Goal: Task Accomplishment & Management: Manage account settings

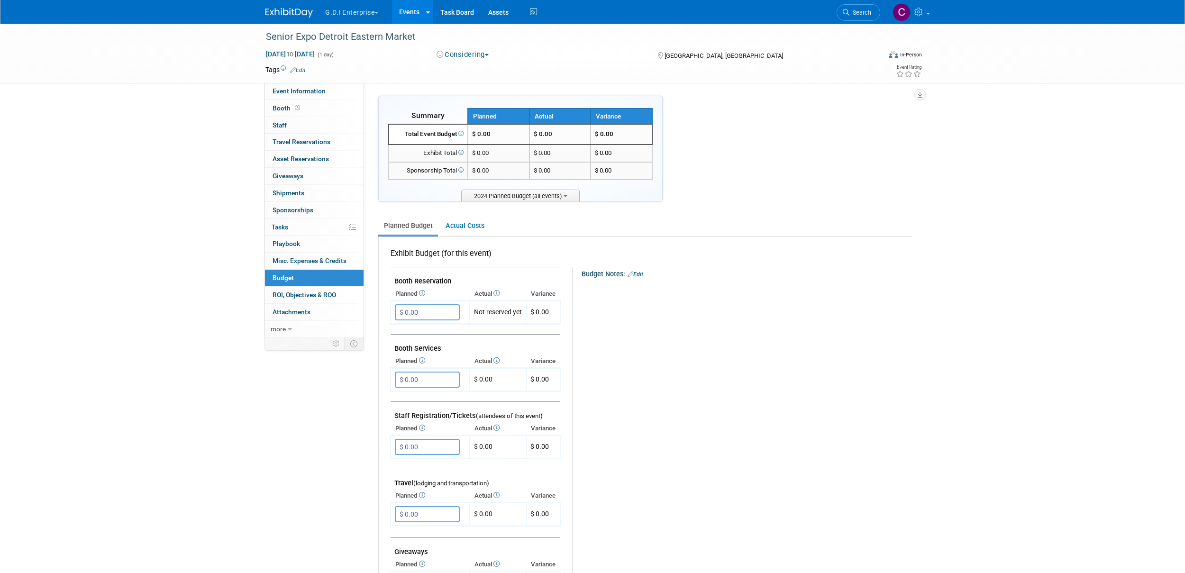
click at [377, 15] on button "G.D.I Enterprise" at bounding box center [357, 10] width 66 height 21
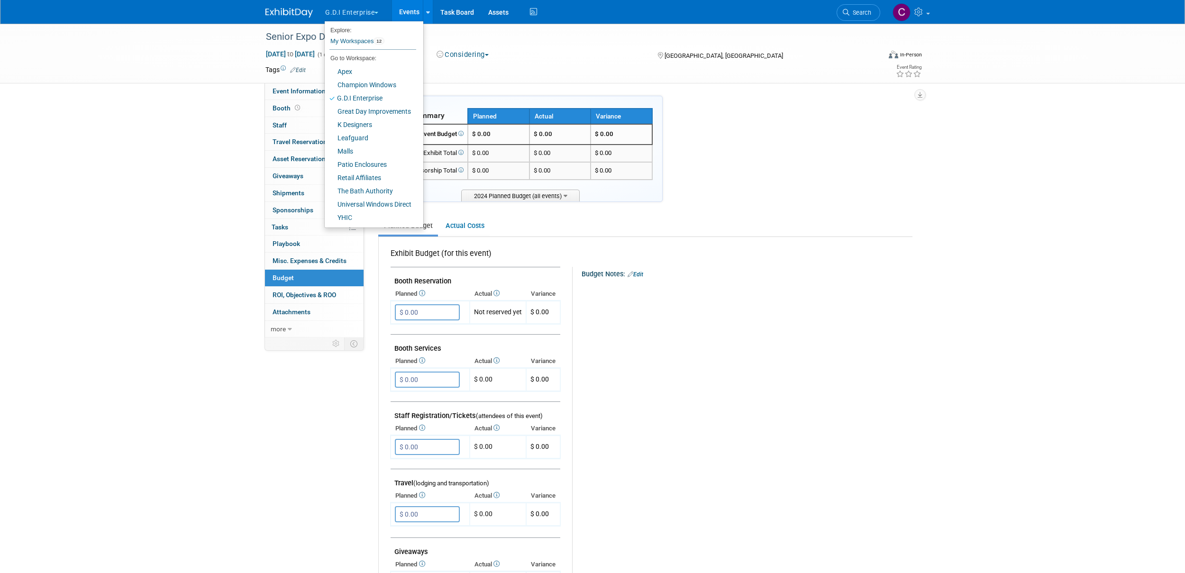
click at [413, 14] on link "Events" at bounding box center [409, 12] width 35 height 24
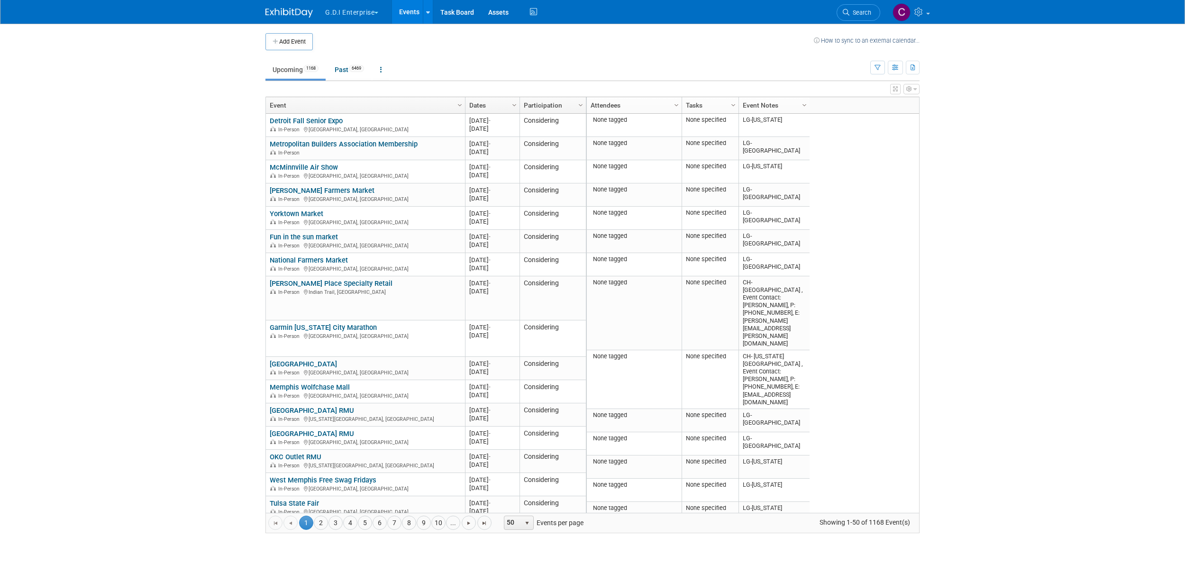
click at [376, 12] on span "button" at bounding box center [377, 13] width 4 height 2
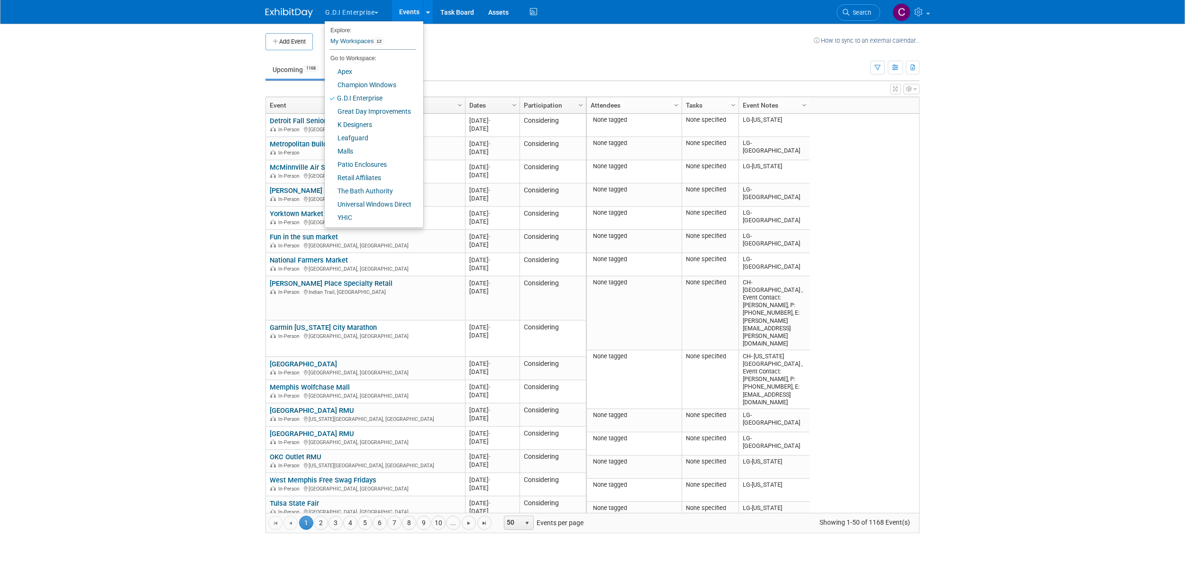
click at [173, 238] on body "G.D.I Enterprise Explore: My Workspaces 12 Go to Workspace: Apex Champion Windo…" at bounding box center [592, 286] width 1185 height 573
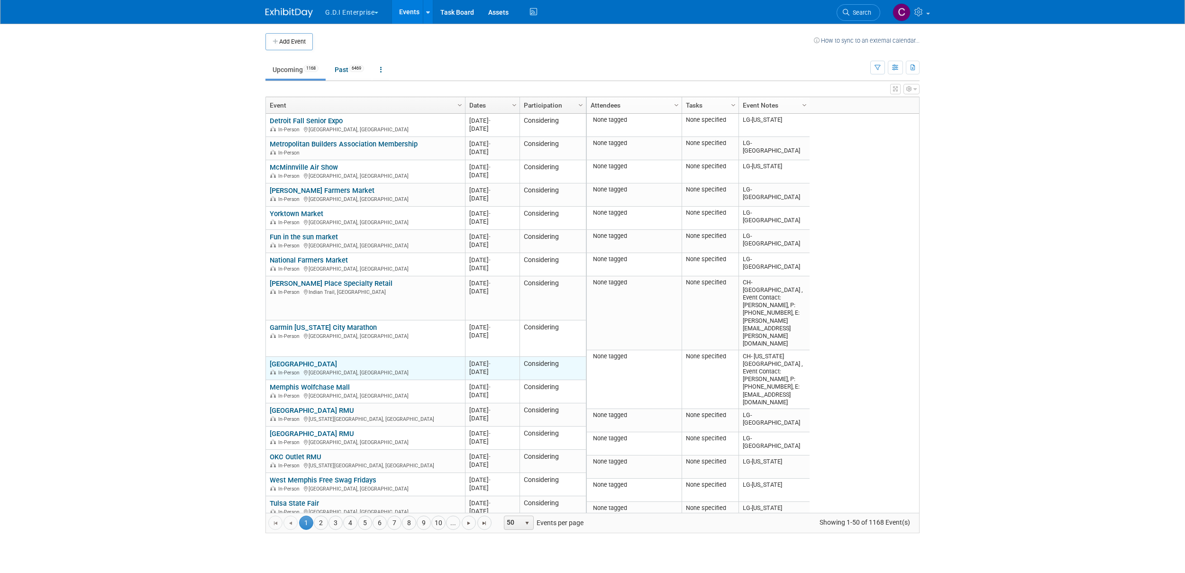
click at [274, 364] on link "[GEOGRAPHIC_DATA]" at bounding box center [303, 364] width 67 height 9
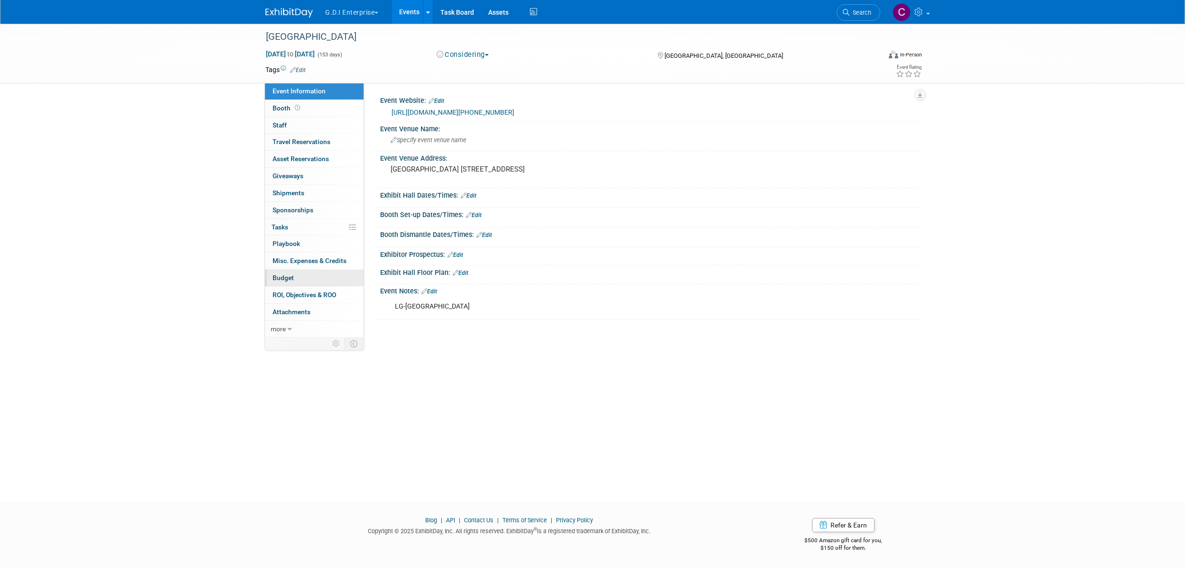
click at [284, 281] on span "Budget" at bounding box center [283, 278] width 21 height 8
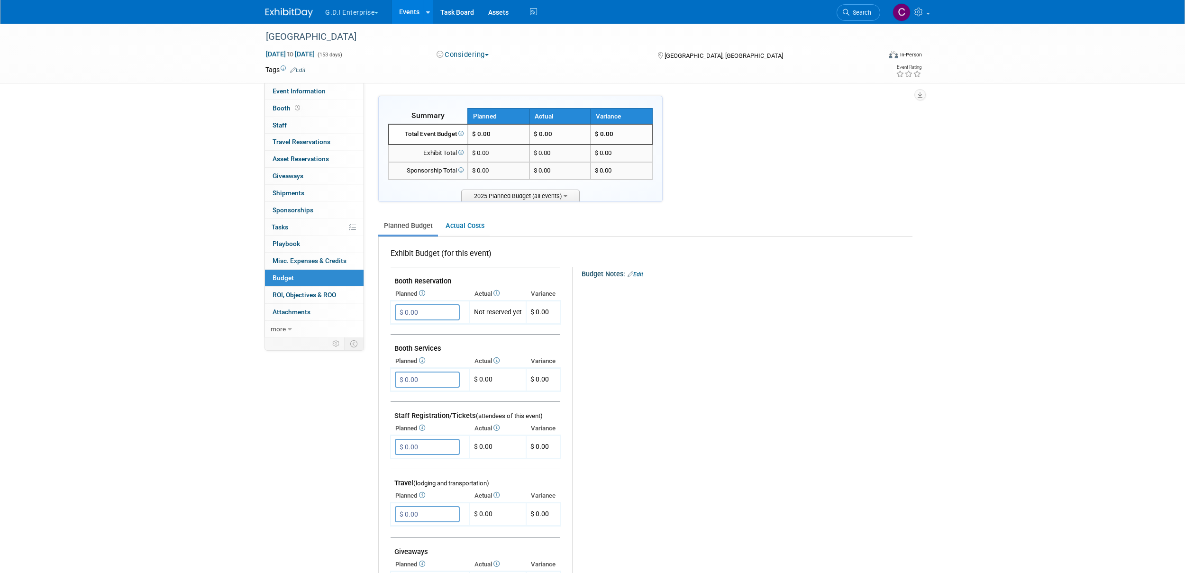
click at [408, 12] on link "Events" at bounding box center [409, 12] width 35 height 24
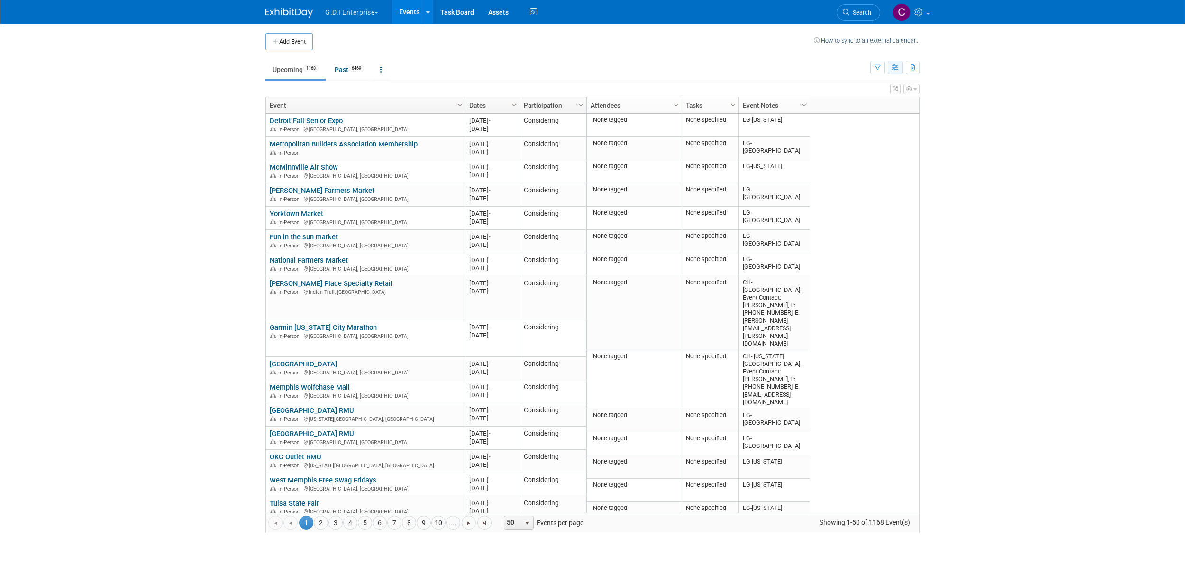
click at [898, 70] on icon "button" at bounding box center [895, 68] width 7 height 6
click at [952, 158] on body "G.D.I Enterprise Explore: My Workspaces 12 Go to Workspace: Apex Champion Windo…" at bounding box center [592, 286] width 1185 height 573
click at [306, 236] on link "Fun in the sun market" at bounding box center [304, 237] width 68 height 9
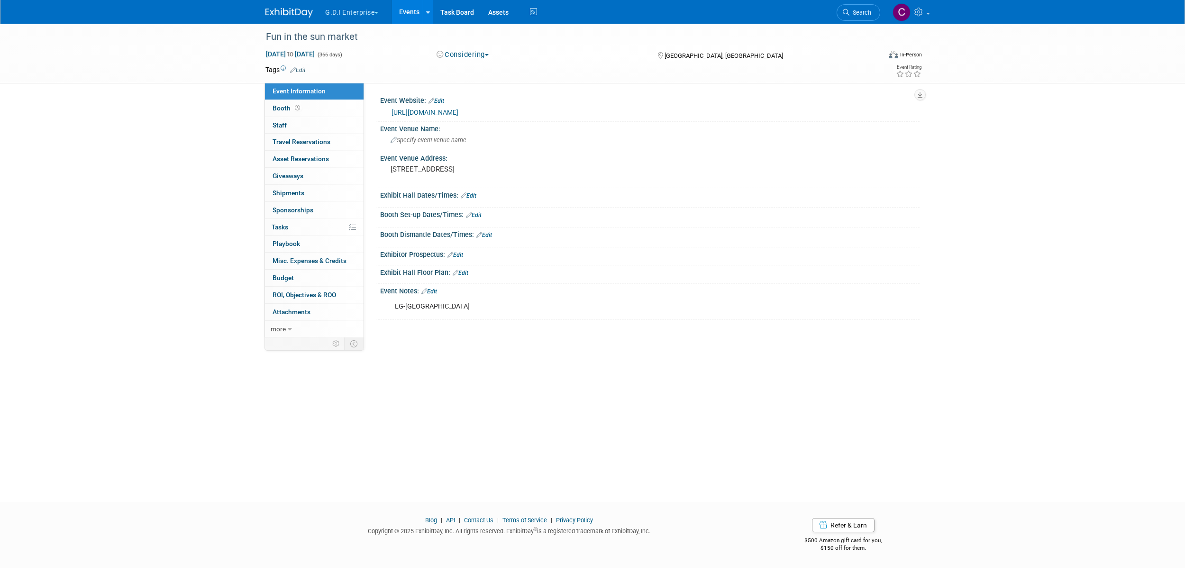
click at [411, 13] on link "Events" at bounding box center [409, 12] width 35 height 24
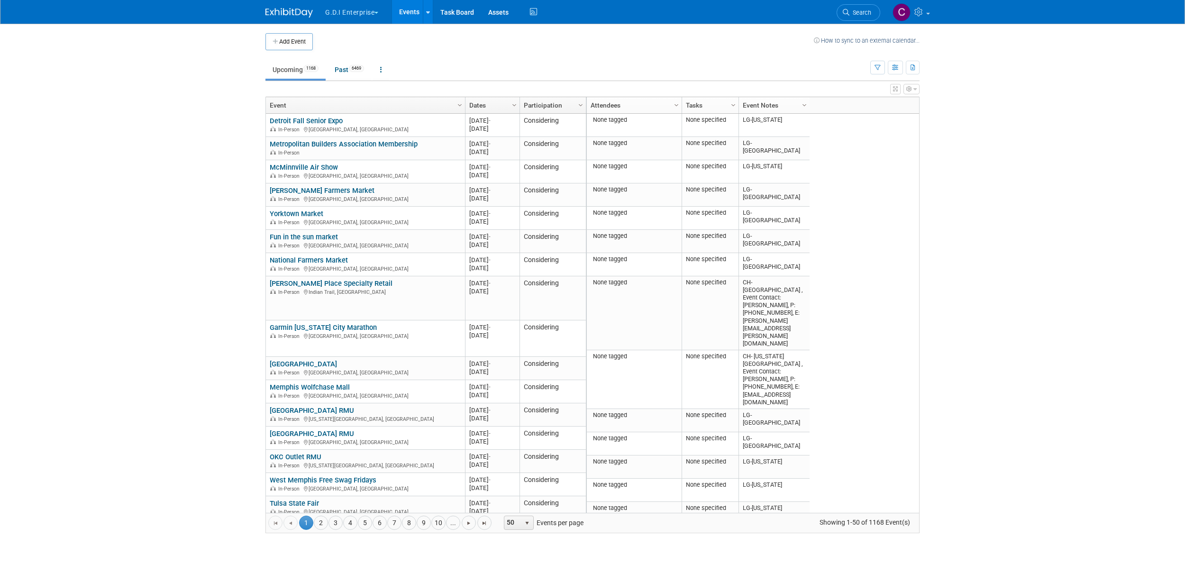
click at [375, 12] on button "G.D.I Enterprise" at bounding box center [357, 10] width 66 height 21
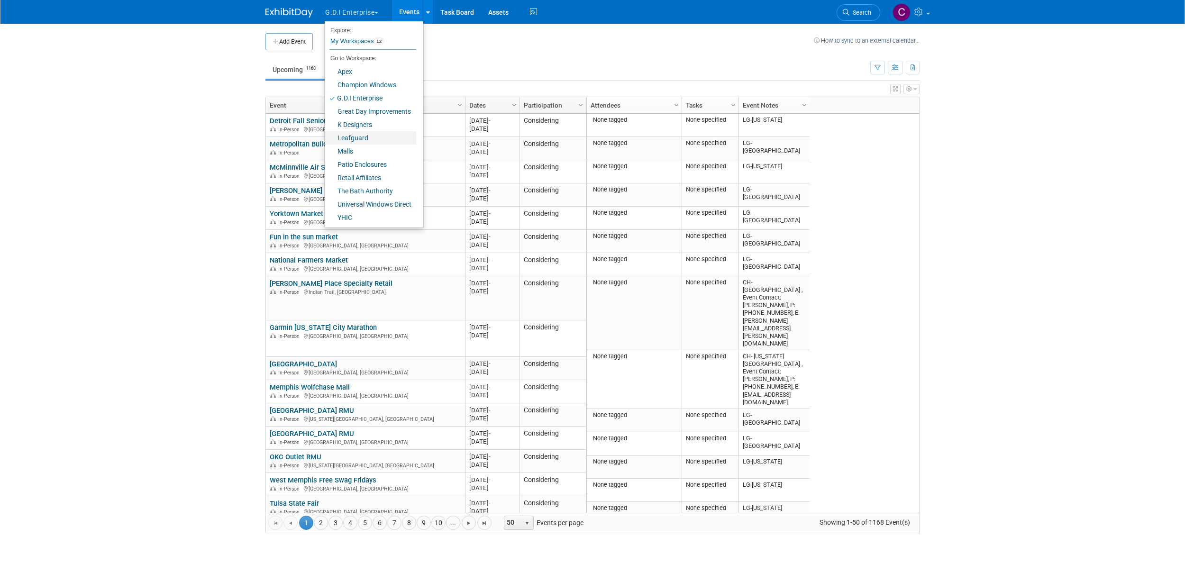
click at [345, 138] on link "Leafguard" at bounding box center [371, 137] width 92 height 13
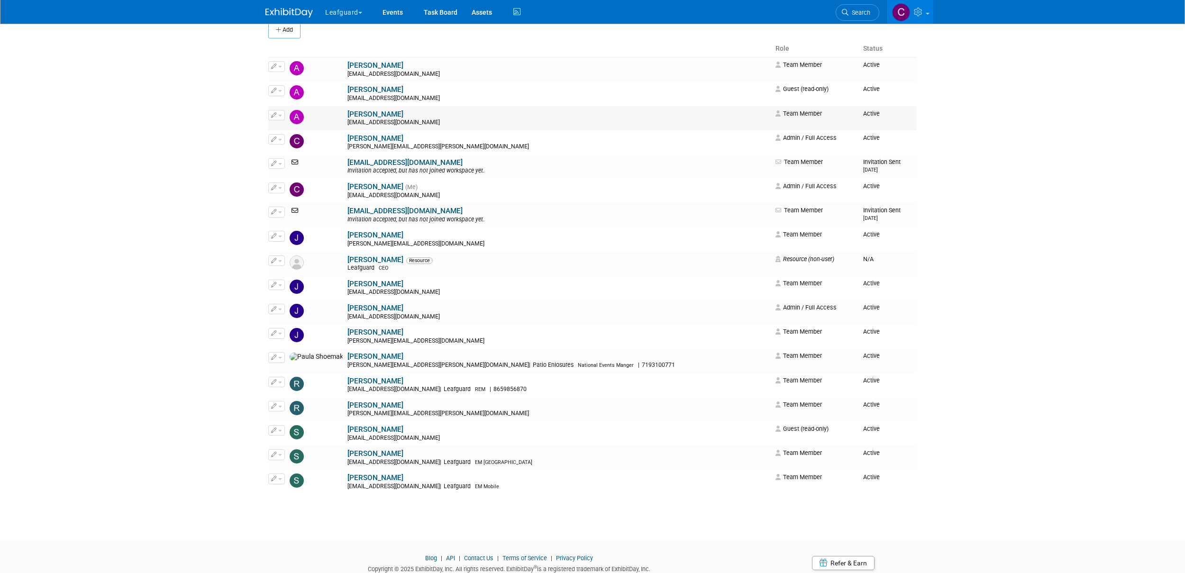
scroll to position [82, 0]
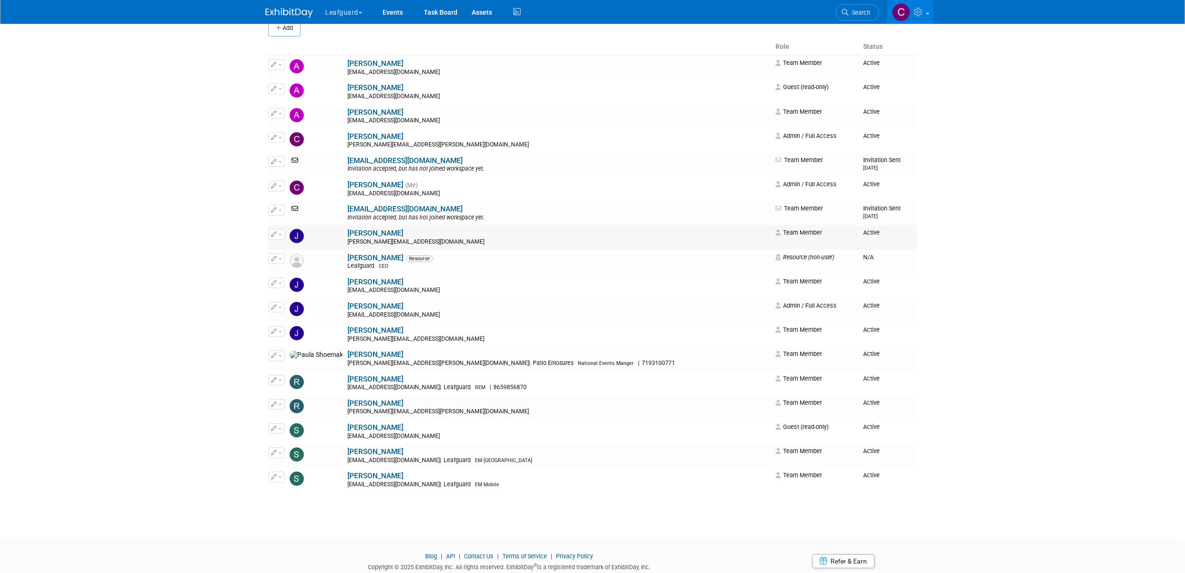
click at [282, 233] on button "button" at bounding box center [276, 234] width 17 height 10
click at [223, 244] on body "Leafguard Explore: My Workspaces 12 Go to Workspace:" at bounding box center [592, 204] width 1185 height 573
click at [272, 233] on icon "button" at bounding box center [274, 233] width 6 height 5
click at [288, 249] on link "Edit" at bounding box center [306, 249] width 75 height 13
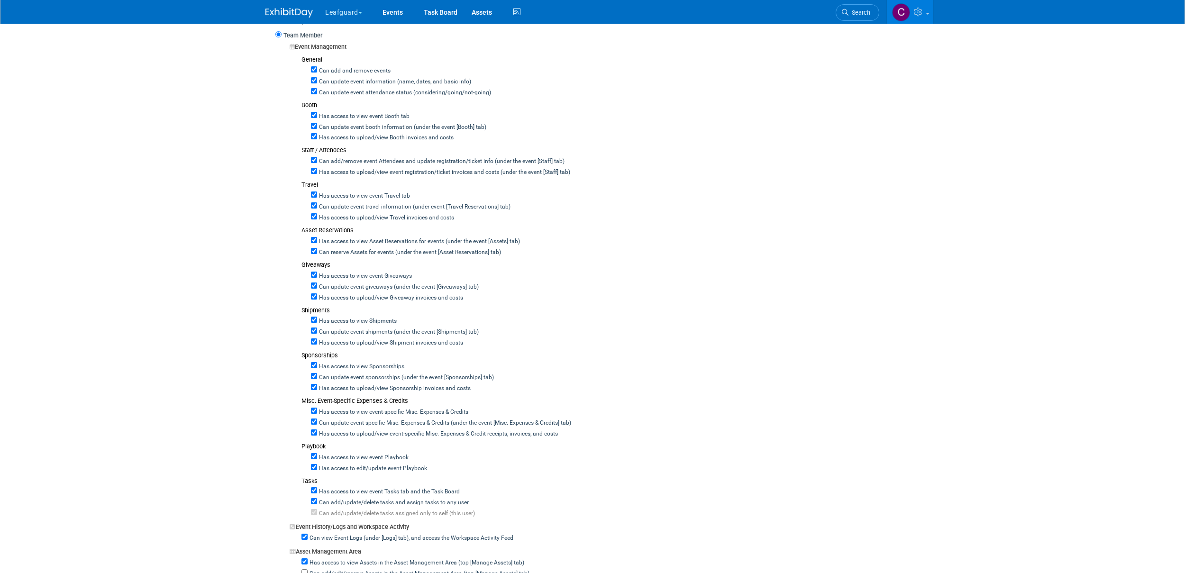
scroll to position [681, 0]
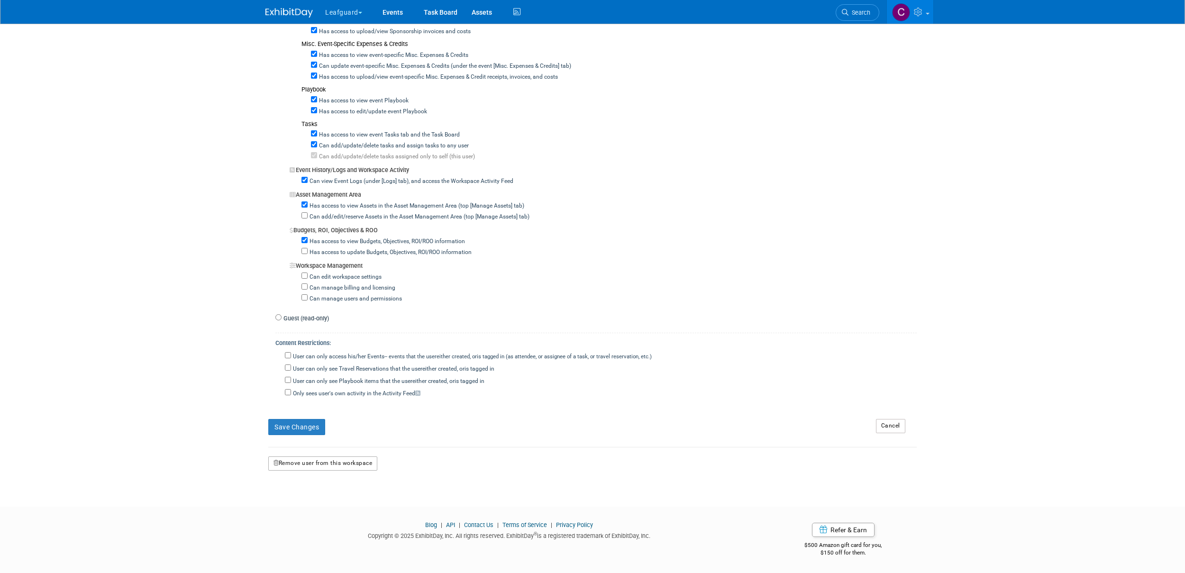
click at [296, 464] on button "Remove user from this workspace" at bounding box center [322, 464] width 109 height 14
click at [306, 502] on icon at bounding box center [306, 503] width 7 height 6
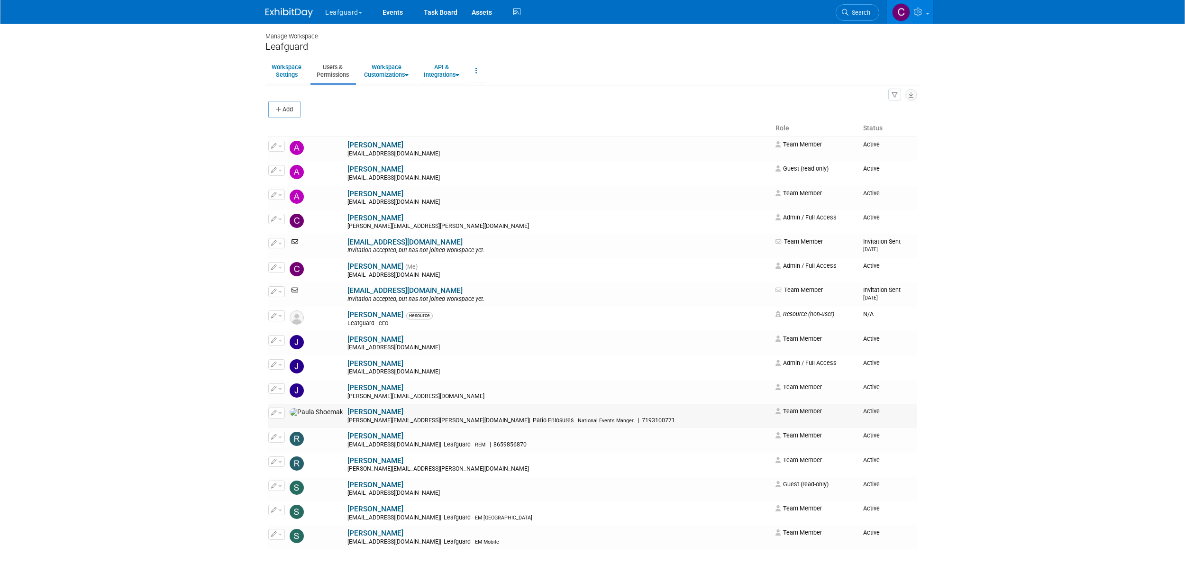
click at [270, 412] on button "button" at bounding box center [276, 413] width 17 height 10
click at [248, 432] on body "Leafguard Explore: My Workspaces 12 Go to Workspace:" at bounding box center [592, 286] width 1185 height 573
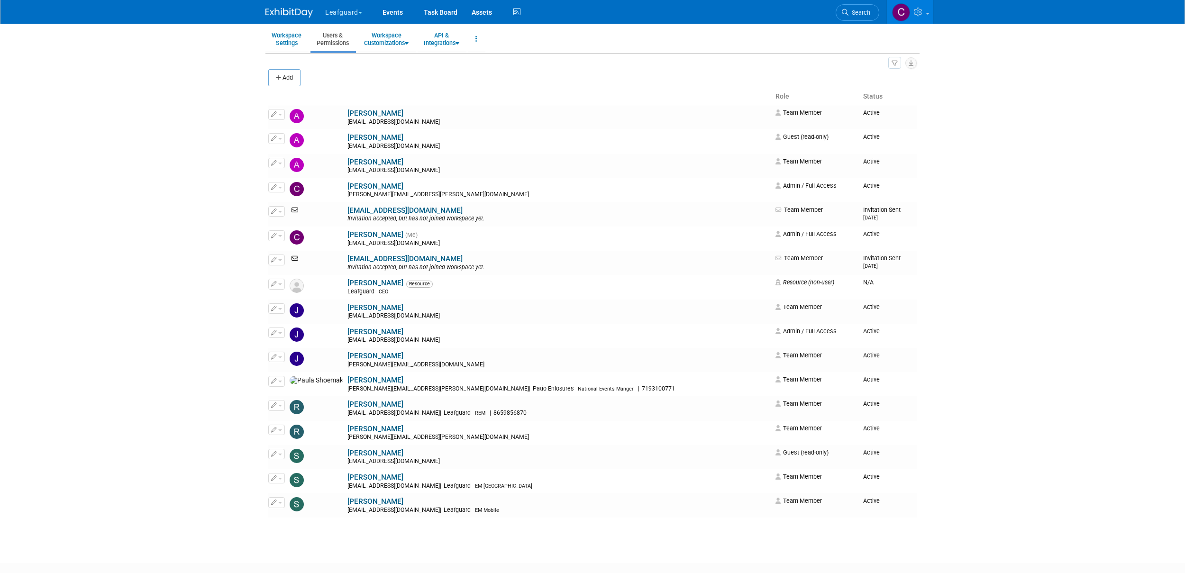
scroll to position [37, 0]
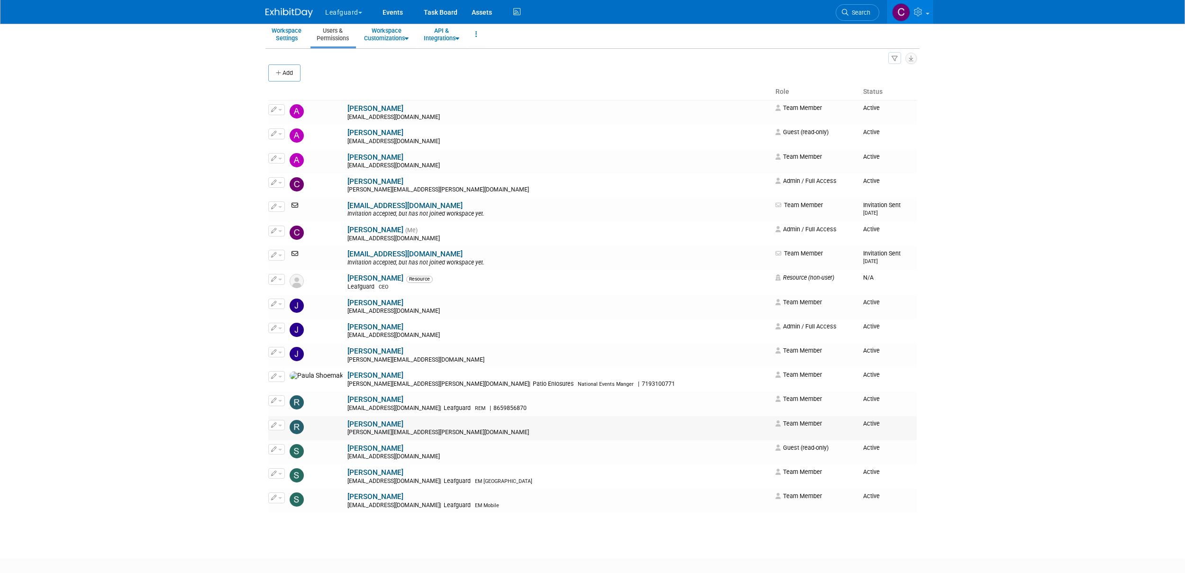
click at [279, 427] on button "button" at bounding box center [276, 425] width 17 height 10
click at [236, 440] on body "Leafguard Explore: My Workspaces 12 Go to Workspace:" at bounding box center [592, 249] width 1185 height 573
click at [280, 428] on button "button" at bounding box center [276, 425] width 17 height 10
click at [251, 449] on body "Leafguard Explore: My Workspaces 12 Go to Workspace:" at bounding box center [592, 249] width 1185 height 573
click at [394, 14] on link "Events" at bounding box center [393, 12] width 35 height 24
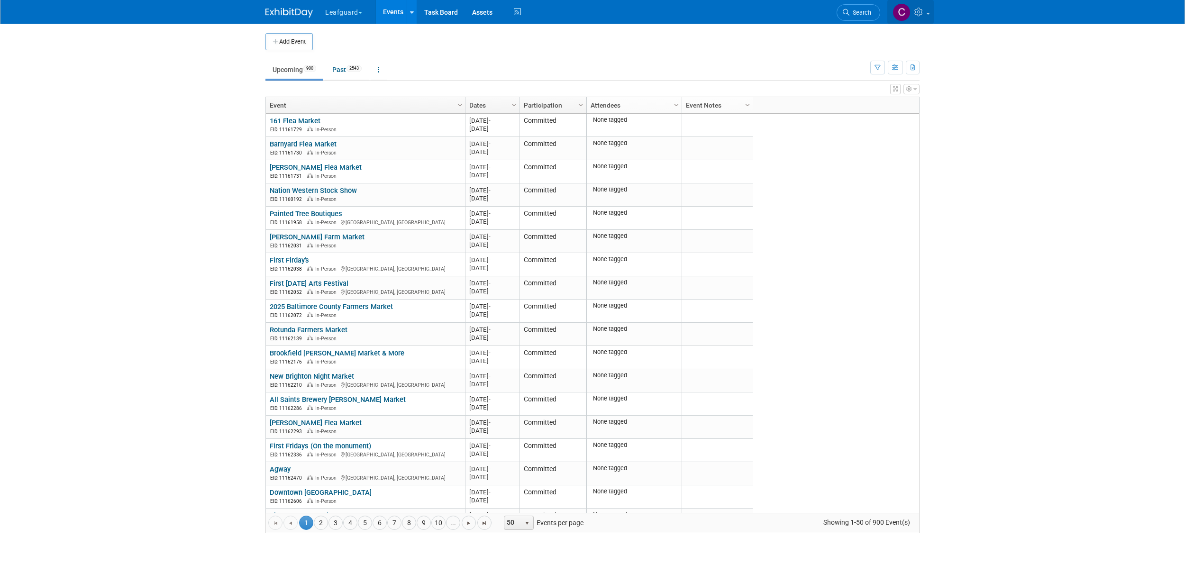
click at [917, 15] on icon at bounding box center [920, 12] width 11 height 9
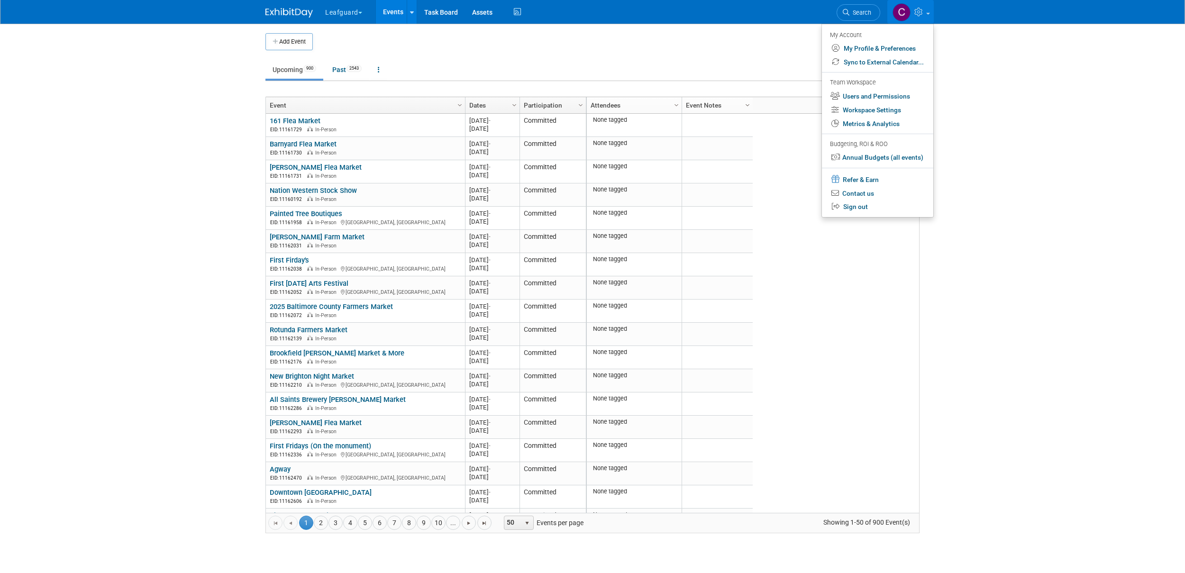
click at [749, 106] on span "Column Settings" at bounding box center [748, 105] width 8 height 8
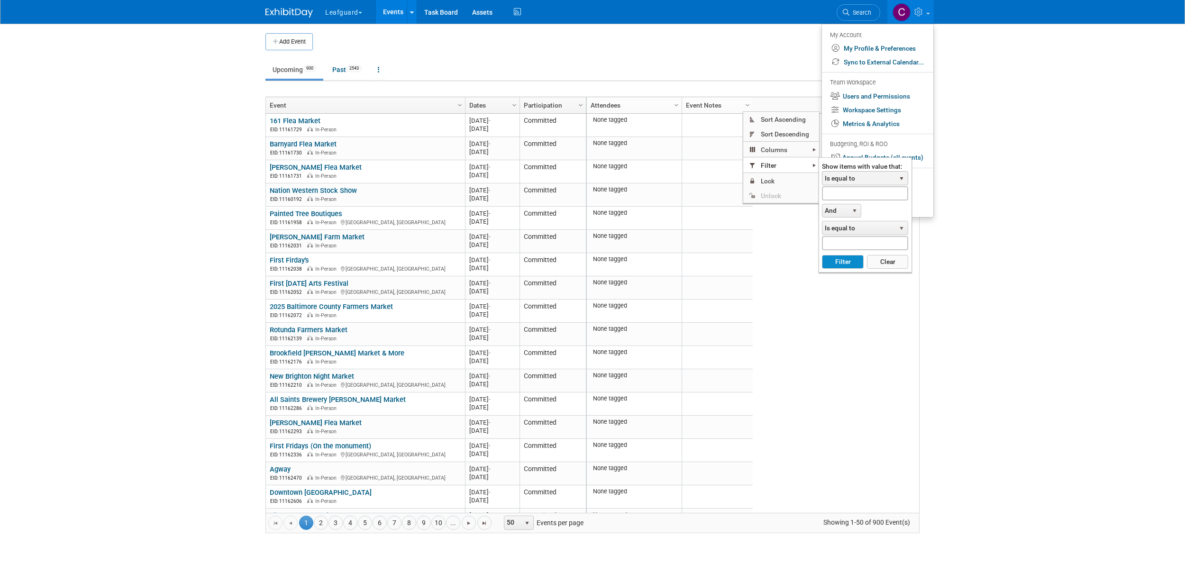
click at [861, 177] on span "Is equal to" at bounding box center [859, 178] width 73 height 13
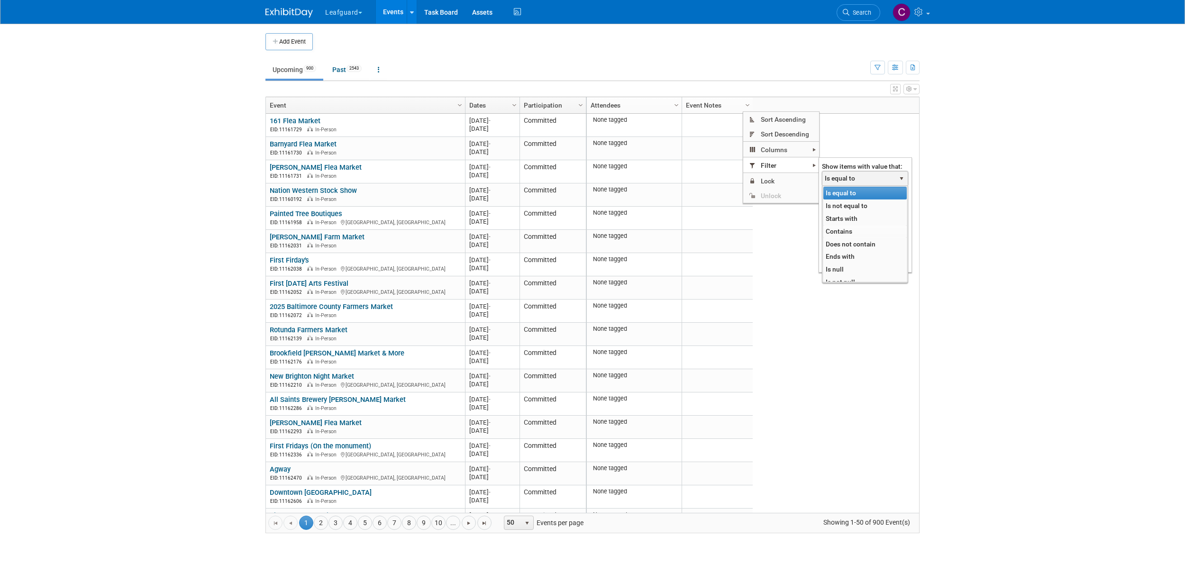
click at [841, 233] on li "Contains" at bounding box center [865, 231] width 83 height 13
click at [843, 190] on input "text" at bounding box center [865, 193] width 86 height 14
type input "y"
click at [847, 262] on button "Filter" at bounding box center [842, 262] width 41 height 14
type input "YHIC-"
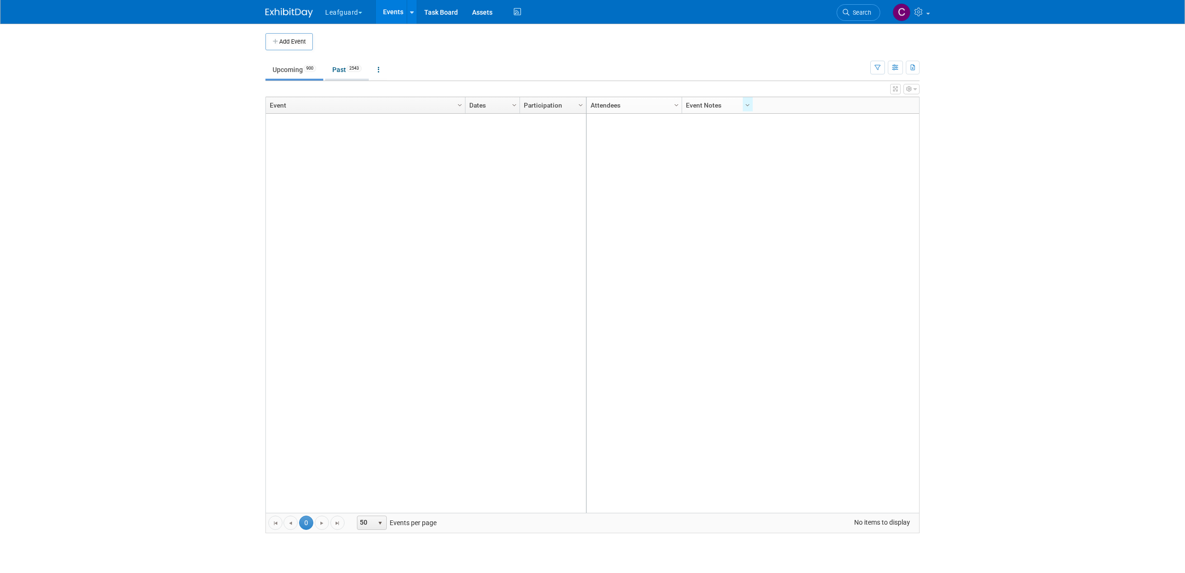
click at [345, 70] on link "Past 2543" at bounding box center [347, 70] width 44 height 18
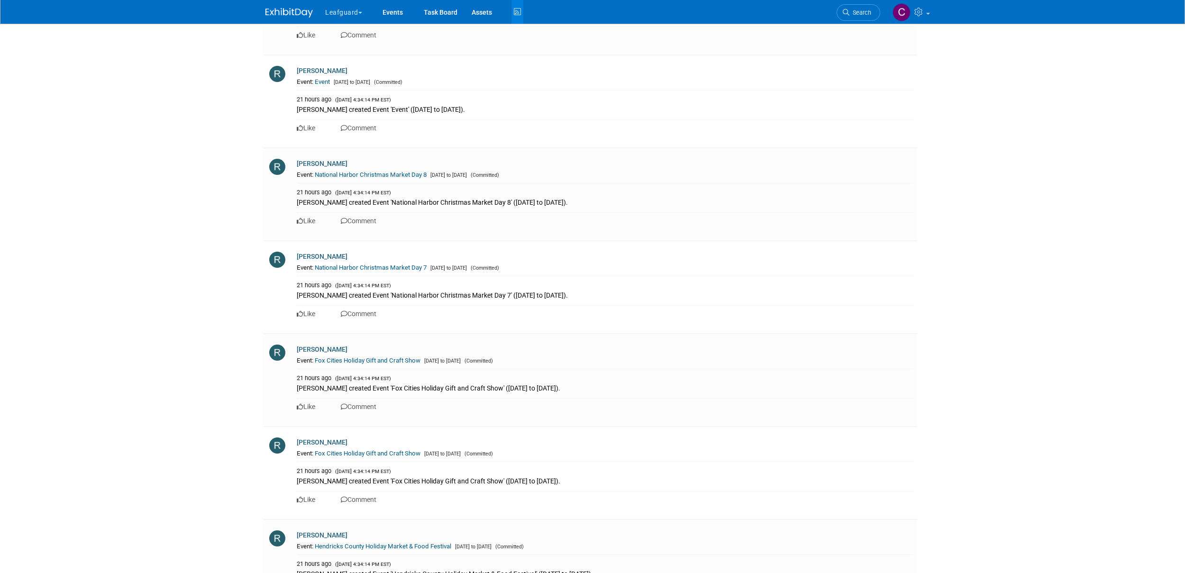
scroll to position [1402, 0]
click at [327, 177] on link "National Harbor Christmas Market Day 8" at bounding box center [371, 176] width 112 height 7
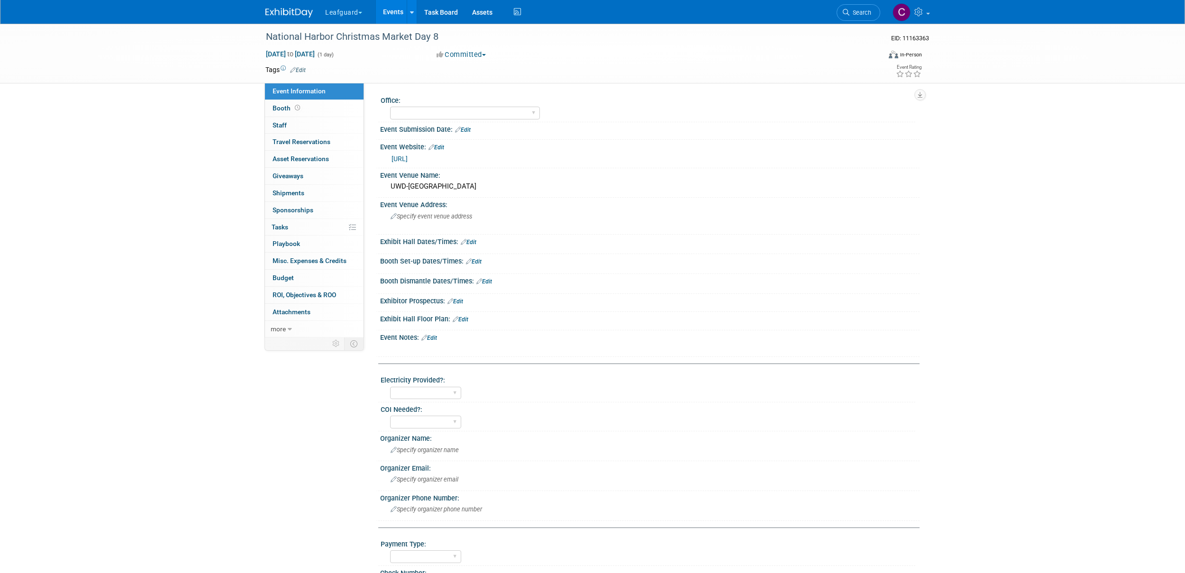
click at [392, 12] on link "Events" at bounding box center [393, 12] width 35 height 24
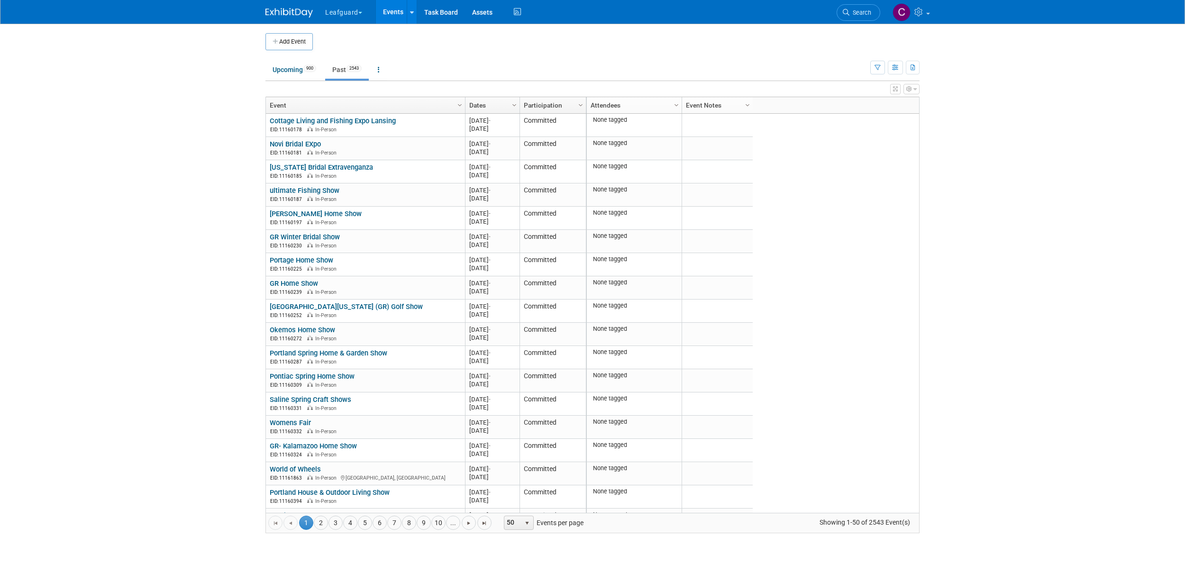
click at [916, 90] on icon "button" at bounding box center [915, 89] width 3 height 6
click at [753, 166] on div "None tagged 2024 M-2024-01 January 2024 http://YHIC-Detroit Need to Reserve 0 0…" at bounding box center [752, 313] width 333 height 399
click at [746, 105] on span "Column Settings" at bounding box center [748, 105] width 8 height 8
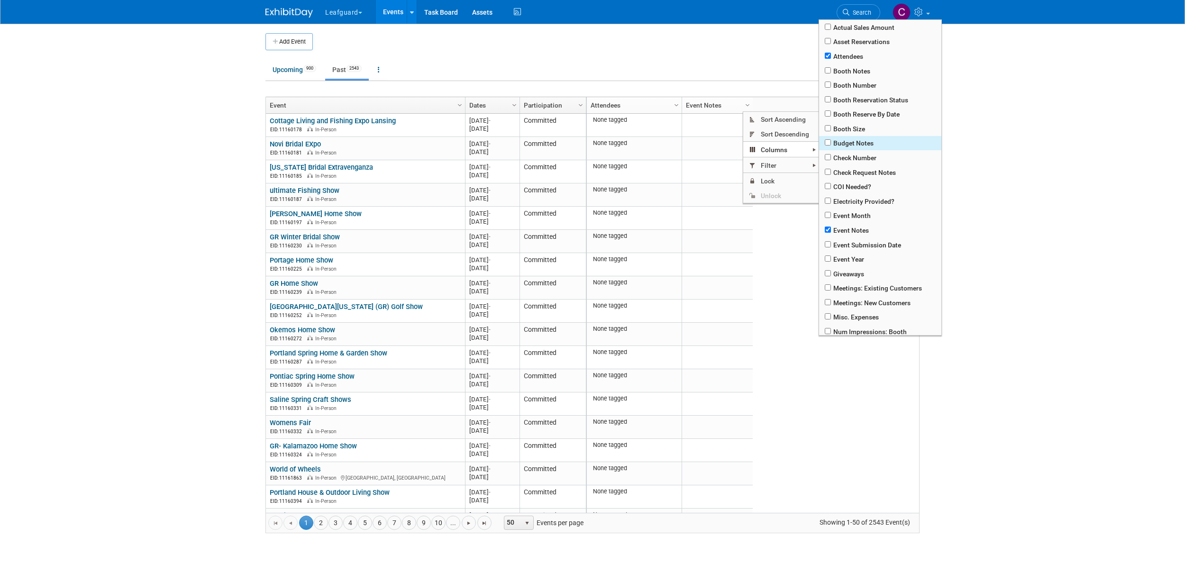
scroll to position [236, 0]
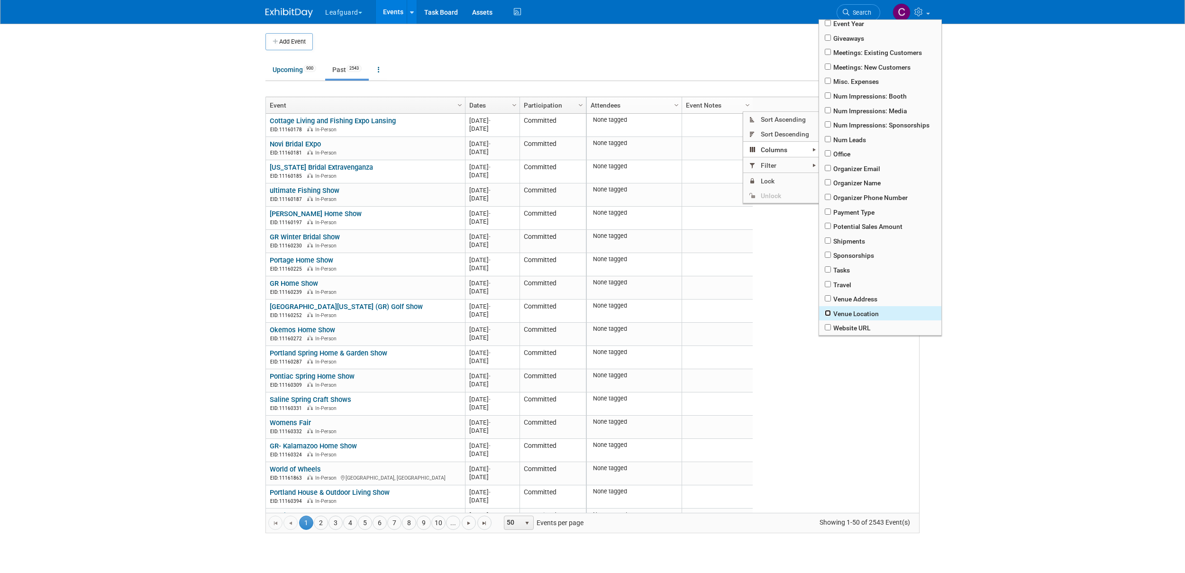
click at [829, 312] on input "checkbox" at bounding box center [828, 313] width 6 height 6
checkbox input "true"
click at [768, 369] on td at bounding box center [788, 380] width 71 height 23
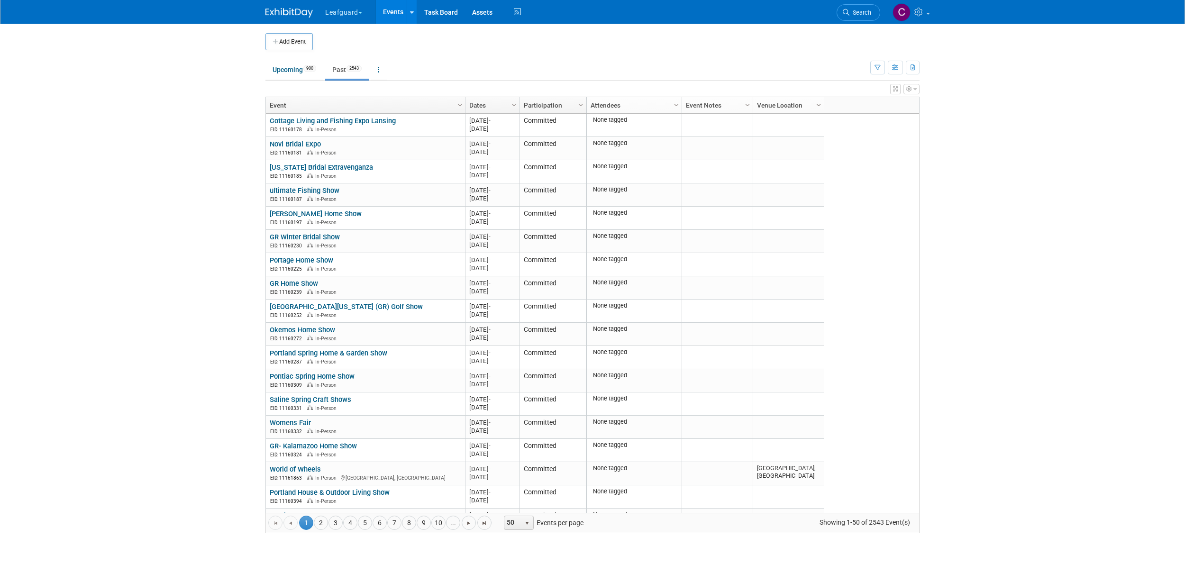
click at [819, 105] on span "Column Settings" at bounding box center [819, 105] width 8 height 8
click at [860, 330] on div "None tagged 2024 M-2024-01 January 2024 http://YHIC-Detroit Need to Reserve 0 0…" at bounding box center [752, 313] width 333 height 399
click at [516, 14] on icon at bounding box center [518, 12] width 12 height 15
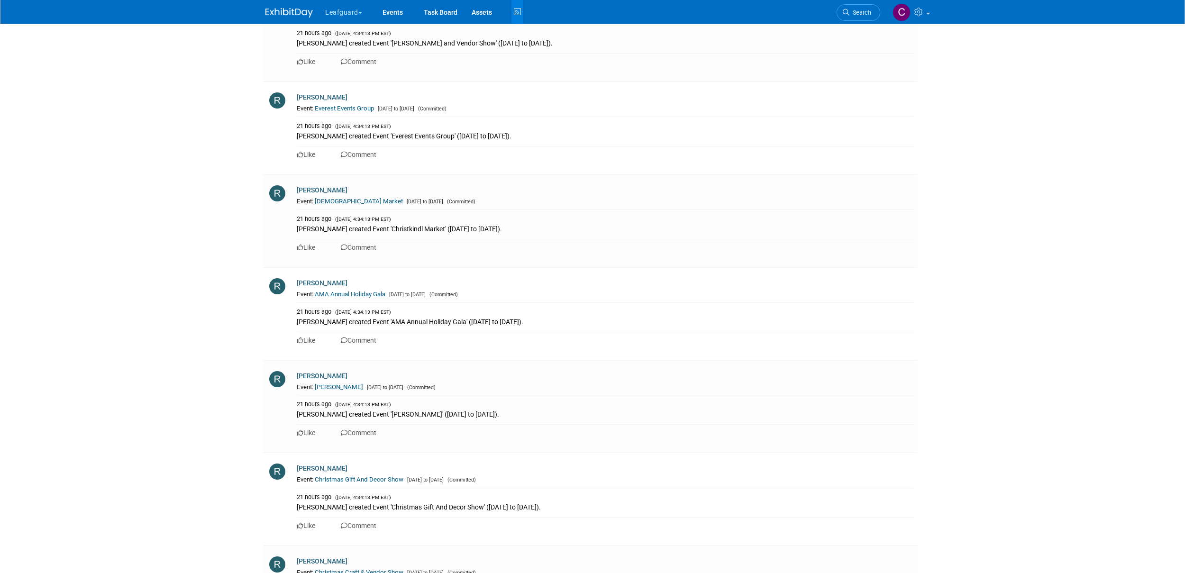
scroll to position [2463, 0]
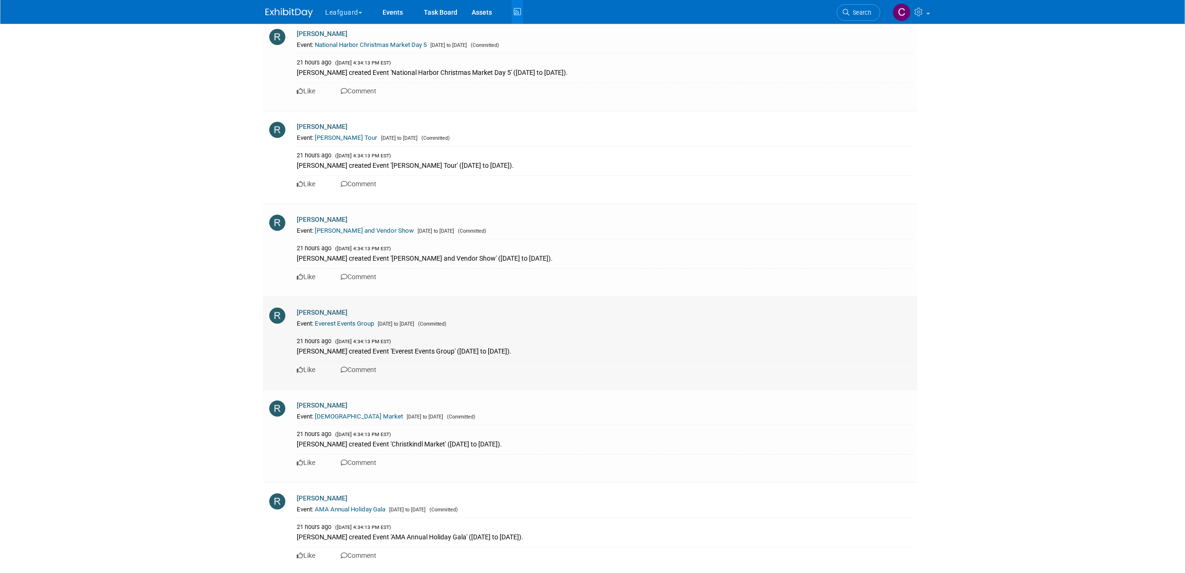
click at [321, 312] on link "[PERSON_NAME]" at bounding box center [322, 313] width 51 height 8
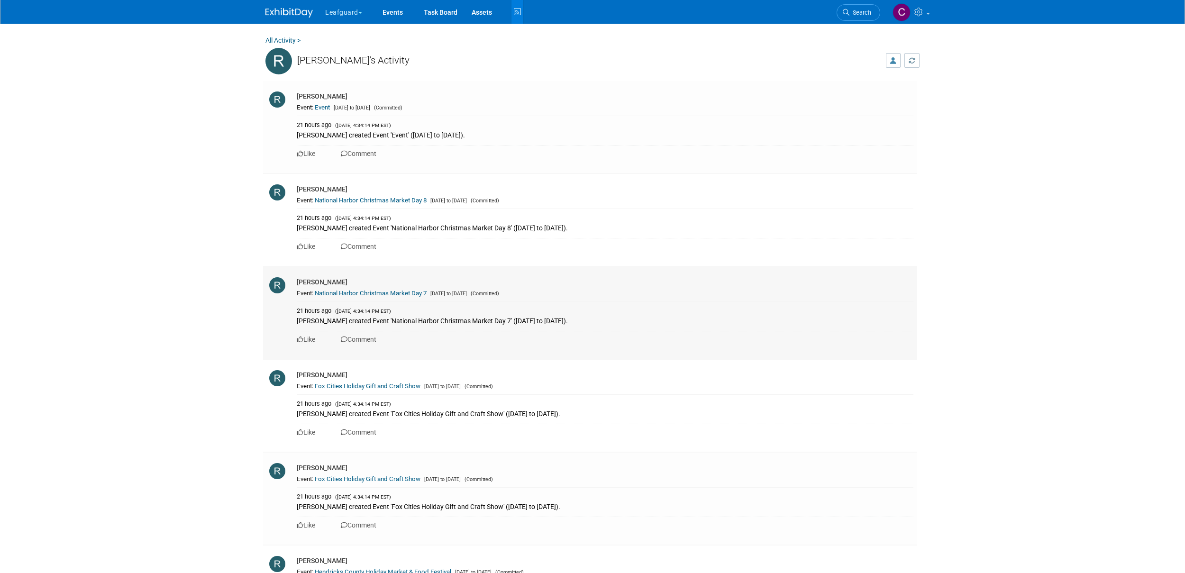
click at [330, 293] on link "National Harbor Christmas Market Day 7" at bounding box center [371, 293] width 112 height 7
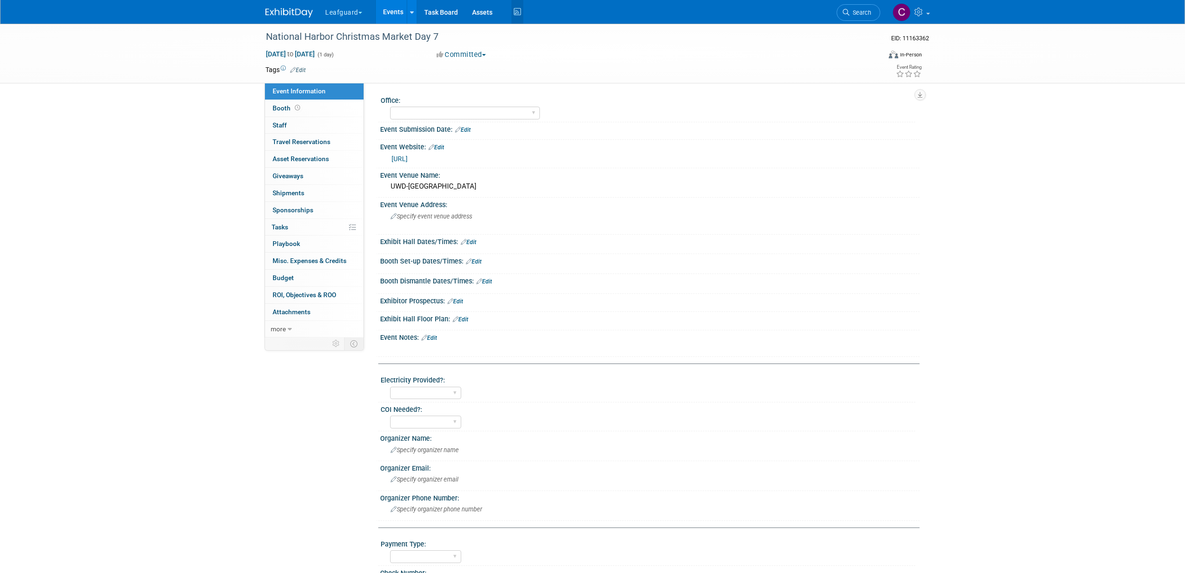
click at [516, 14] on icon at bounding box center [518, 12] width 12 height 15
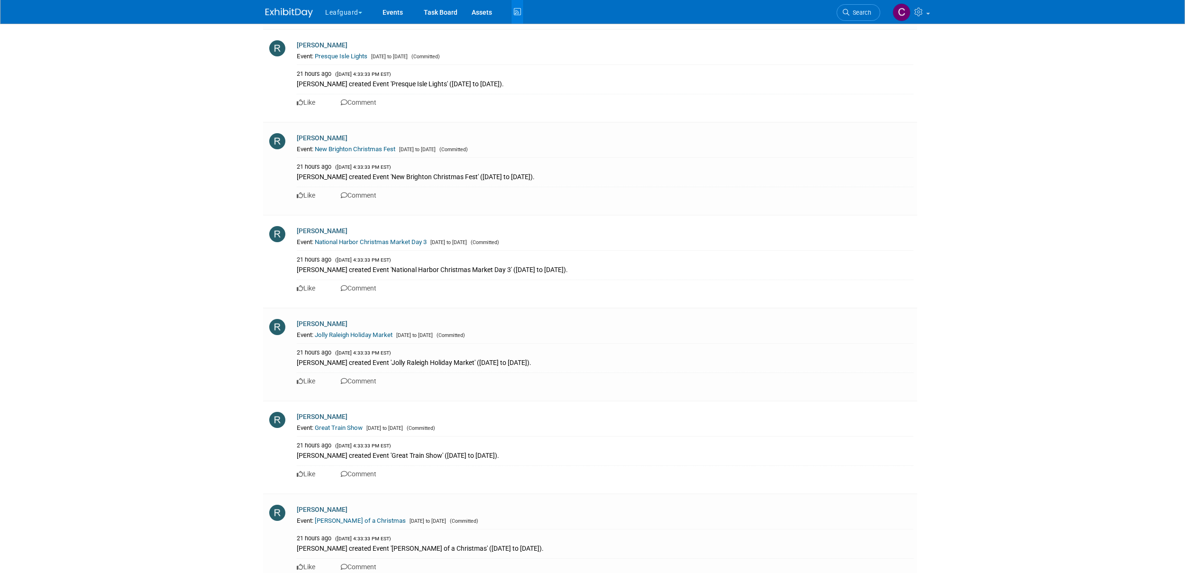
scroll to position [4767, 0]
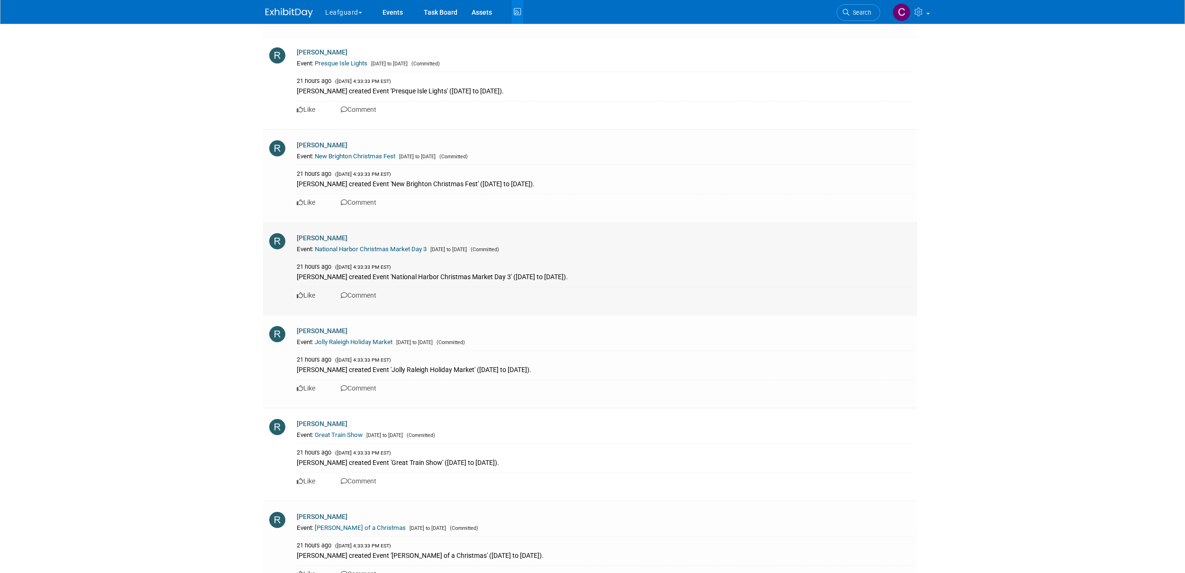
click at [370, 250] on link "National Harbor Christmas Market Day 3" at bounding box center [371, 249] width 112 height 7
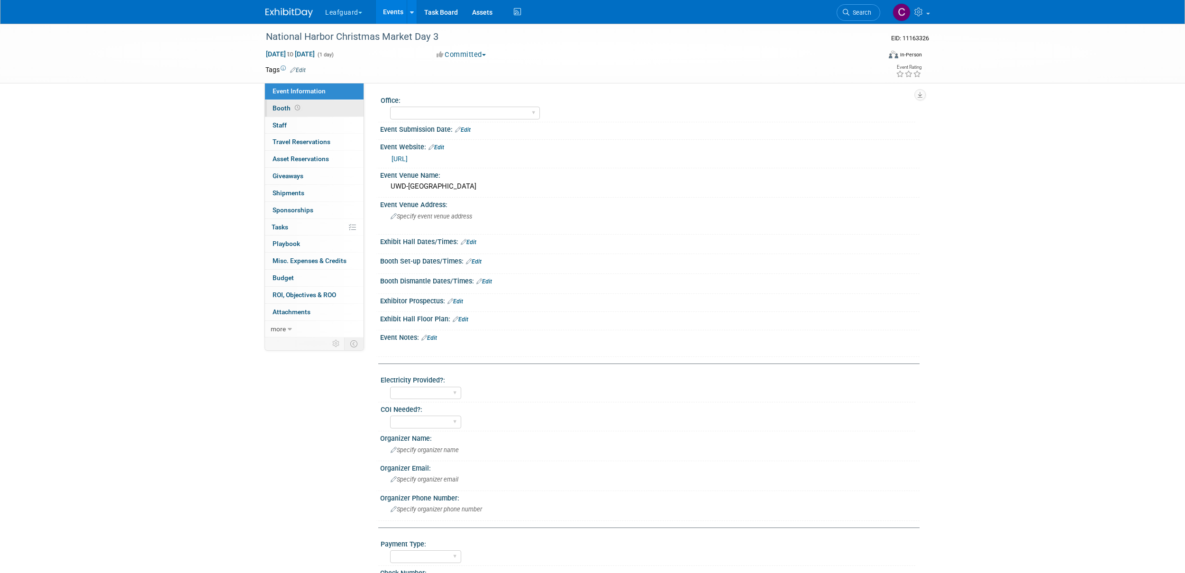
click at [284, 110] on span "Booth" at bounding box center [287, 108] width 29 height 8
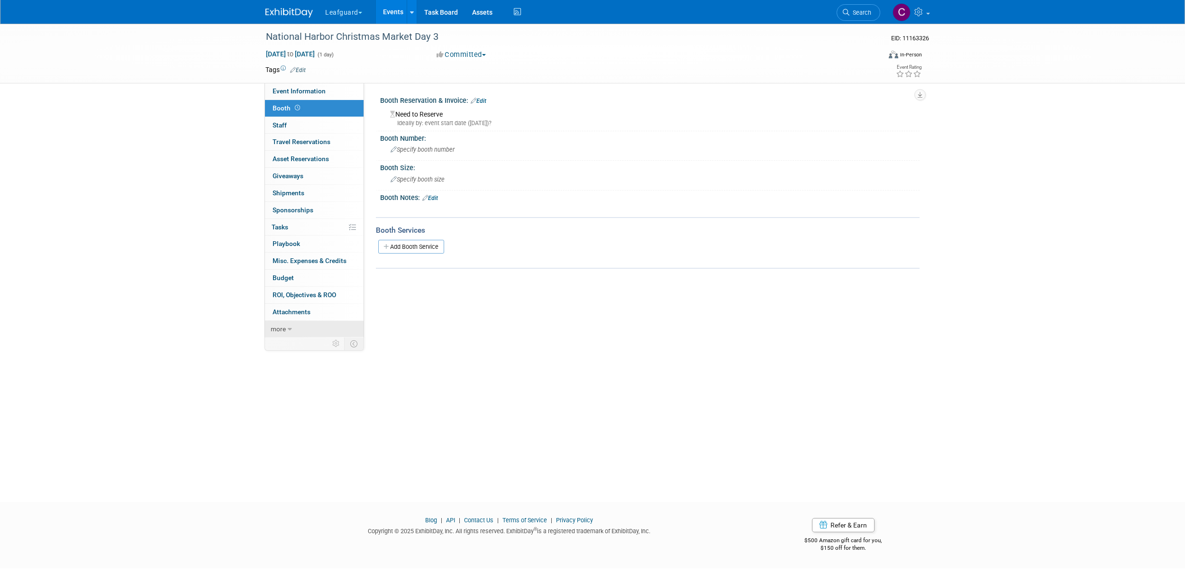
click at [279, 330] on span "more" at bounding box center [278, 329] width 15 height 8
click at [397, 10] on link "Events" at bounding box center [393, 12] width 35 height 24
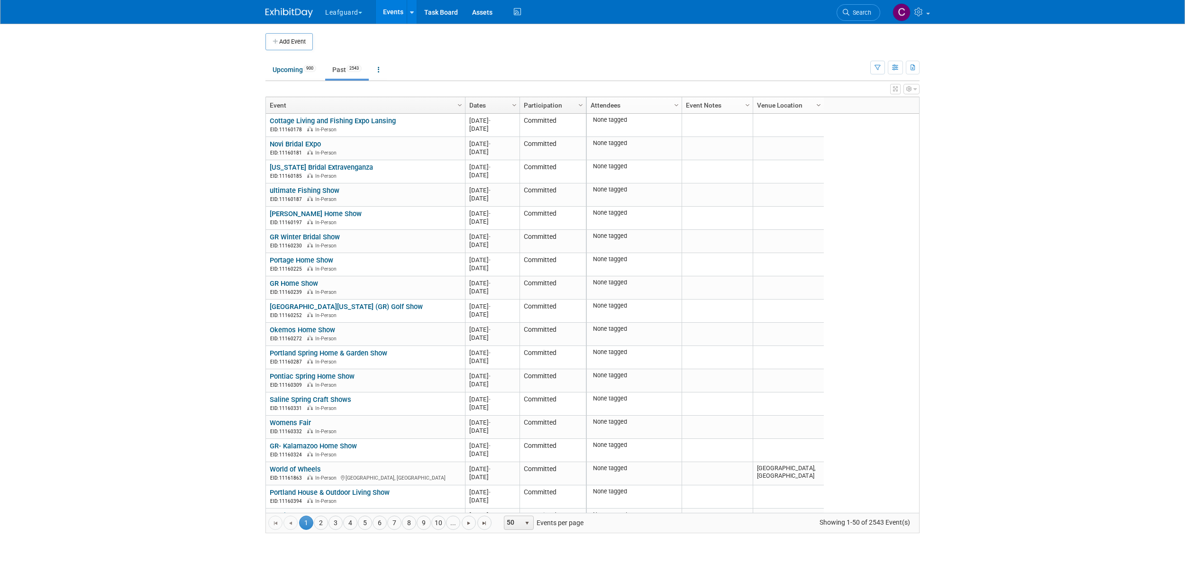
click at [818, 106] on span "Column Settings" at bounding box center [819, 105] width 8 height 8
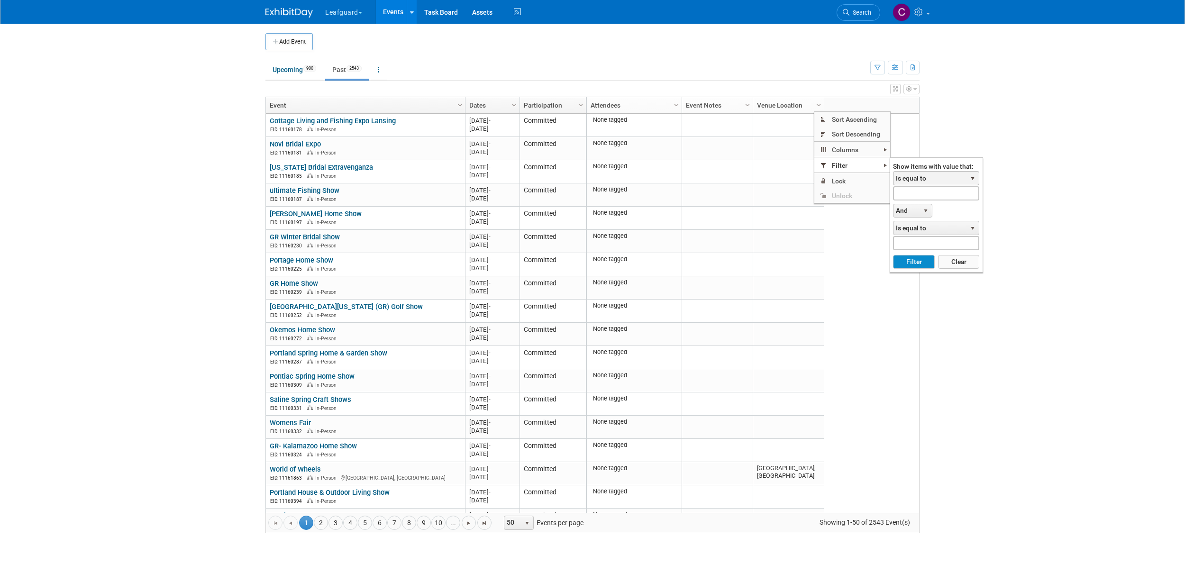
click at [906, 179] on span "Is equal to" at bounding box center [930, 178] width 73 height 13
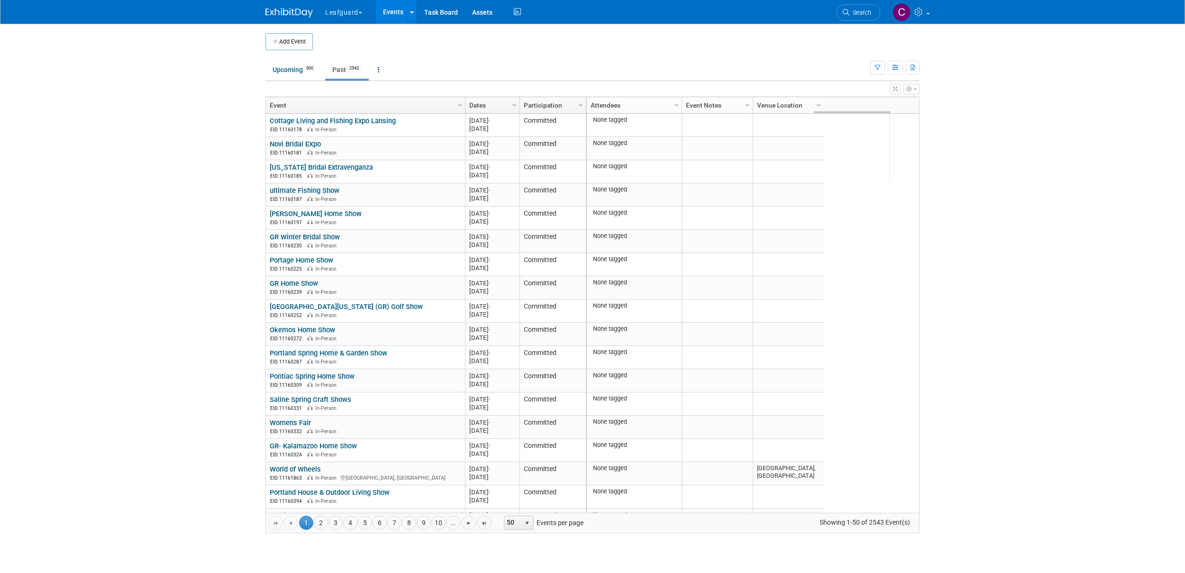
click at [899, 129] on div "None tagged 2024 M-2024-01 January 2024 http://YHIC-Detroit Need to Reserve 0 0…" at bounding box center [752, 313] width 333 height 399
click at [818, 106] on span "Column Settings" at bounding box center [819, 105] width 8 height 8
checkbox input "true"
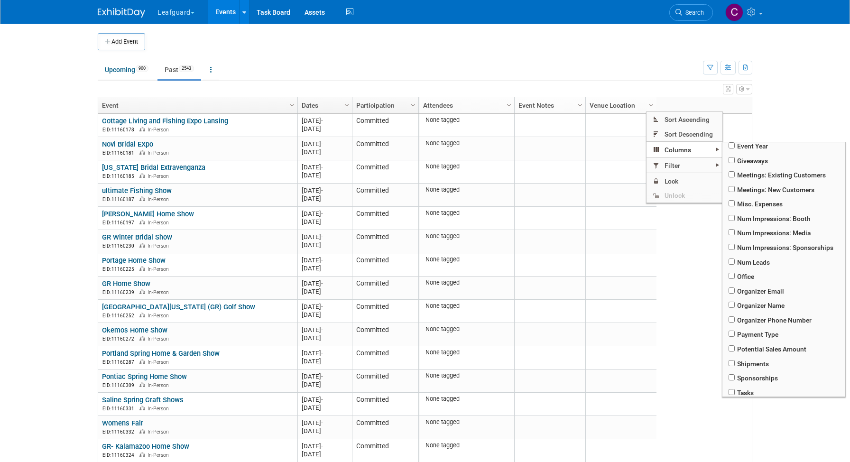
scroll to position [236, 0]
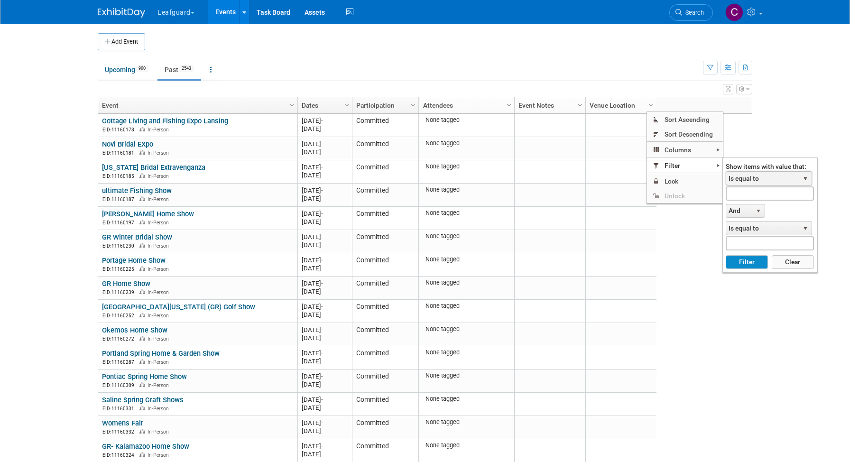
click at [745, 179] on span "Is equal to" at bounding box center [762, 178] width 73 height 13
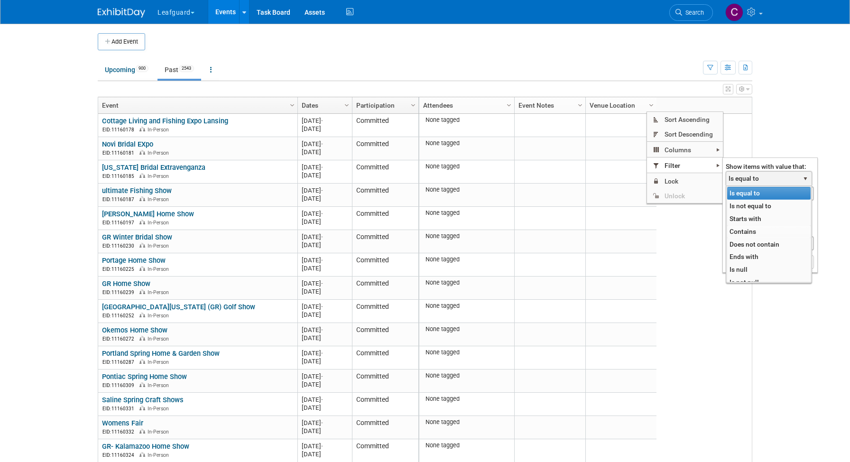
click at [745, 234] on li "Contains" at bounding box center [768, 231] width 83 height 13
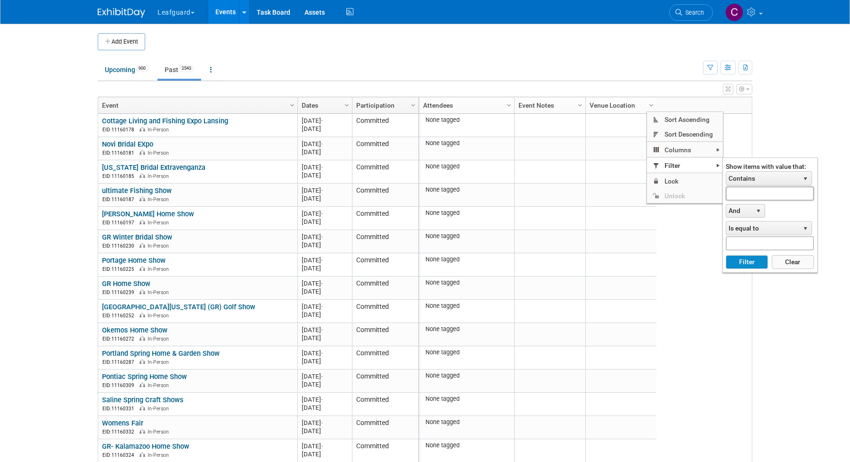
click at [744, 193] on input "text" at bounding box center [769, 193] width 88 height 14
click at [725, 255] on button "Filter" at bounding box center [746, 262] width 42 height 14
type input "UWD"
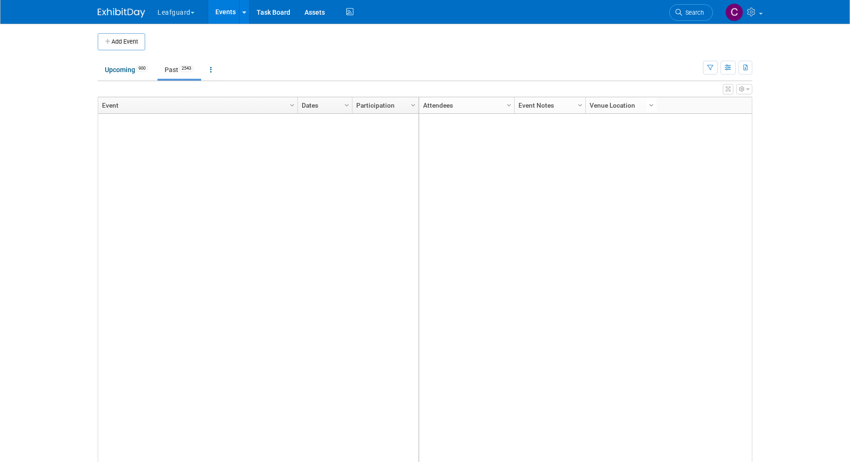
click at [652, 106] on span "Column Settings" at bounding box center [651, 105] width 8 height 8
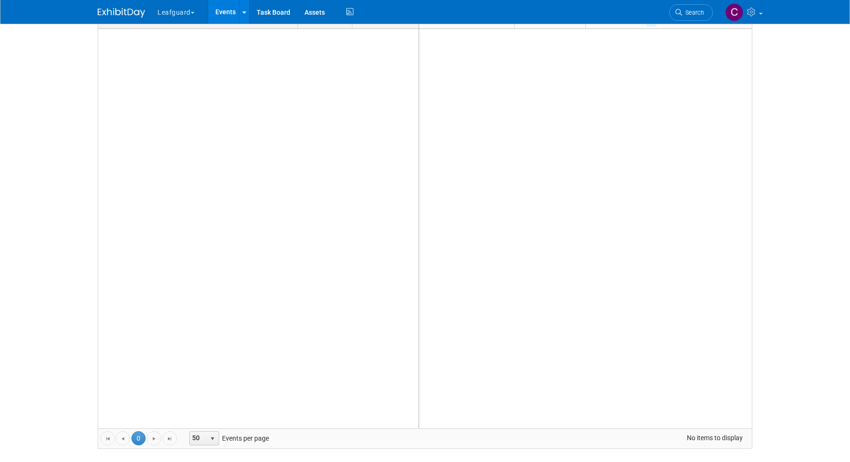
scroll to position [0, 0]
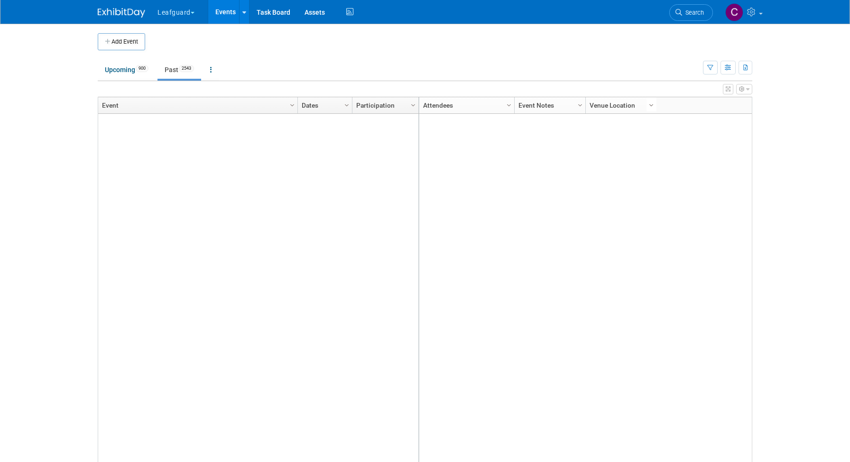
click at [653, 107] on span "Column Settings" at bounding box center [651, 105] width 8 height 8
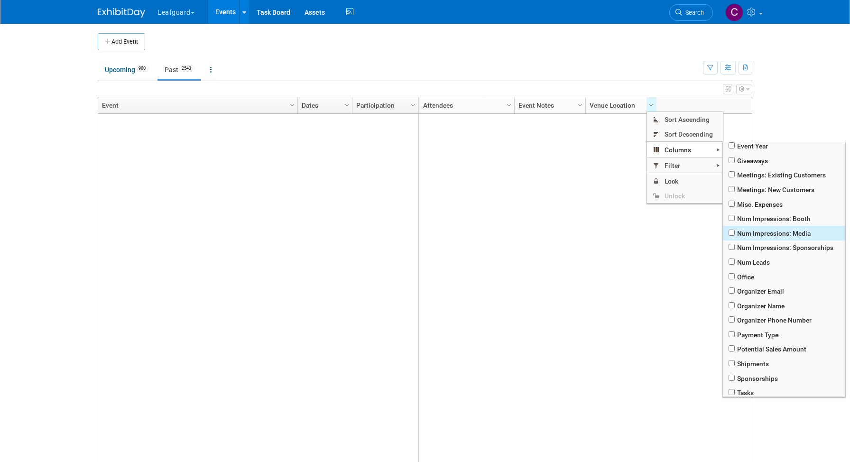
scroll to position [297, 0]
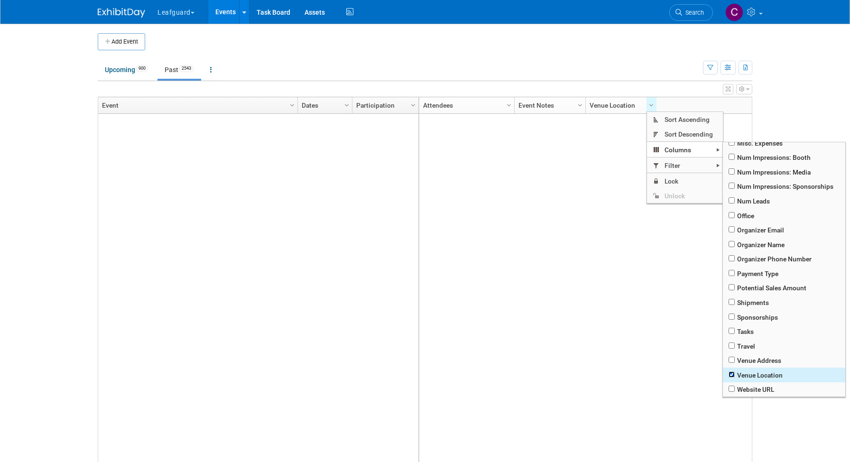
click at [732, 375] on input "checkbox" at bounding box center [731, 374] width 6 height 6
checkbox input "false"
checkbox input "true"
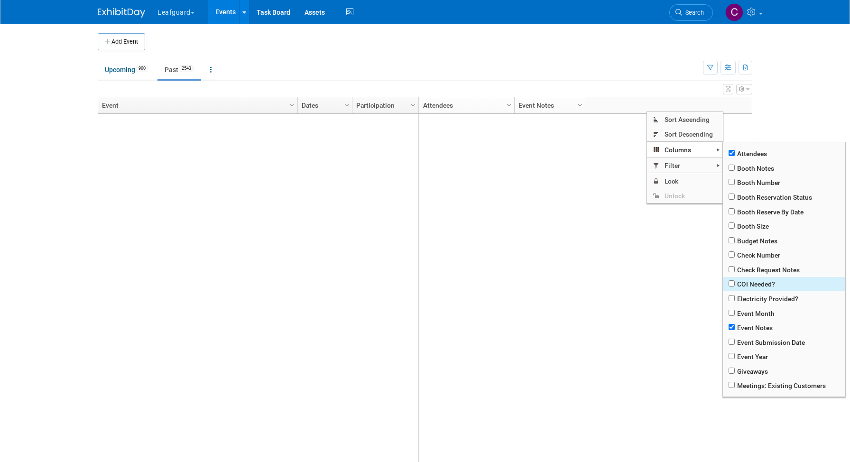
scroll to position [26, 0]
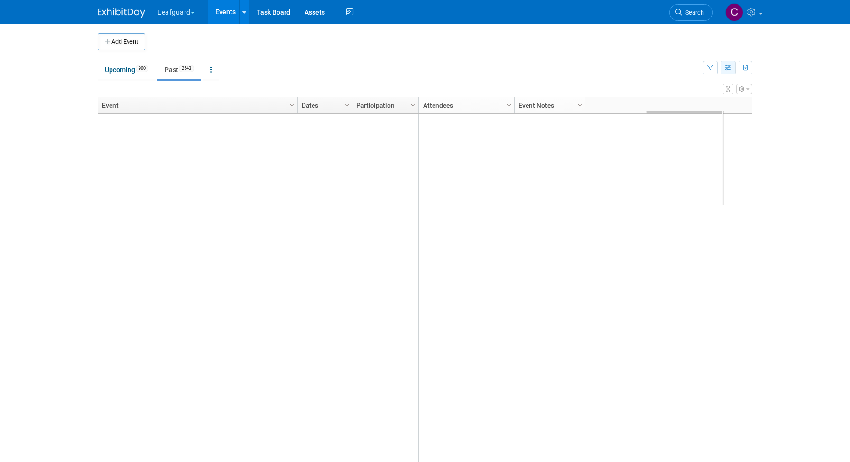
click at [727, 66] on icon "button" at bounding box center [727, 68] width 7 height 6
click at [754, 14] on icon at bounding box center [752, 12] width 11 height 9
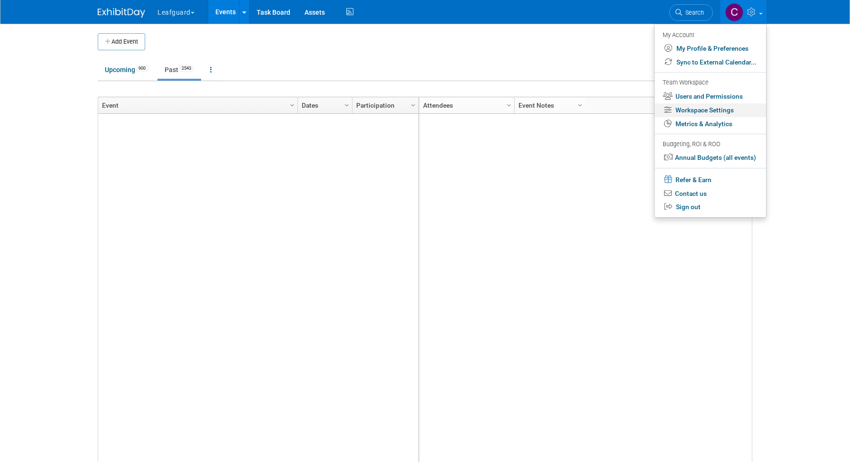
click at [706, 112] on link "Workspace Settings" at bounding box center [709, 110] width 111 height 14
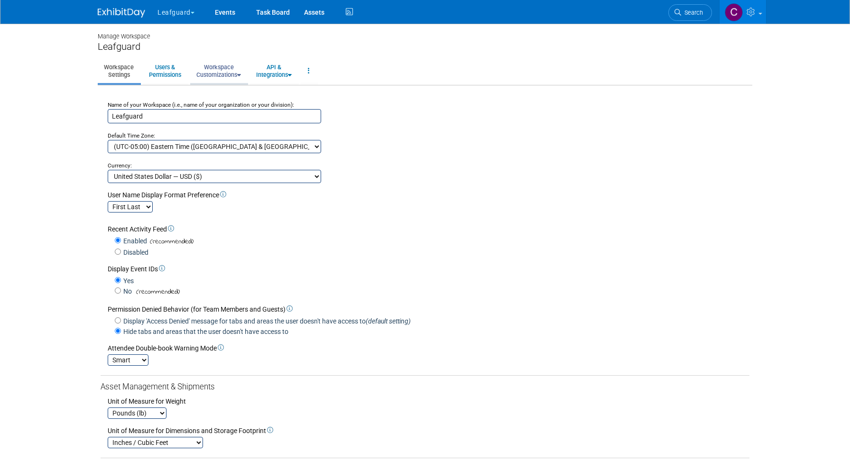
click at [218, 73] on link "Workspace Customizations" at bounding box center [218, 70] width 57 height 23
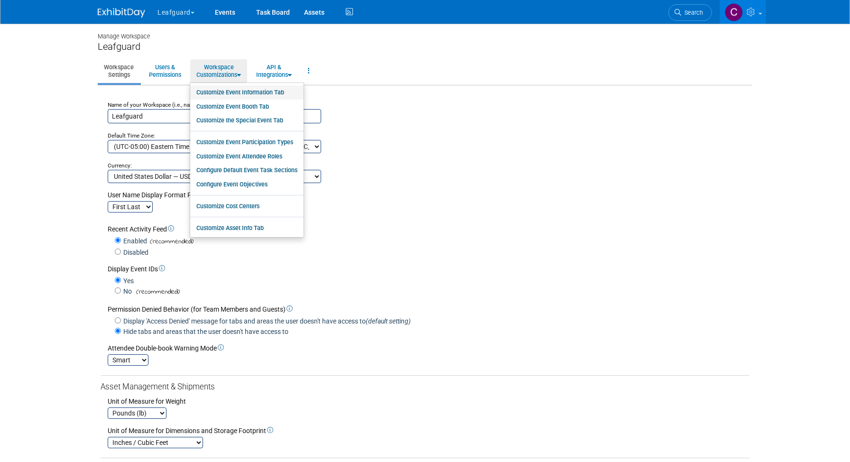
click at [238, 92] on link "Customize Event Information Tab" at bounding box center [246, 92] width 113 height 14
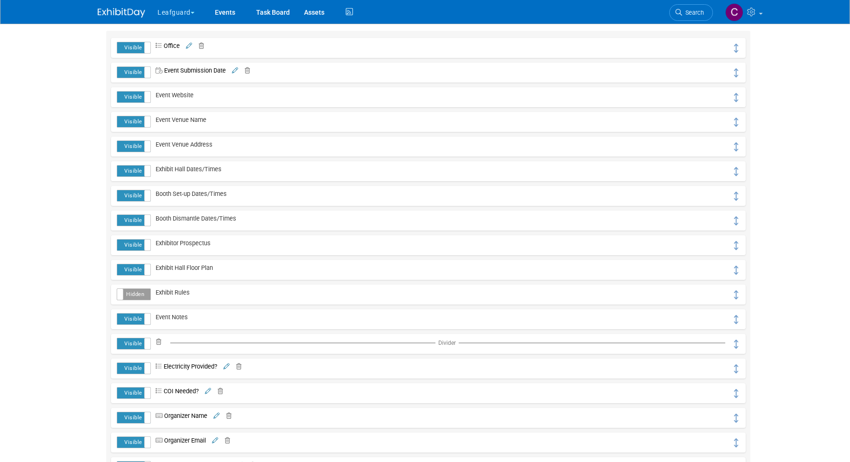
scroll to position [146, 0]
click at [171, 122] on span "Event Venue Name" at bounding box center [178, 120] width 55 height 7
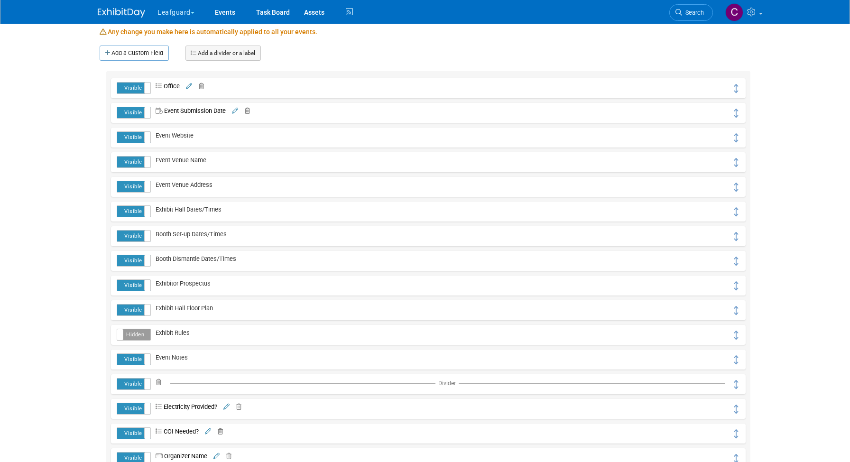
scroll to position [0, 0]
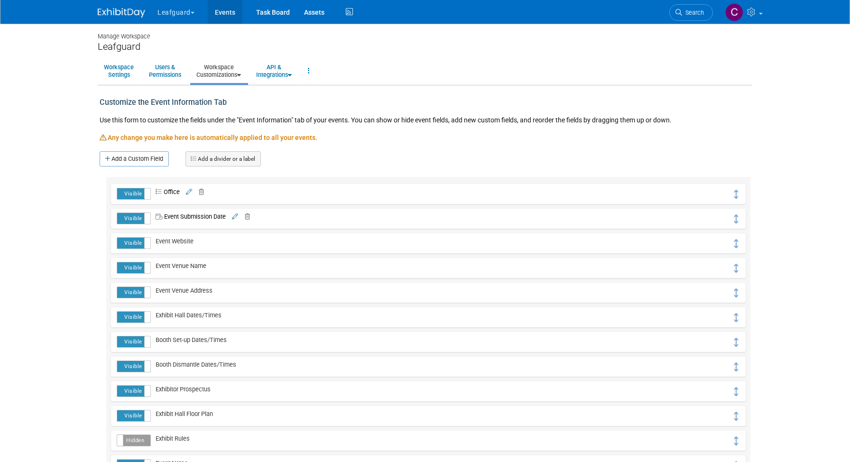
click at [222, 14] on link "Events" at bounding box center [225, 12] width 35 height 24
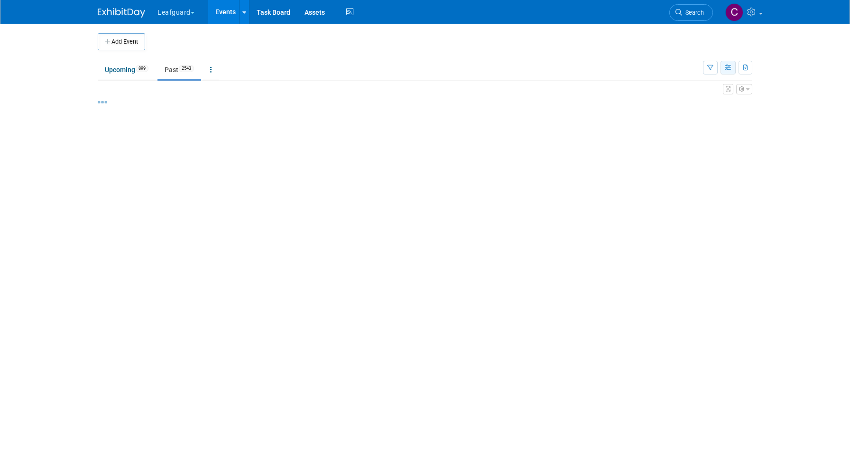
click at [732, 69] on button "button" at bounding box center [727, 68] width 15 height 14
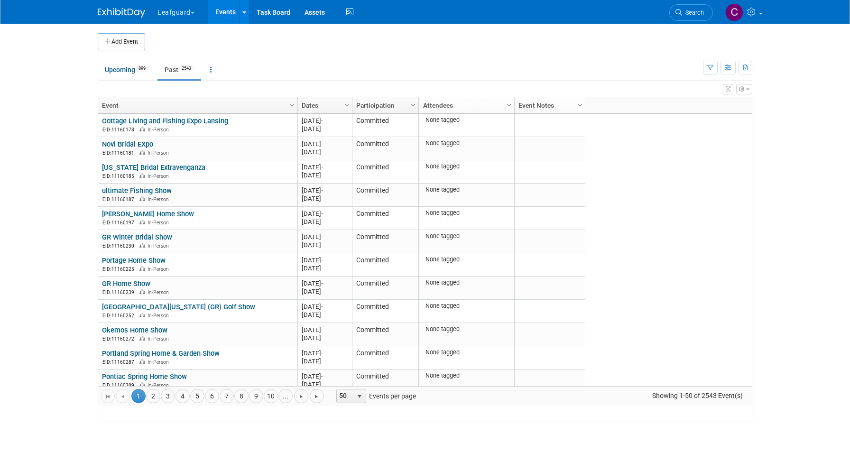
click at [742, 92] on button "button" at bounding box center [744, 89] width 16 height 10
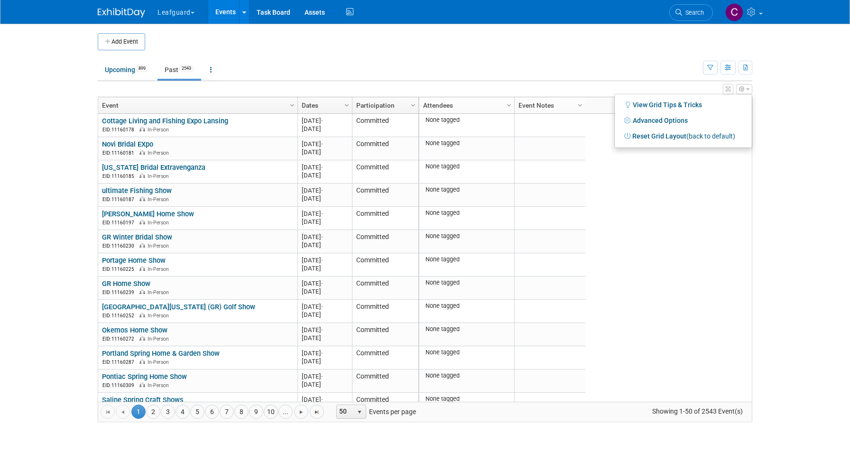
click at [647, 179] on div "None tagged 2024 M-2024-01 January 2024 http://YHIC-Detroit Need to Reserve 0 0…" at bounding box center [584, 258] width 333 height 288
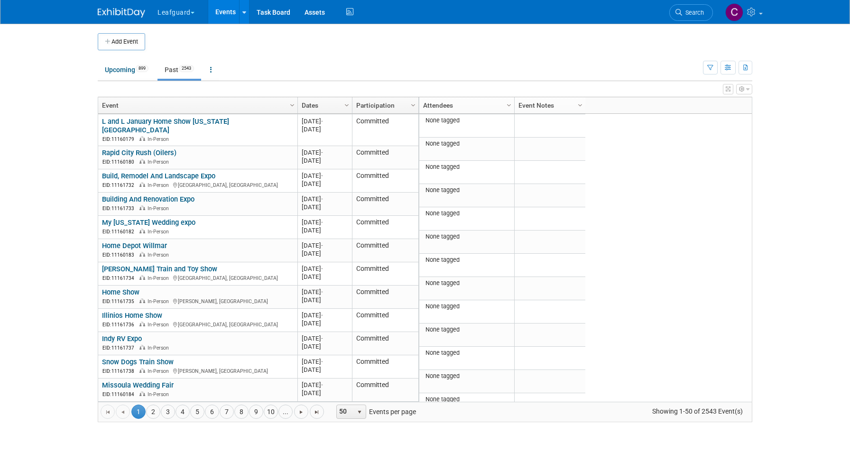
scroll to position [883, 0]
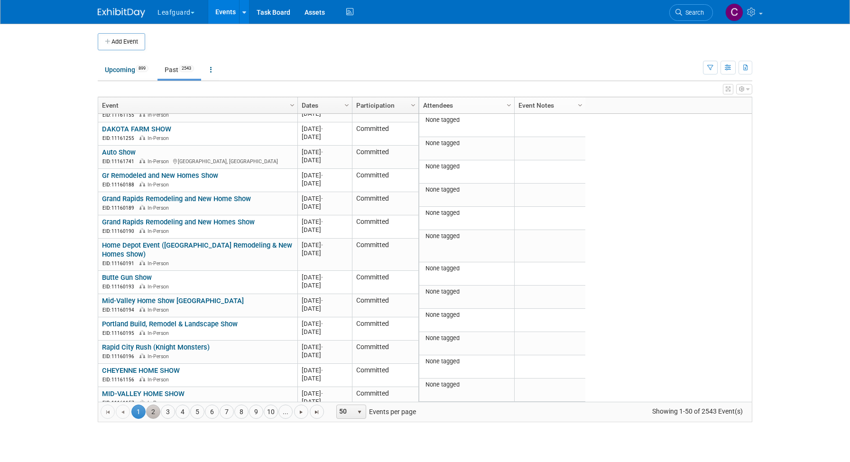
click at [152, 412] on link "2" at bounding box center [153, 411] width 14 height 14
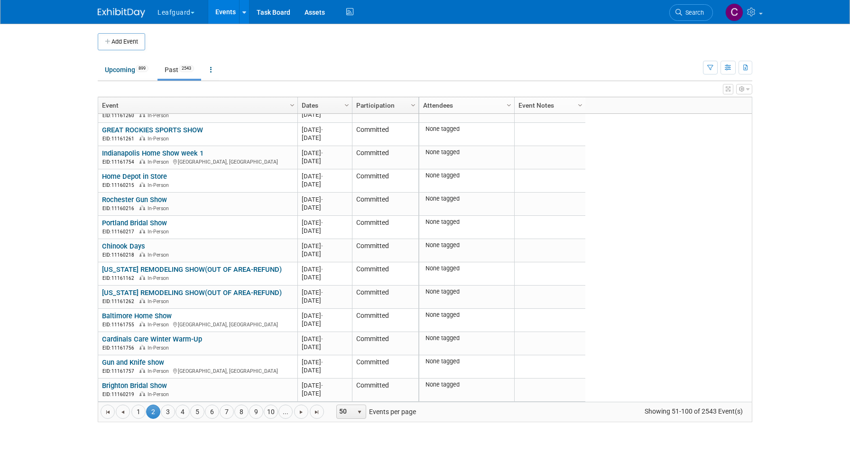
scroll to position [874, 0]
click at [167, 413] on link "3" at bounding box center [168, 411] width 14 height 14
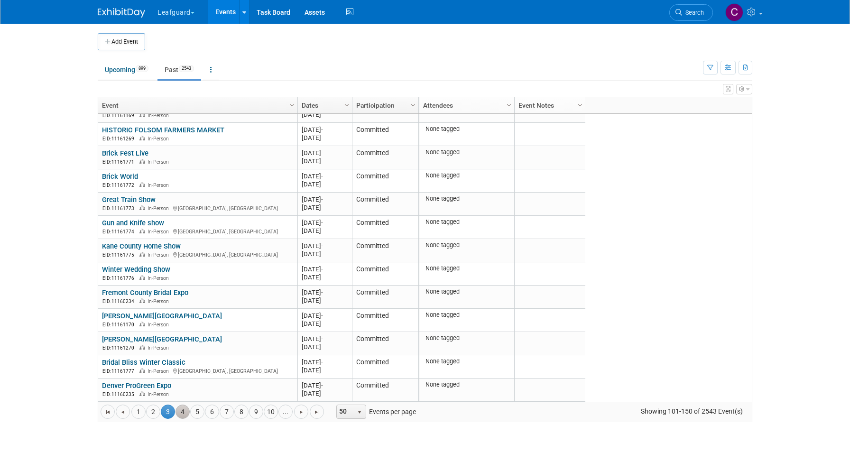
click at [183, 412] on link "4" at bounding box center [182, 411] width 14 height 14
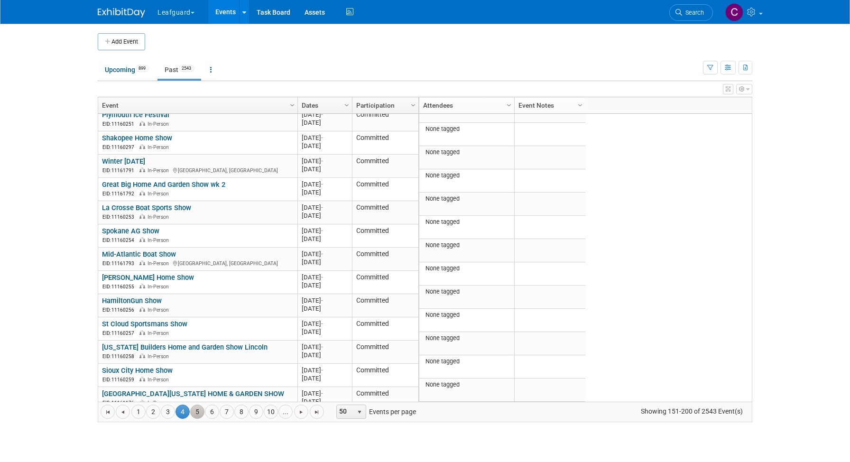
click at [196, 414] on link "5" at bounding box center [197, 411] width 14 height 14
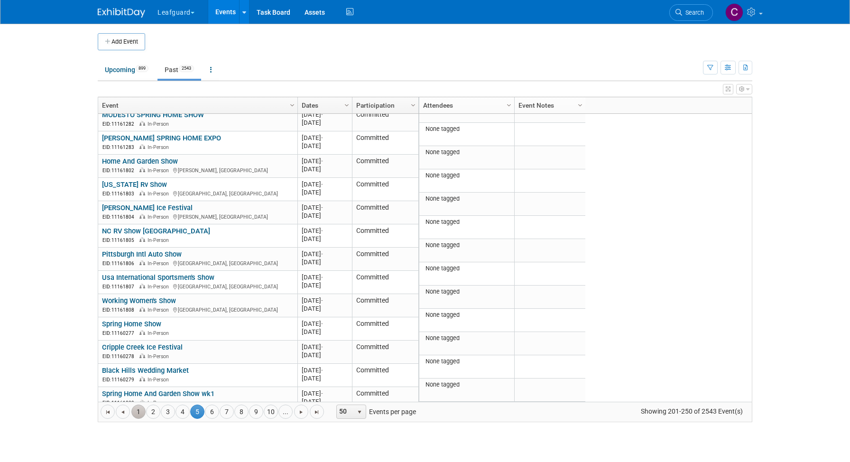
click at [141, 412] on link "1" at bounding box center [138, 411] width 14 height 14
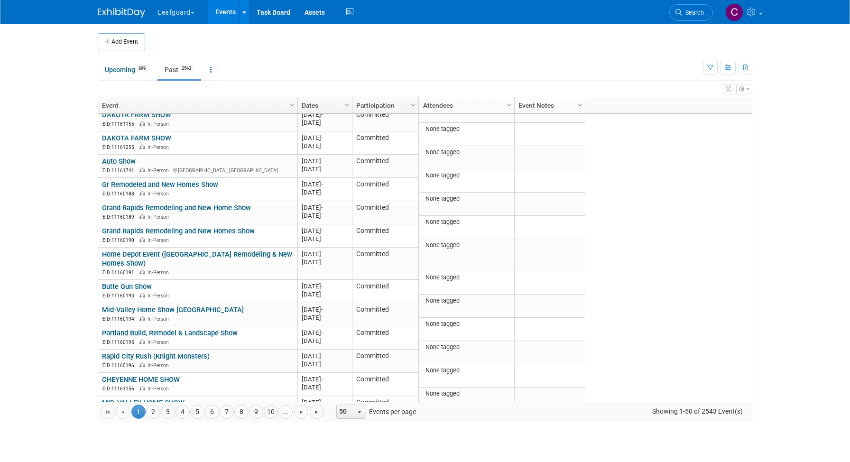
scroll to position [883, 0]
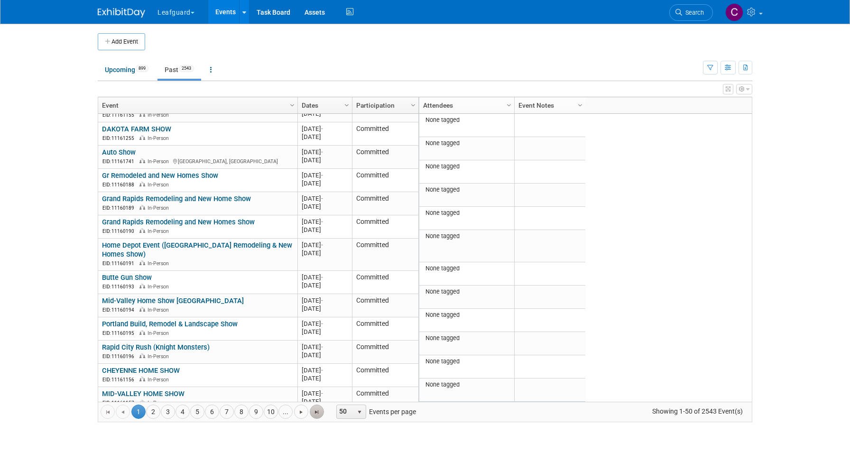
click at [313, 413] on span "Go to the last page" at bounding box center [317, 412] width 8 height 8
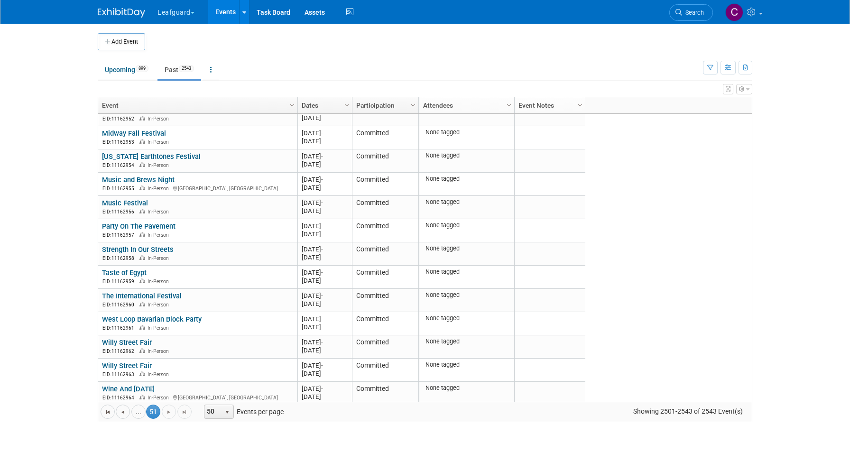
scroll to position [0, 0]
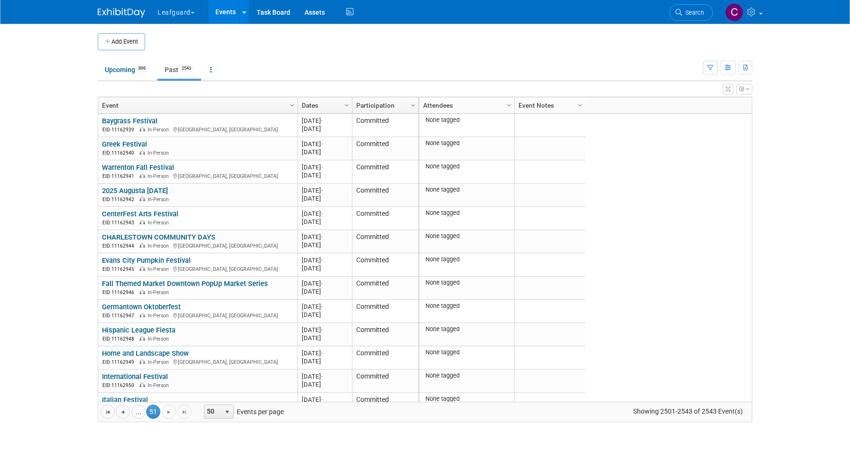
click at [292, 106] on span "Column Settings" at bounding box center [292, 105] width 8 height 8
click at [348, 14] on icon at bounding box center [350, 12] width 12 height 15
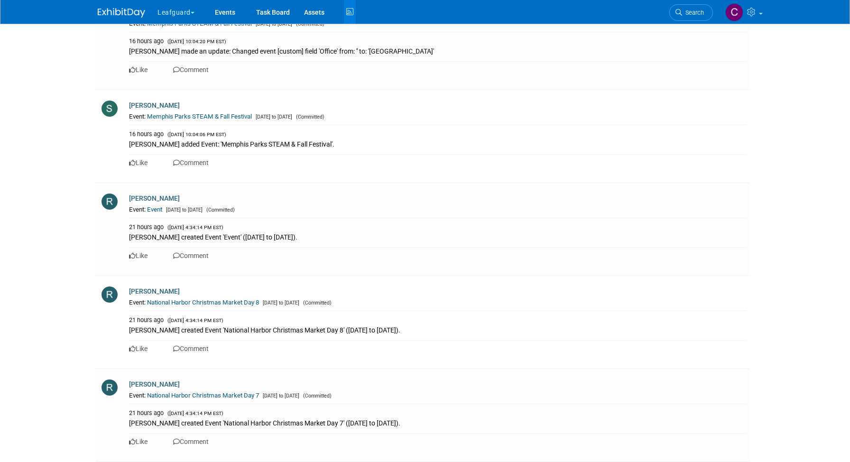
scroll to position [1369, 0]
click at [154, 210] on link "Event" at bounding box center [154, 208] width 15 height 7
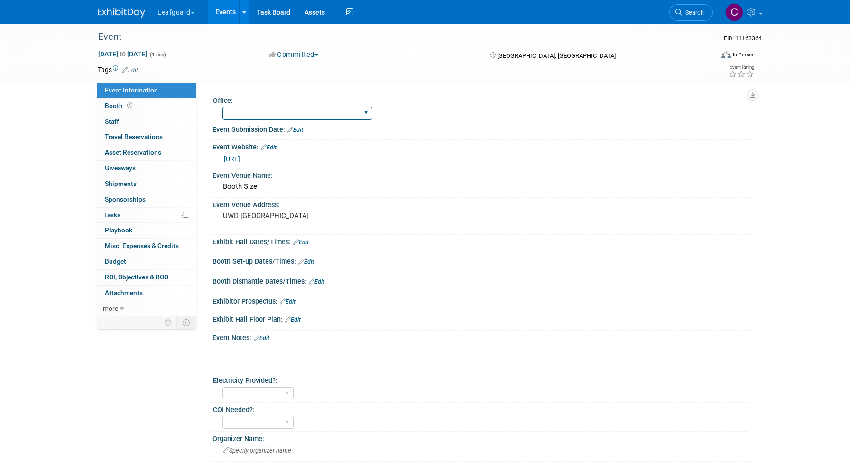
click at [294, 113] on select "[GEOGRAPHIC_DATA] [US_STATE] [GEOGRAPHIC_DATA] [GEOGRAPHIC_DATA] [GEOGRAPHIC_DA…" at bounding box center [297, 113] width 150 height 13
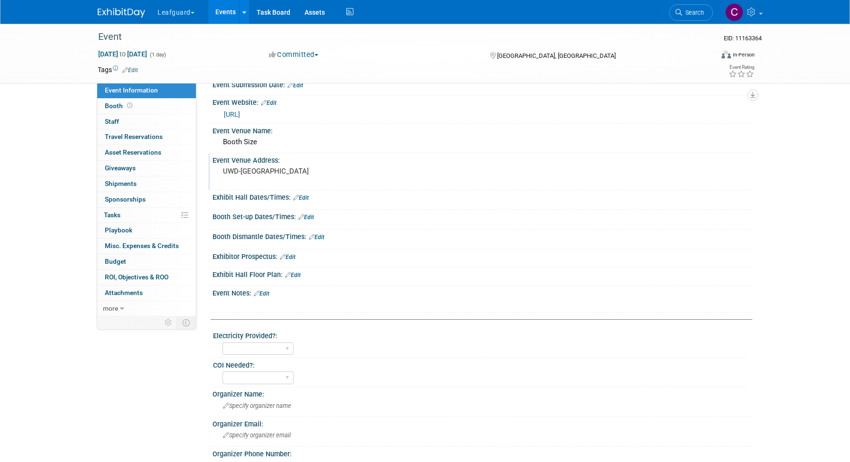
scroll to position [48, 0]
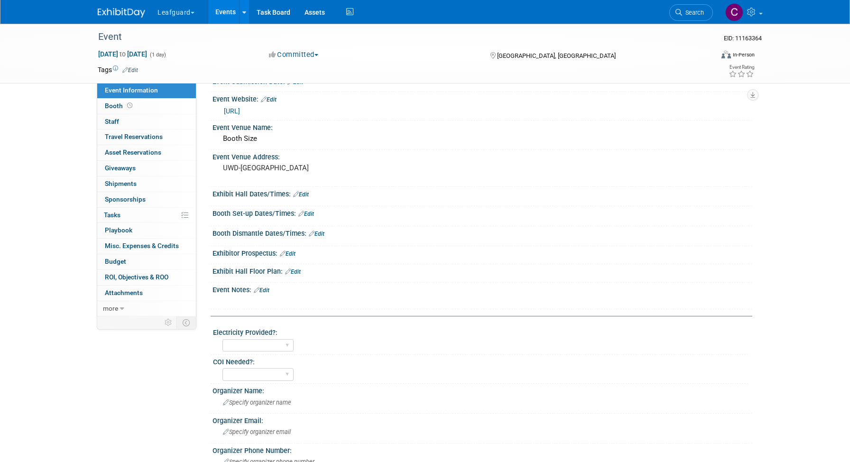
click at [192, 14] on button "Leafguard" at bounding box center [181, 10] width 50 height 21
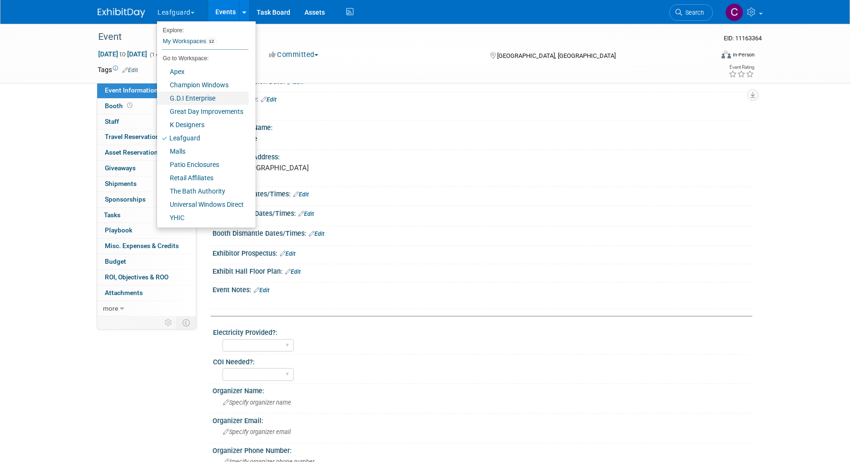
click at [199, 101] on link "G.D.I Enterprise" at bounding box center [203, 98] width 92 height 13
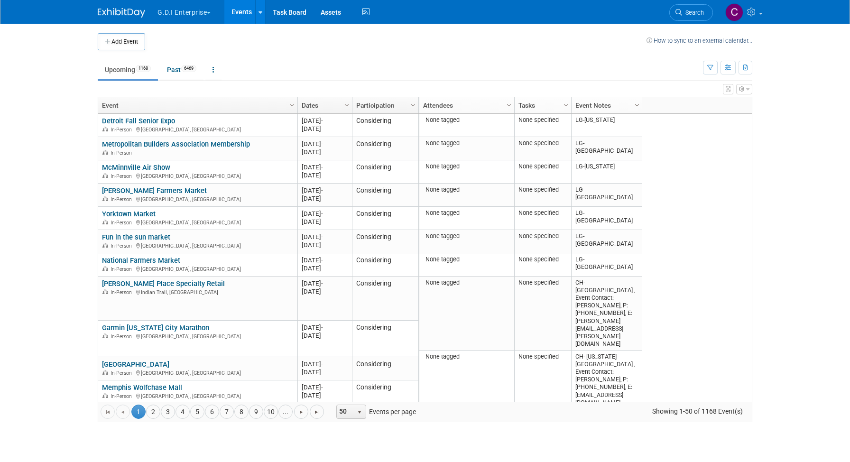
click at [637, 104] on span "Column Settings" at bounding box center [637, 105] width 8 height 8
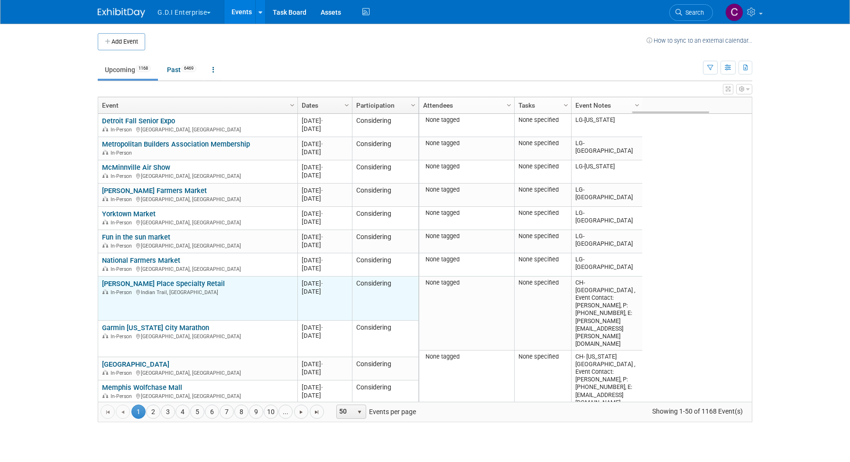
click at [185, 284] on link "[PERSON_NAME] Place Specialty Retail" at bounding box center [163, 283] width 123 height 9
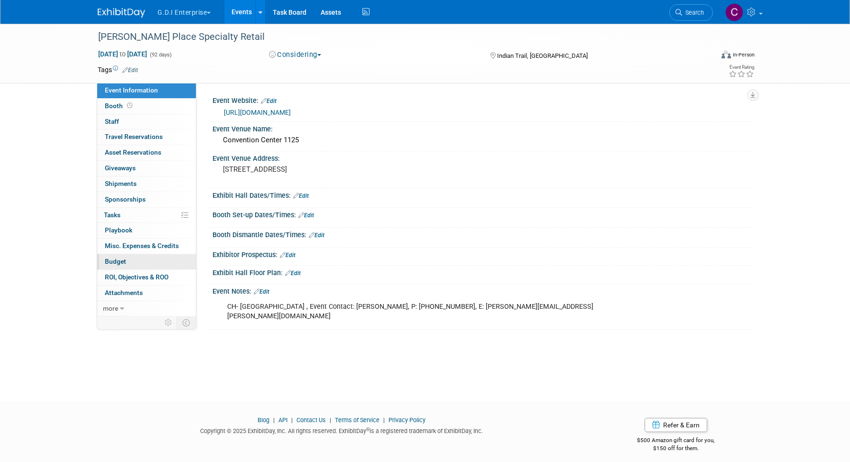
click at [120, 263] on span "Budget" at bounding box center [115, 261] width 21 height 8
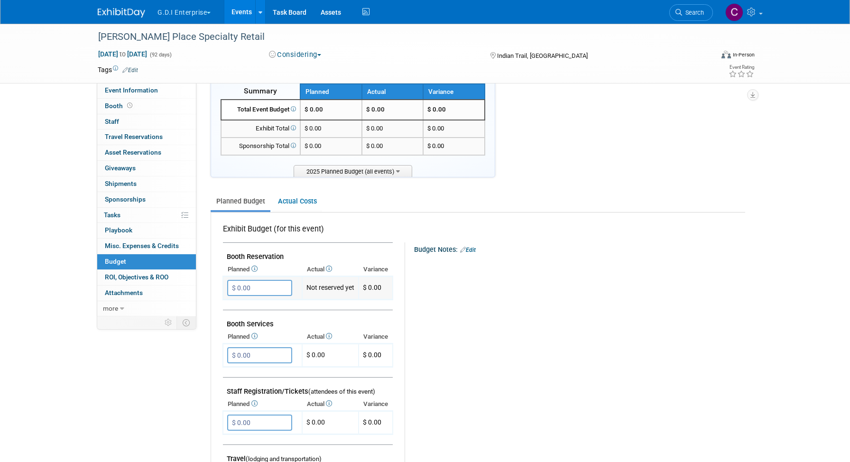
scroll to position [28, 0]
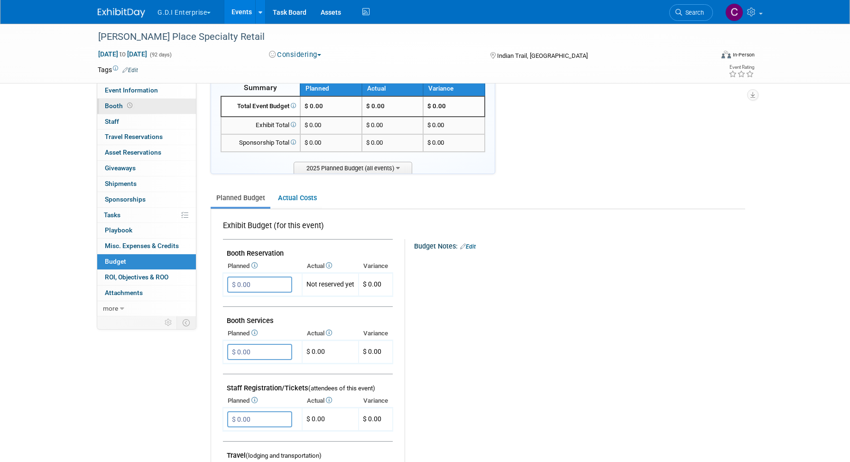
click at [104, 110] on link "Booth" at bounding box center [146, 106] width 99 height 15
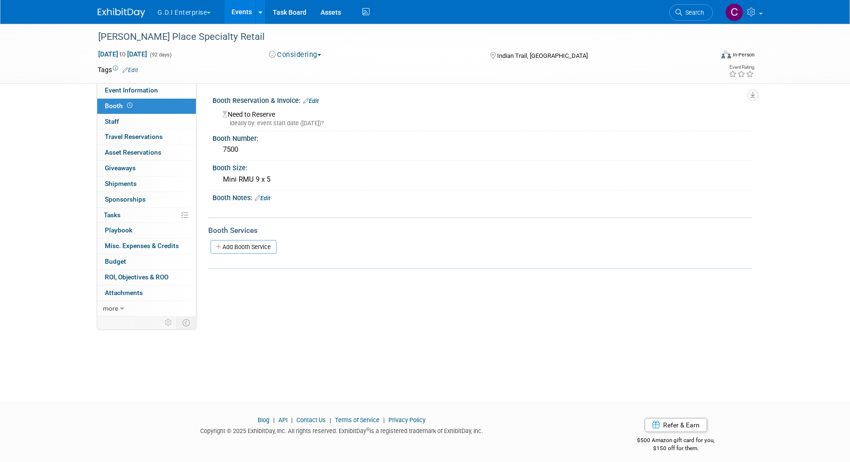
click at [314, 100] on link "Edit" at bounding box center [311, 101] width 16 height 7
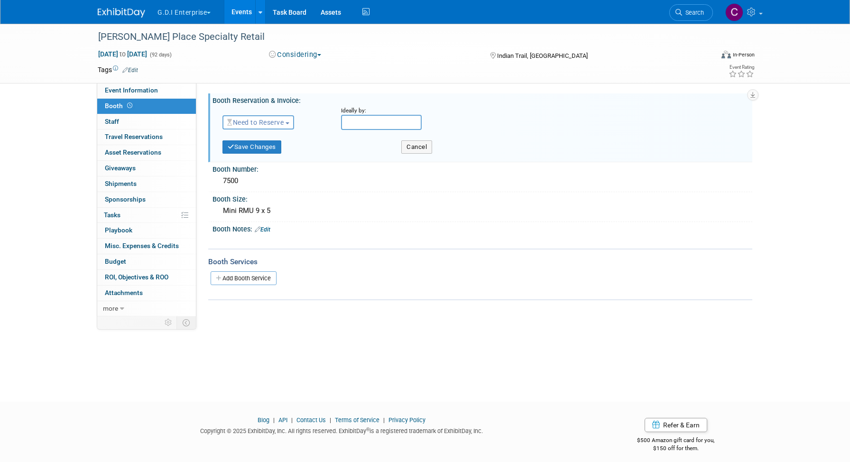
click at [310, 52] on button "Considering" at bounding box center [295, 55] width 59 height 10
click at [306, 68] on link "Committed" at bounding box center [303, 70] width 75 height 13
click at [319, 54] on button "Committed" at bounding box center [295, 55] width 59 height 10
click at [302, 84] on link "Considering" at bounding box center [303, 83] width 75 height 13
click at [291, 121] on button "Need to Reserve" at bounding box center [258, 122] width 72 height 14
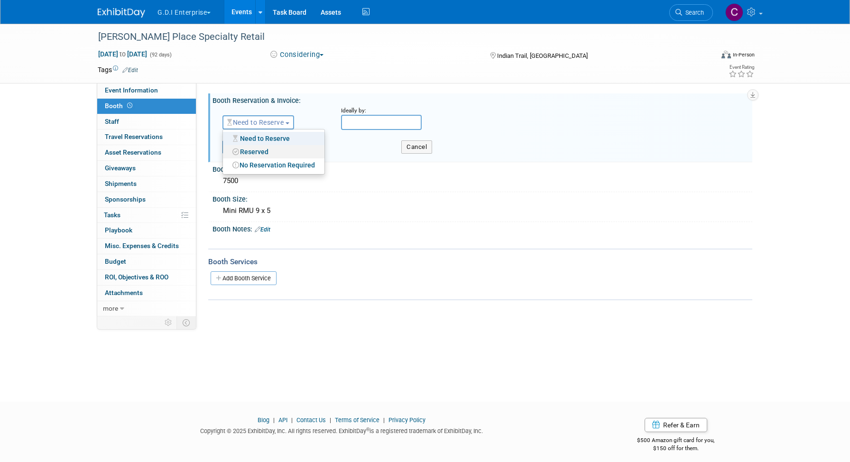
click at [260, 153] on link "Reserved" at bounding box center [273, 151] width 101 height 13
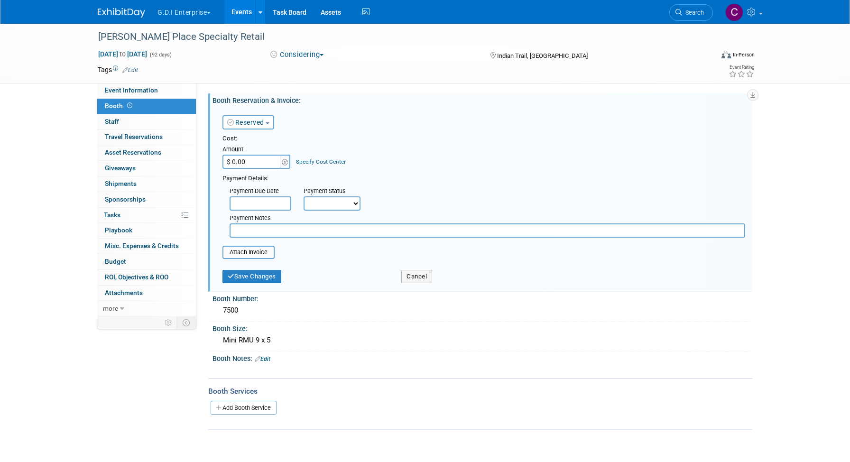
click at [258, 162] on input "$ 0.00" at bounding box center [251, 162] width 59 height 14
type input "$ 7,500.00"
click at [365, 329] on div "Booth Size:" at bounding box center [482, 327] width 540 height 12
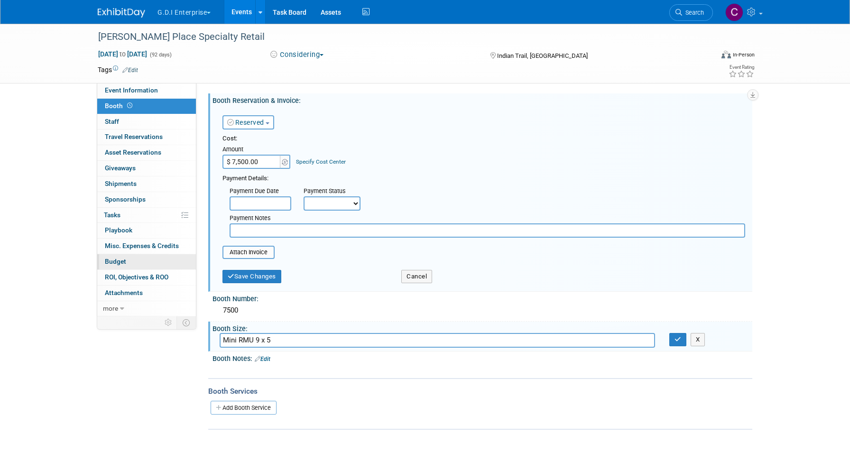
click at [122, 264] on span "Budget" at bounding box center [115, 261] width 21 height 8
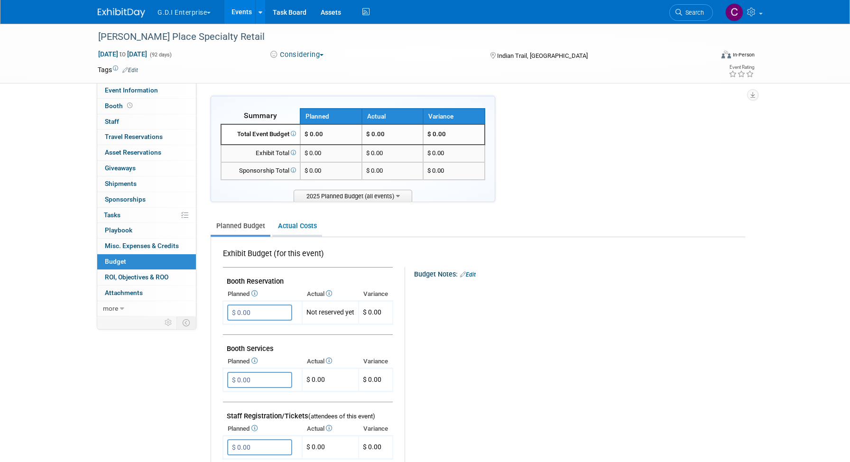
click at [300, 227] on link "Actual Costs" at bounding box center [297, 226] width 50 height 18
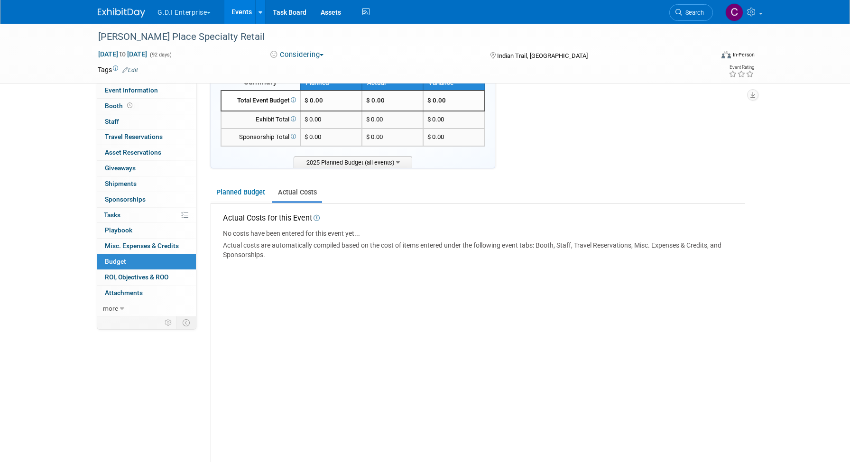
scroll to position [33, 0]
click at [115, 106] on span "Booth" at bounding box center [119, 106] width 29 height 8
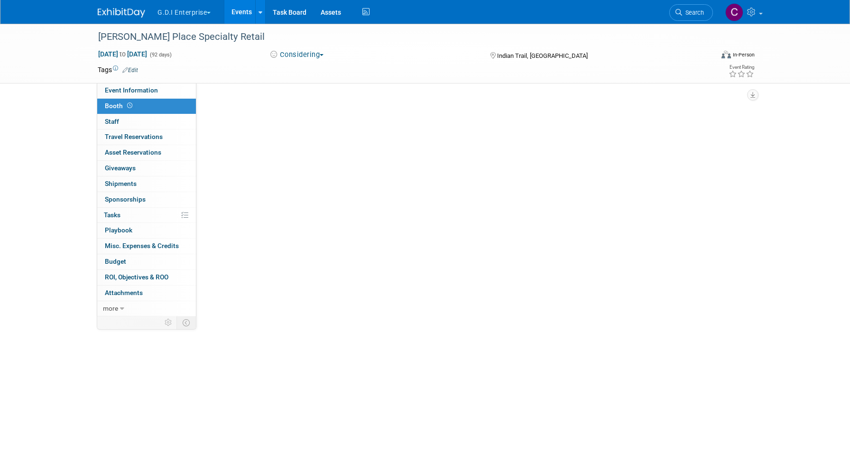
scroll to position [0, 0]
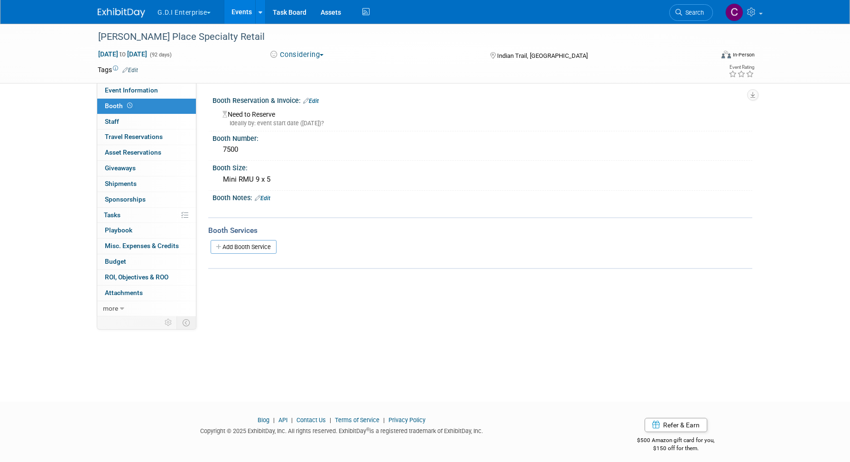
click at [262, 119] on div "Ideally by: event start date ([DATE])?" at bounding box center [483, 123] width 522 height 9
click at [314, 97] on div "Booth Reservation & Invoice: Edit" at bounding box center [482, 99] width 540 height 12
click at [318, 103] on link "Edit" at bounding box center [311, 101] width 16 height 7
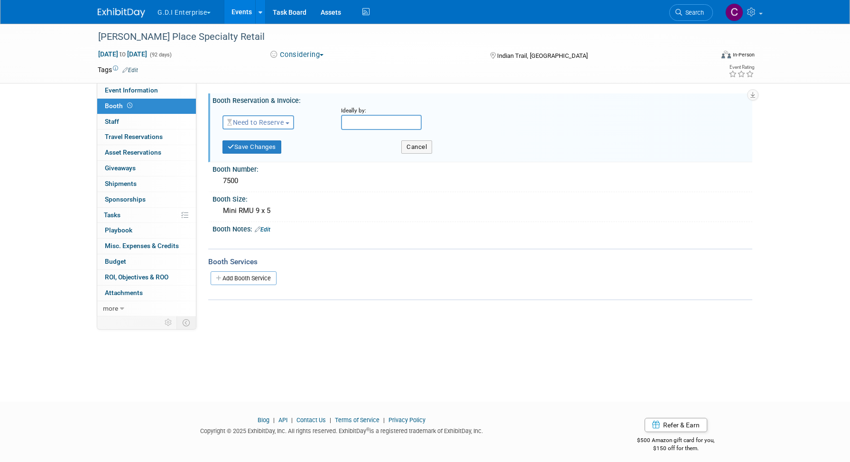
click at [289, 121] on button "Need to Reserve" at bounding box center [258, 122] width 72 height 14
click at [267, 152] on link "Reserved" at bounding box center [273, 151] width 101 height 13
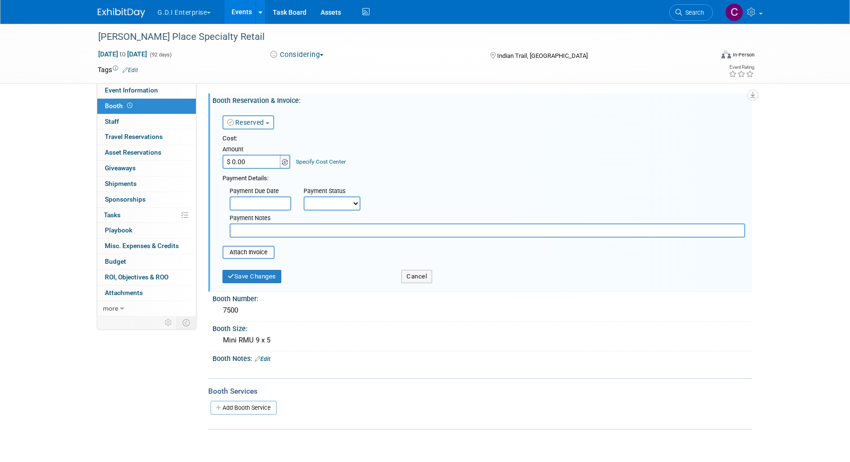
click at [285, 166] on span at bounding box center [285, 162] width 10 height 14
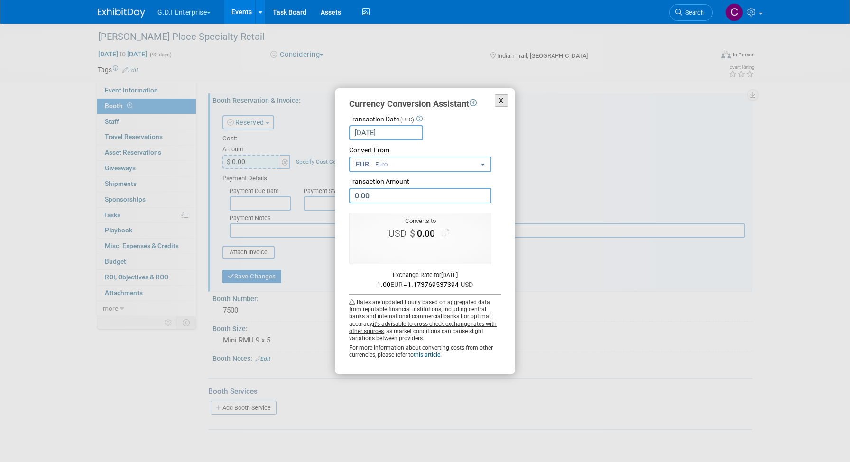
click at [502, 100] on button "X" at bounding box center [501, 100] width 13 height 13
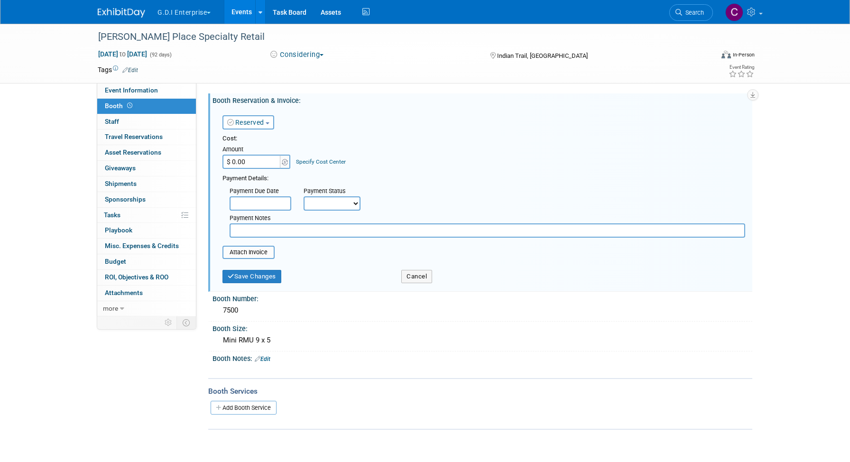
drag, startPoint x: 253, startPoint y: 164, endPoint x: 228, endPoint y: 164, distance: 24.7
click at [228, 164] on input "$ 0.00" at bounding box center [251, 162] width 59 height 14
click at [243, 12] on link "Events" at bounding box center [241, 12] width 35 height 24
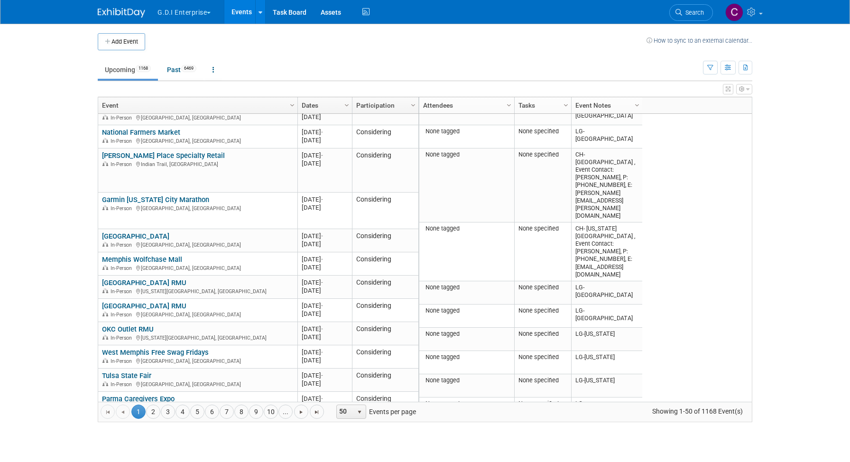
scroll to position [131, 0]
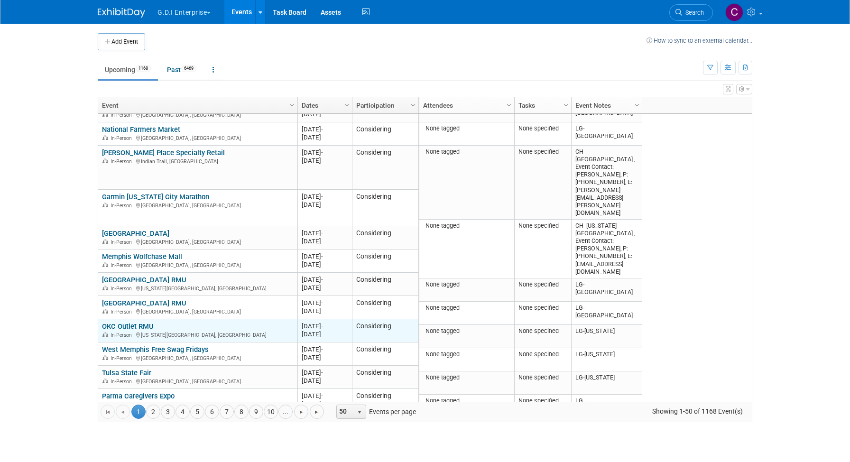
click at [119, 329] on link "OKC Outlet RMU" at bounding box center [128, 326] width 52 height 9
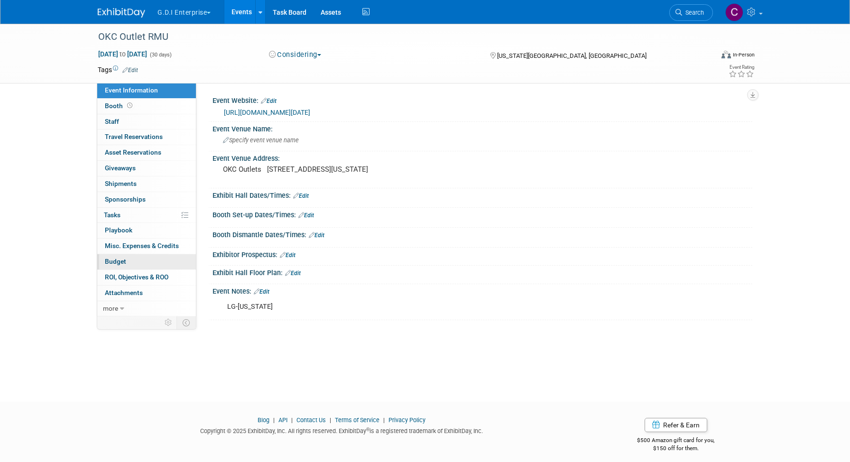
click at [125, 262] on span "Budget" at bounding box center [115, 261] width 21 height 8
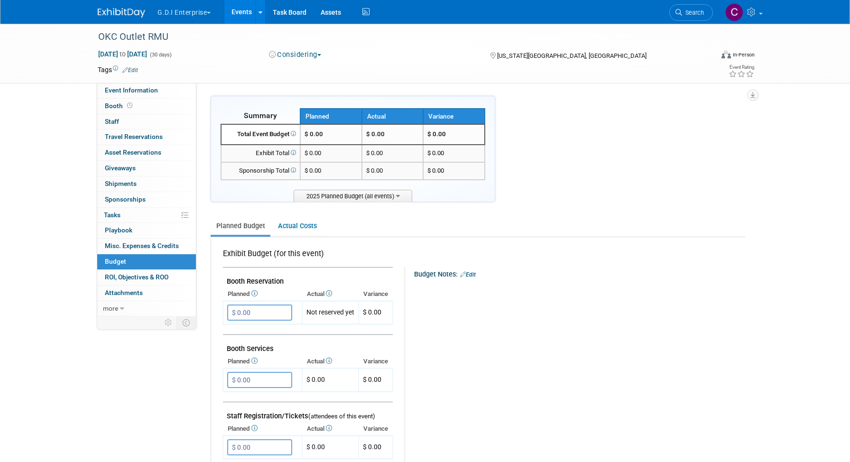
click at [241, 12] on link "Events" at bounding box center [241, 12] width 35 height 24
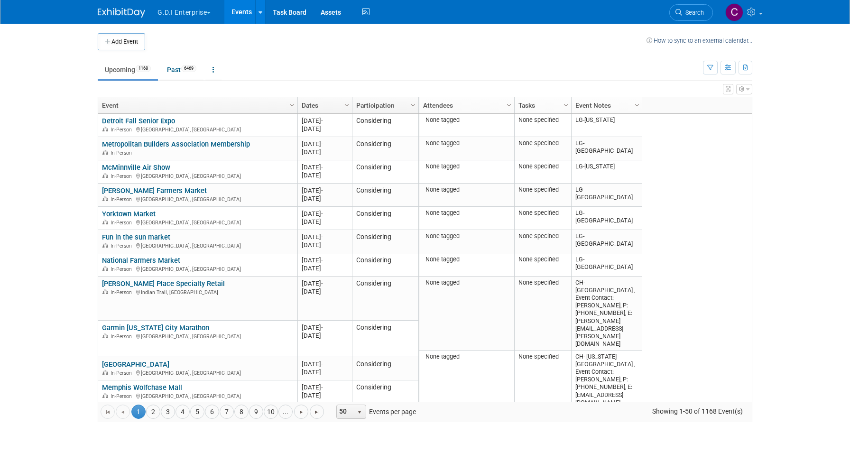
click at [641, 106] on link "Column Settings" at bounding box center [637, 104] width 10 height 14
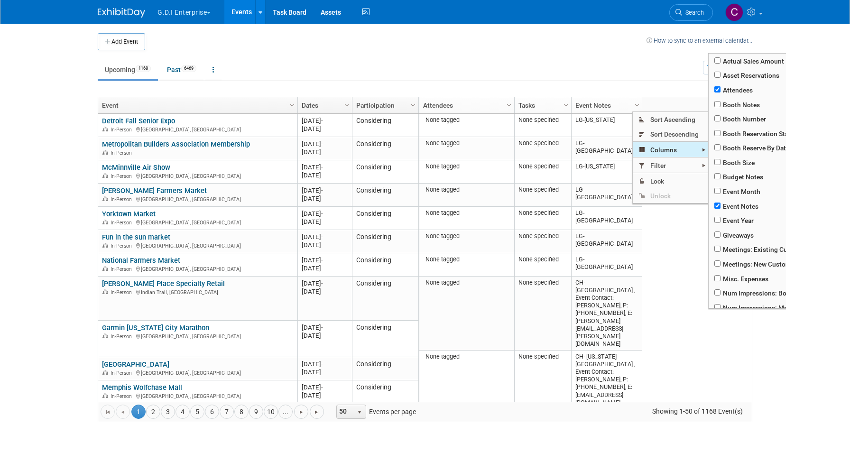
click at [660, 150] on span "Columns" at bounding box center [670, 149] width 76 height 15
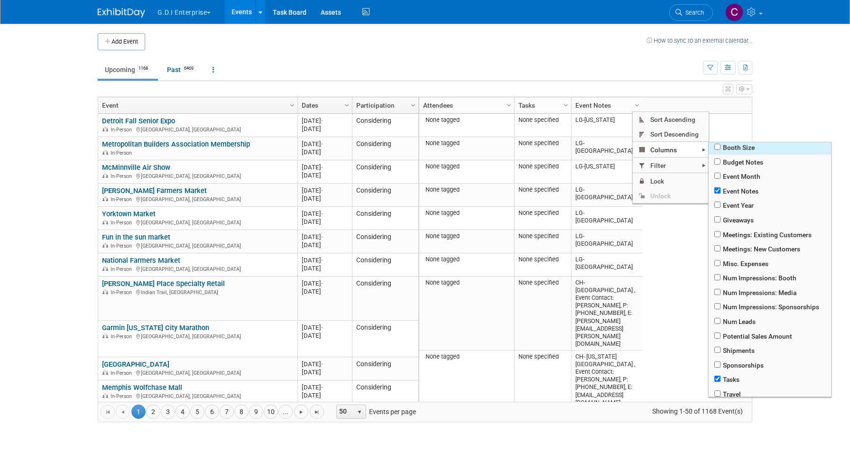
scroll to position [152, 0]
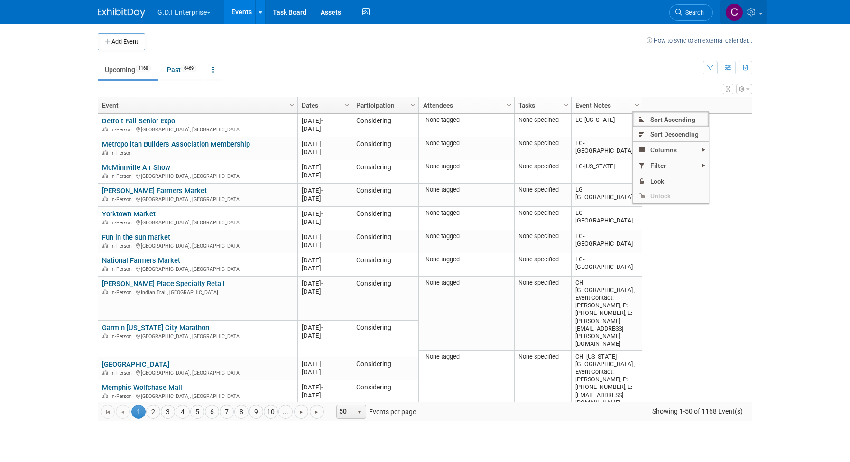
click at [754, 11] on icon at bounding box center [752, 12] width 11 height 9
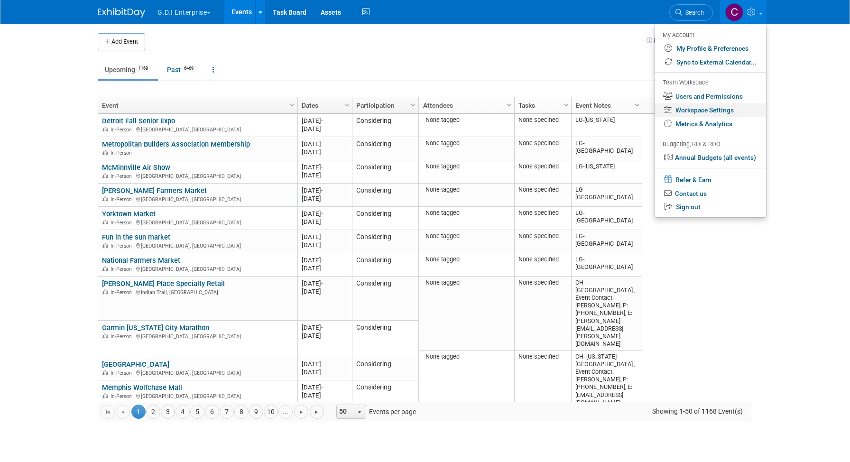
click at [705, 111] on link "Workspace Settings" at bounding box center [709, 110] width 111 height 14
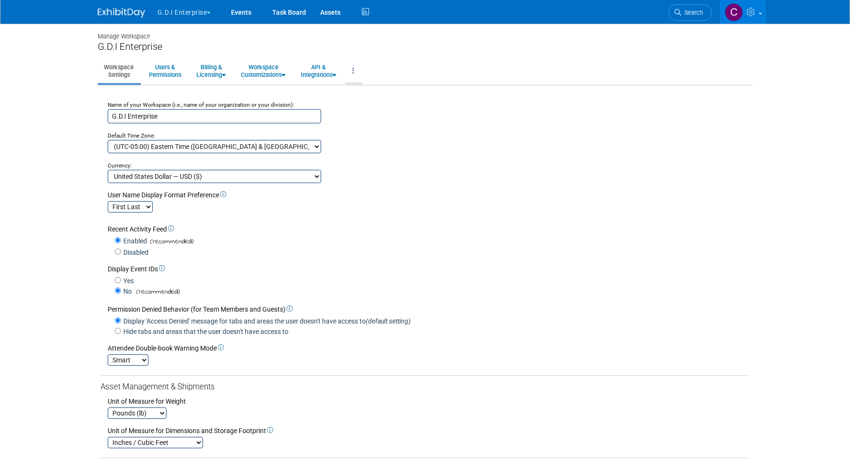
click at [354, 69] on icon at bounding box center [353, 70] width 2 height 7
click at [367, 109] on link "Export Workspace Data" at bounding box center [385, 110] width 80 height 14
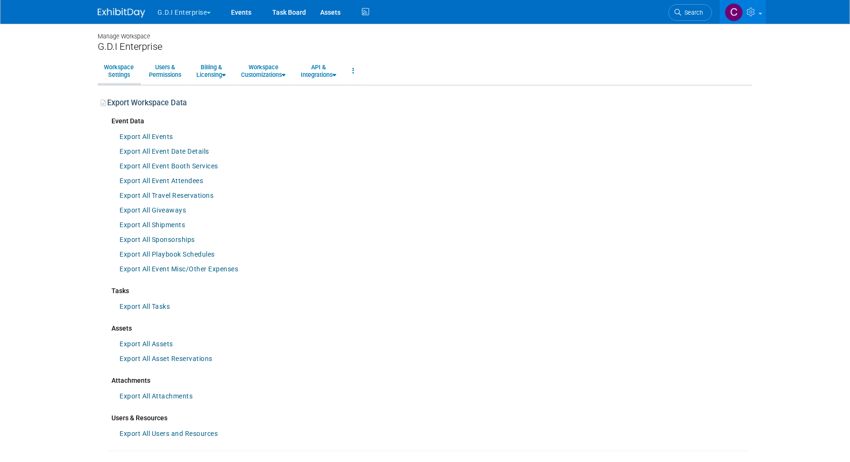
click at [117, 72] on link "Workspace Settings" at bounding box center [119, 70] width 42 height 23
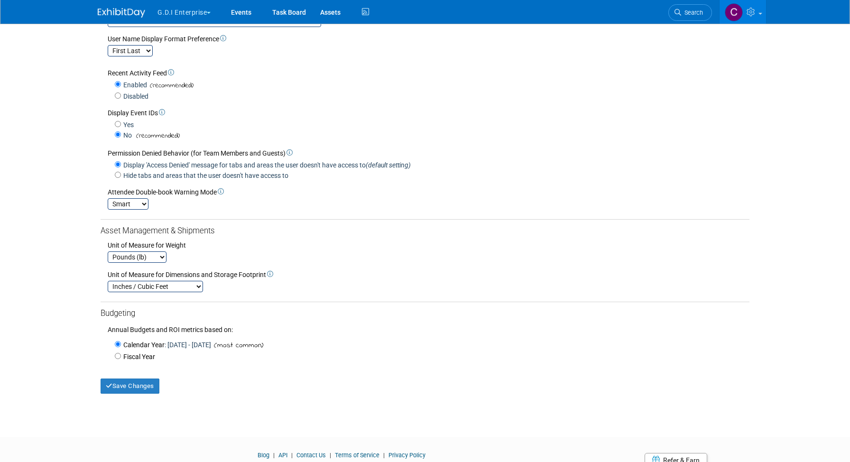
scroll to position [162, 0]
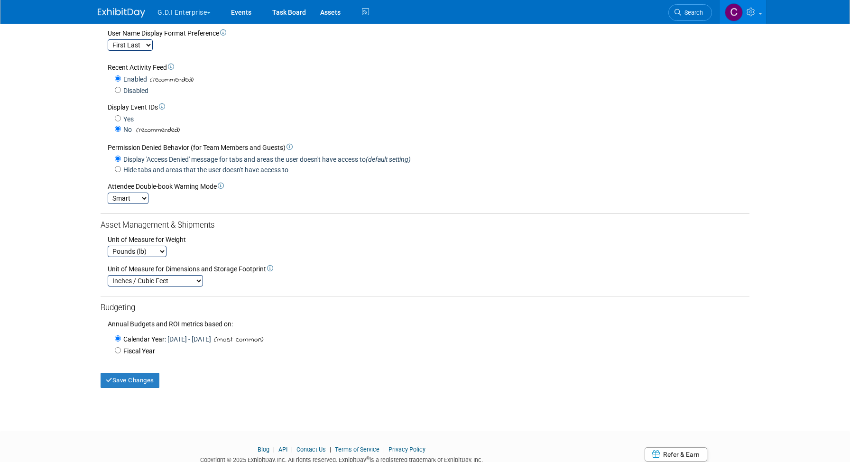
click at [144, 199] on select "Smart Strict Disabled" at bounding box center [128, 197] width 41 height 11
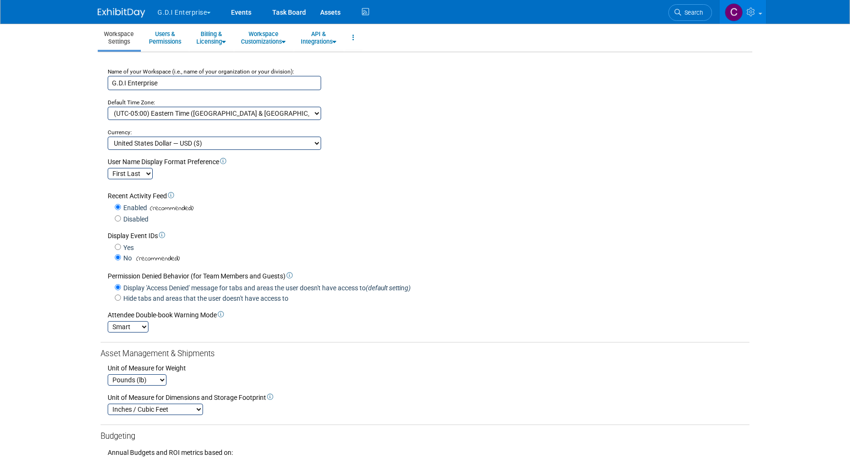
scroll to position [0, 0]
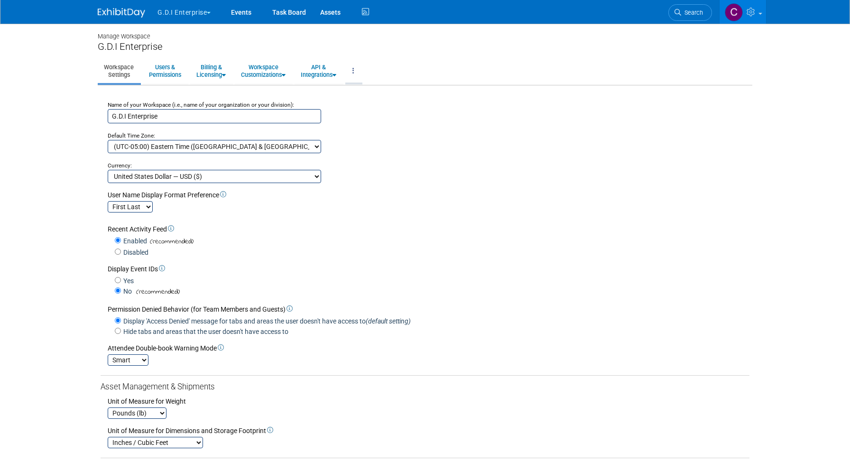
click at [354, 72] on icon at bounding box center [353, 70] width 2 height 7
click at [376, 95] on link "Workspace Logs" at bounding box center [385, 92] width 80 height 14
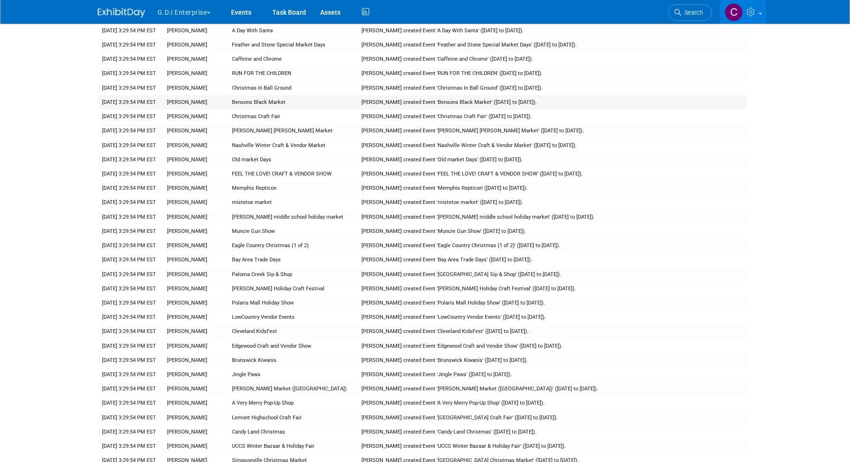
scroll to position [2640, 0]
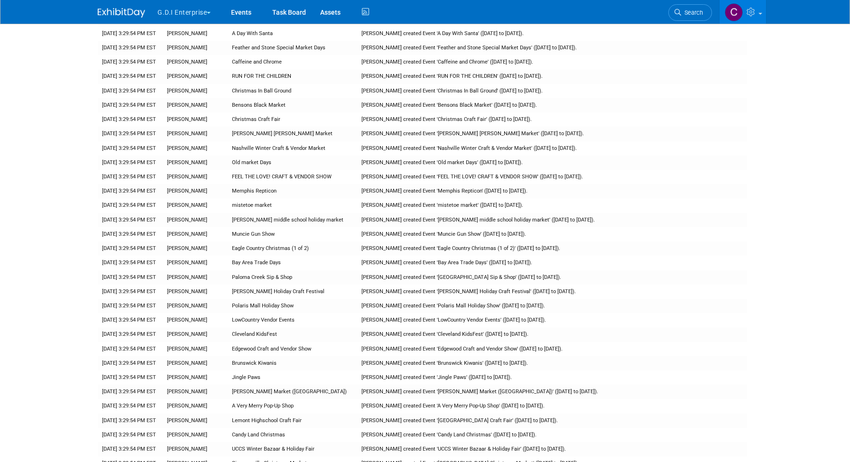
click at [209, 12] on span "button" at bounding box center [209, 13] width 4 height 2
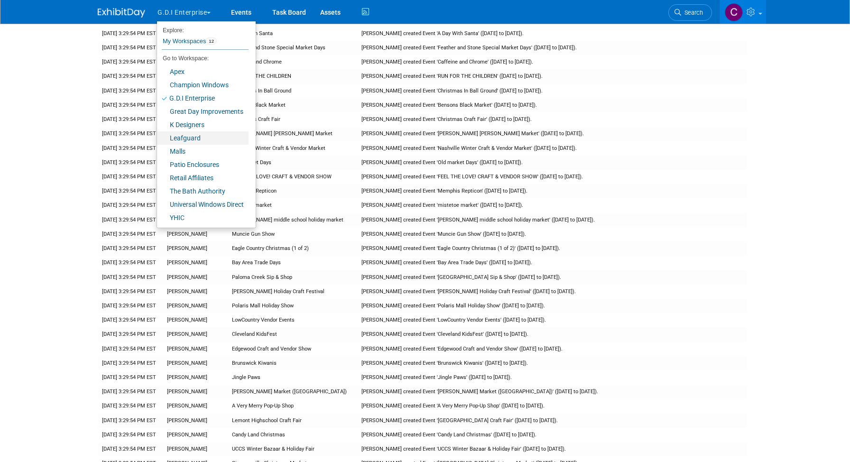
click at [185, 139] on link "Leafguard" at bounding box center [203, 137] width 92 height 13
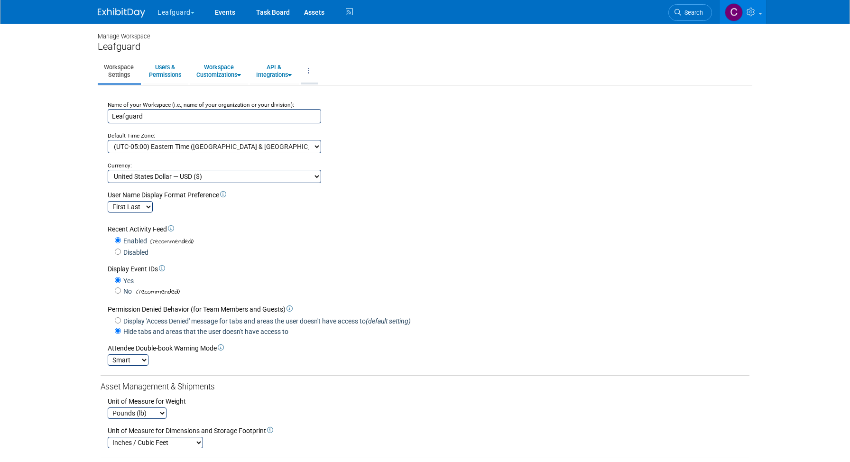
click at [312, 69] on link at bounding box center [309, 70] width 16 height 23
click at [331, 109] on link "Export Workspace Data" at bounding box center [341, 110] width 80 height 14
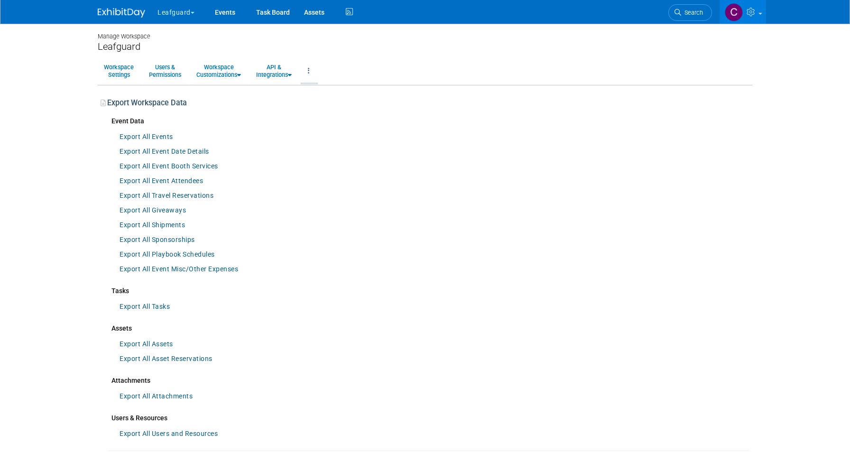
click at [311, 69] on link at bounding box center [309, 70] width 16 height 23
click at [324, 92] on link "Workspace Logs" at bounding box center [341, 92] width 80 height 14
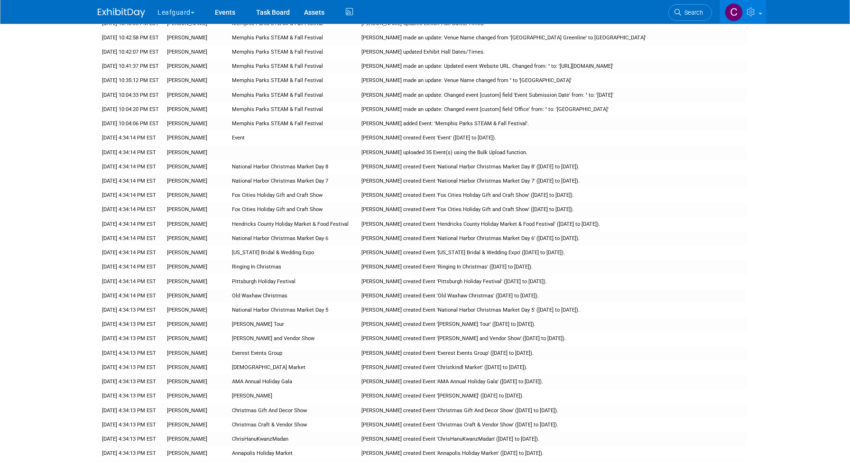
scroll to position [246, 0]
click at [193, 154] on td "[PERSON_NAME]" at bounding box center [195, 152] width 65 height 14
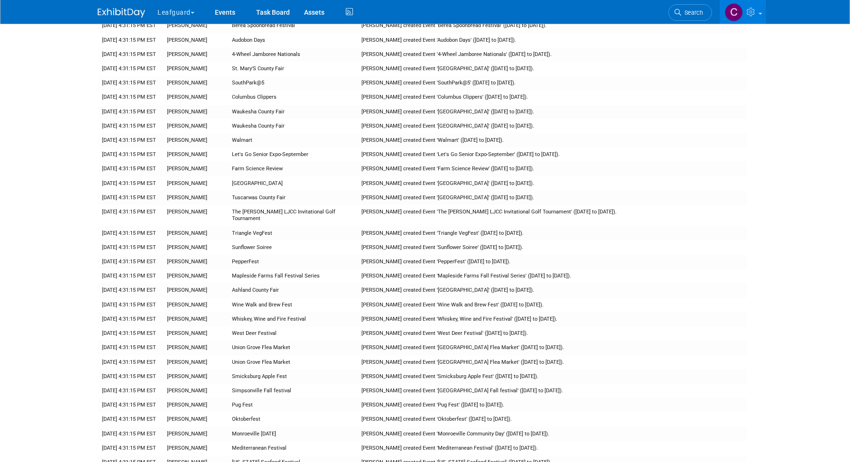
scroll to position [7061, 0]
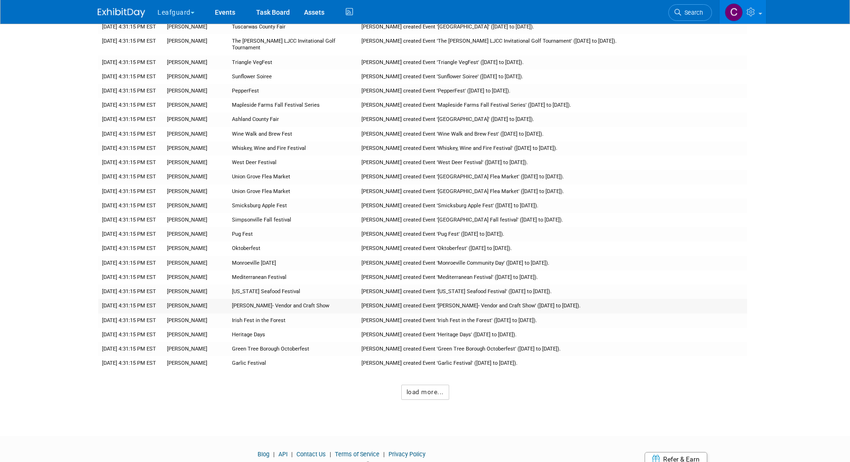
click at [385, 299] on td "[PERSON_NAME] created Event '[PERSON_NAME]- Vendor and Craft Show' ([DATE] to […" at bounding box center [551, 306] width 389 height 14
click at [253, 299] on td "Kay Weber- Vendor and Craft Show" at bounding box center [293, 306] width 130 height 14
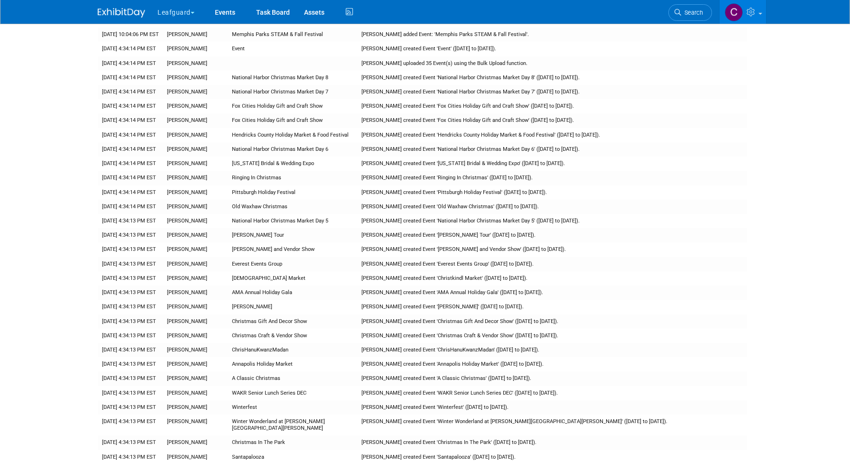
scroll to position [0, 0]
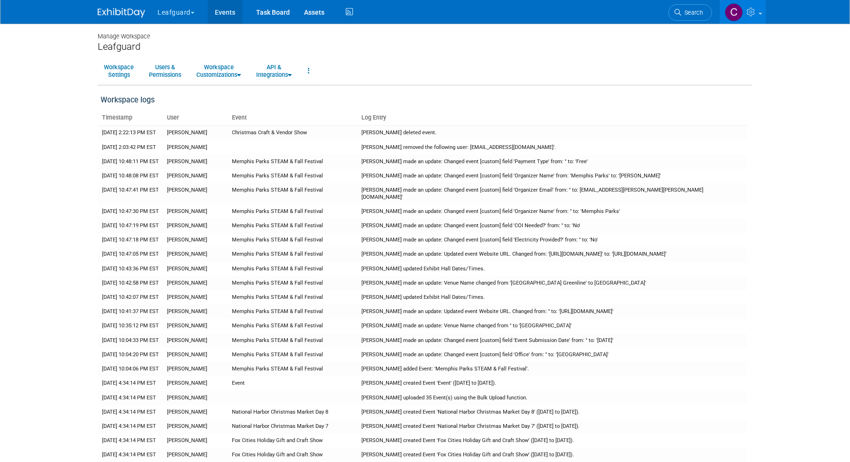
click at [227, 13] on link "Events" at bounding box center [225, 12] width 35 height 24
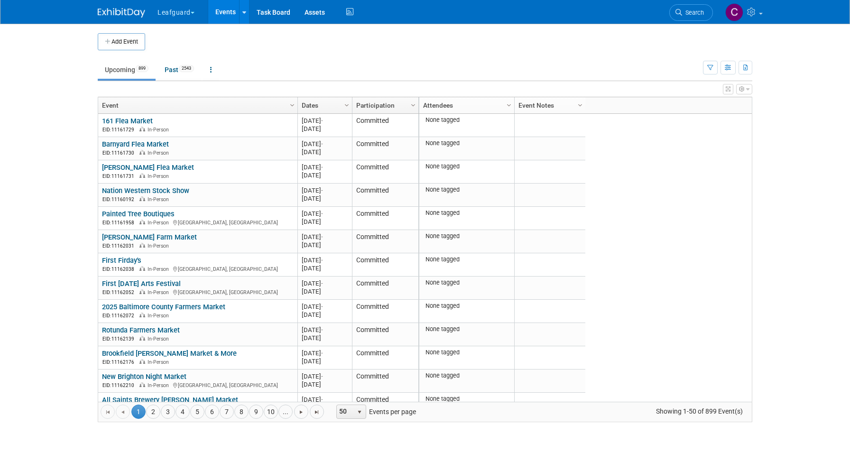
click at [748, 92] on button "button" at bounding box center [744, 89] width 16 height 10
click at [662, 121] on link "Advanced Options" at bounding box center [683, 120] width 123 height 14
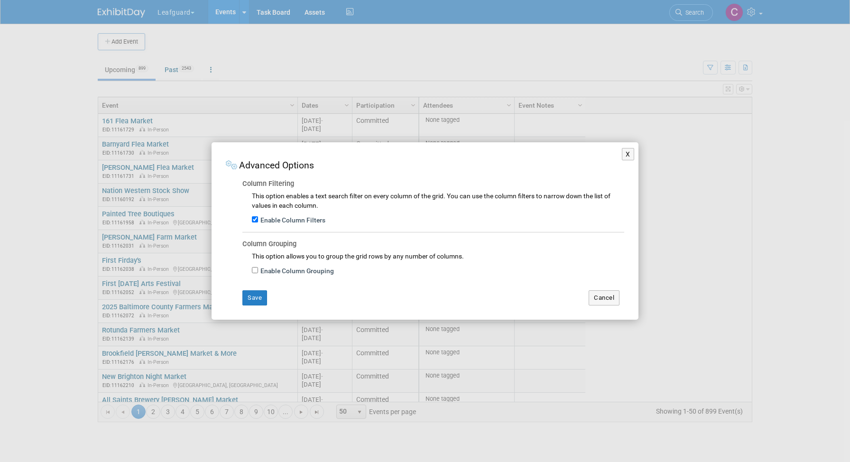
click at [534, 348] on div "X Advanced Options Column Filtering This option enables a text search filter on…" at bounding box center [425, 231] width 850 height 462
click at [627, 153] on button "X" at bounding box center [628, 154] width 12 height 12
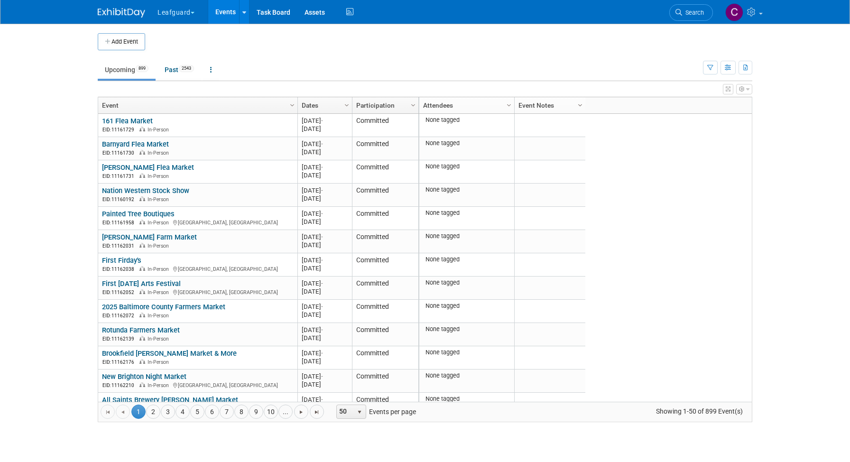
click at [580, 104] on span "Column Settings" at bounding box center [580, 105] width 8 height 8
click at [175, 69] on link "Past 2543" at bounding box center [179, 70] width 44 height 18
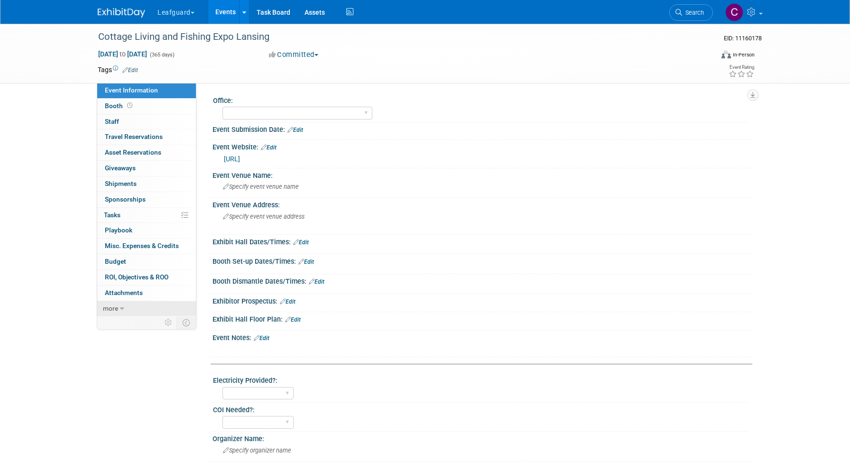
click at [123, 306] on icon at bounding box center [122, 308] width 4 height 7
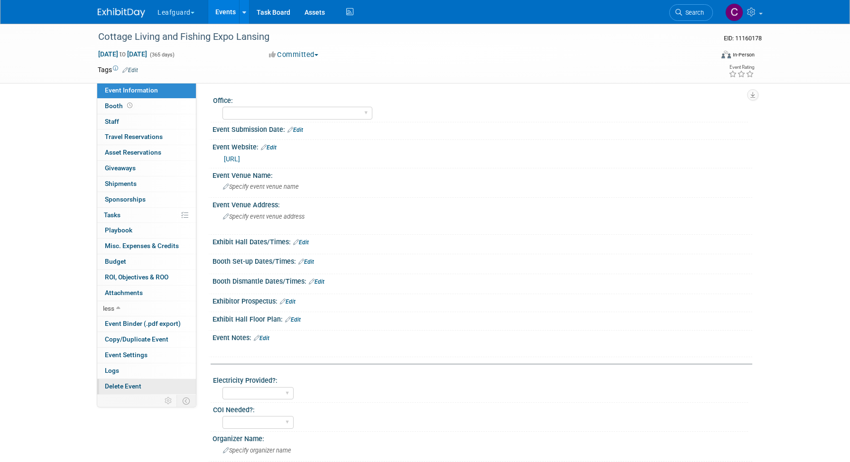
click at [118, 386] on span "Delete Event" at bounding box center [123, 386] width 37 height 8
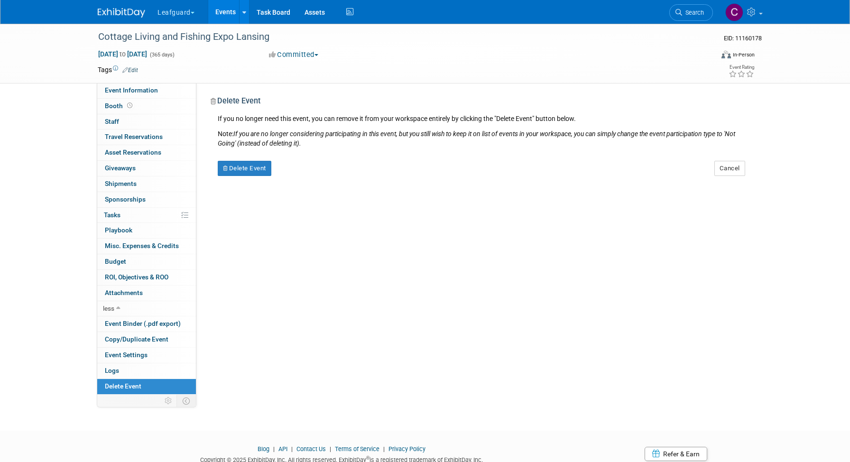
click at [233, 160] on div "Delete Event" at bounding box center [301, 165] width 181 height 22
click at [232, 168] on button "Delete Event" at bounding box center [245, 168] width 54 height 15
click at [303, 176] on link "Yes" at bounding box center [304, 175] width 27 height 15
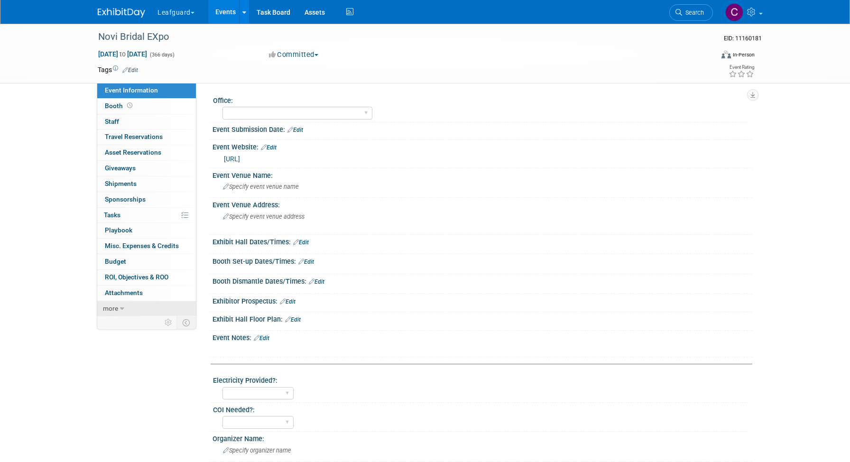
click at [119, 306] on link "more" at bounding box center [146, 308] width 99 height 15
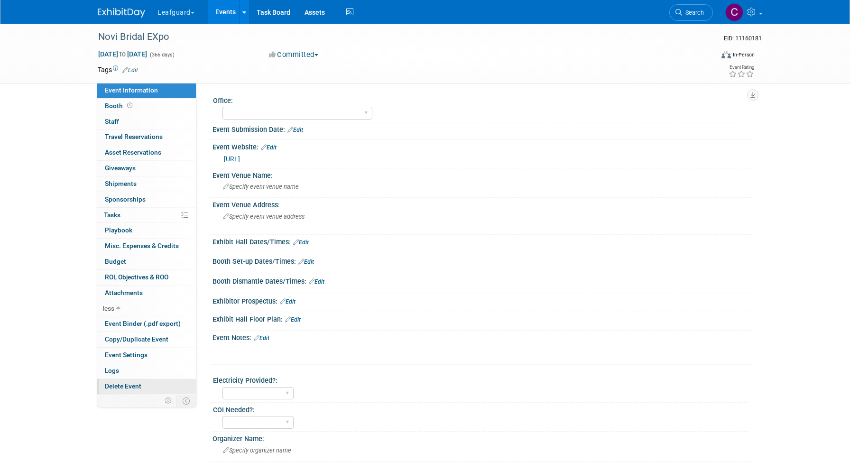
click at [129, 386] on span "Delete Event" at bounding box center [123, 386] width 37 height 8
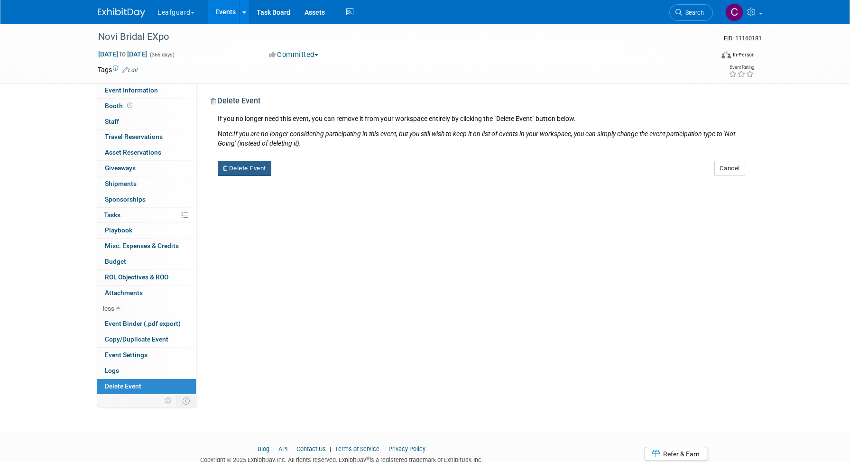
click at [257, 169] on button "Delete Event" at bounding box center [245, 168] width 54 height 15
click at [303, 175] on link "Yes" at bounding box center [304, 175] width 27 height 15
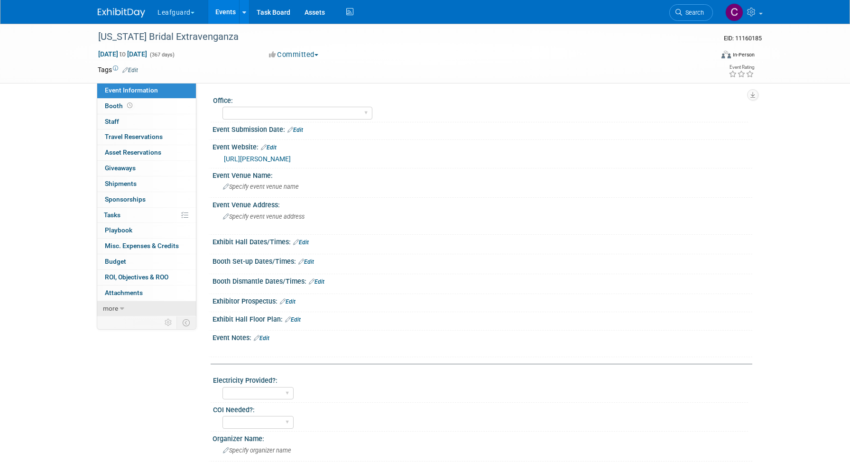
click at [124, 309] on link "more" at bounding box center [146, 308] width 99 height 15
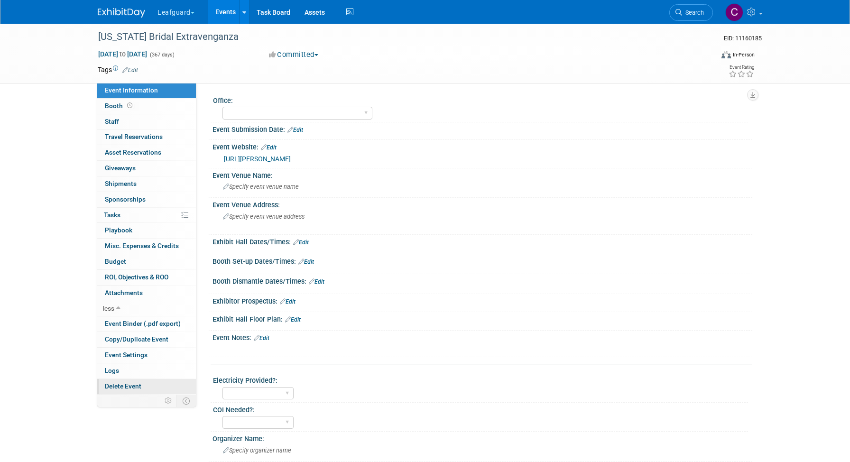
click at [123, 386] on span "Delete Event" at bounding box center [123, 386] width 37 height 8
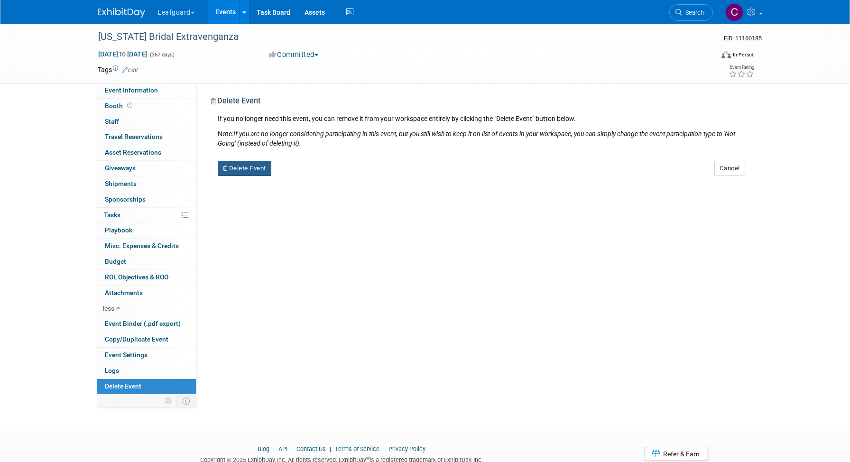
click at [239, 169] on button "Delete Event" at bounding box center [245, 168] width 54 height 15
click at [298, 176] on icon at bounding box center [298, 176] width 6 height 5
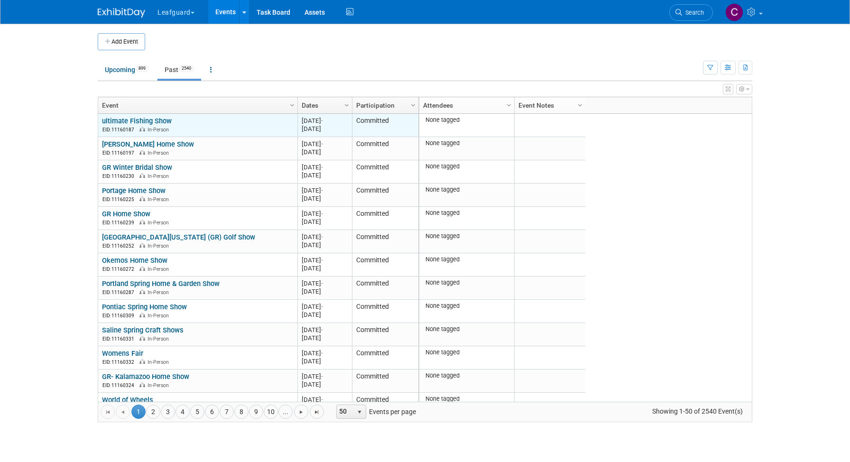
click at [140, 123] on link "ultimate Fishing Show" at bounding box center [137, 121] width 70 height 9
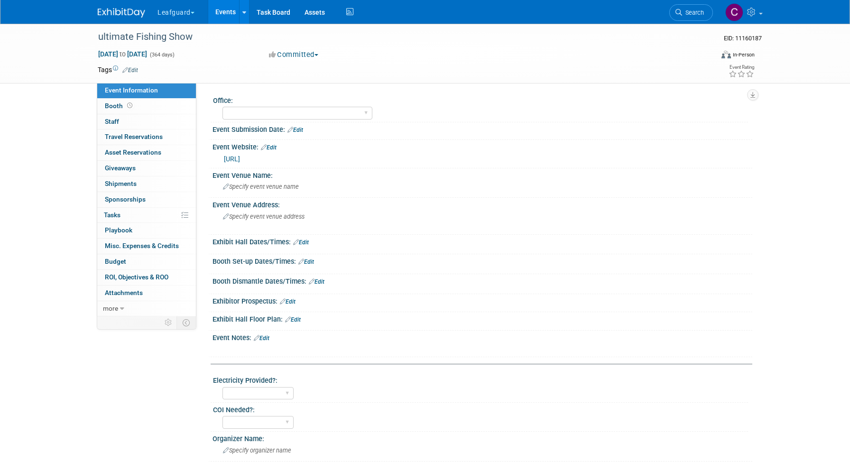
scroll to position [303, 0]
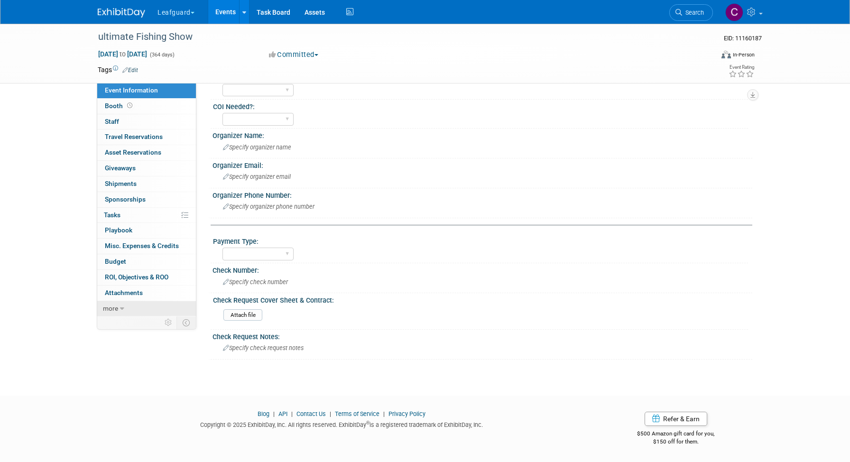
click at [129, 308] on link "more" at bounding box center [146, 308] width 99 height 15
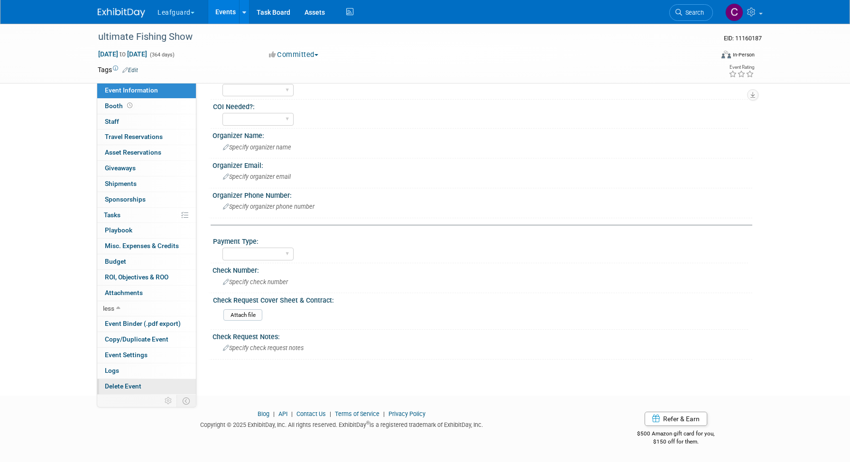
click at [121, 386] on span "Delete Event" at bounding box center [123, 386] width 37 height 8
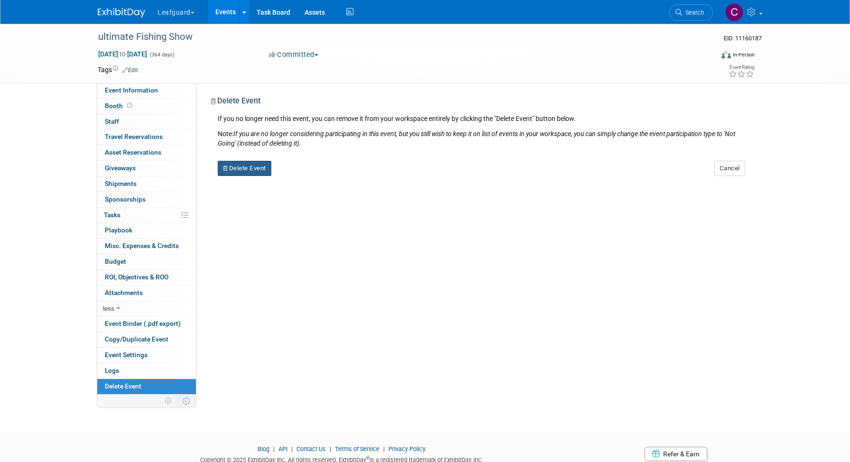
click at [242, 165] on button "Delete Event" at bounding box center [245, 168] width 54 height 15
click at [304, 174] on link "Yes" at bounding box center [304, 175] width 27 height 15
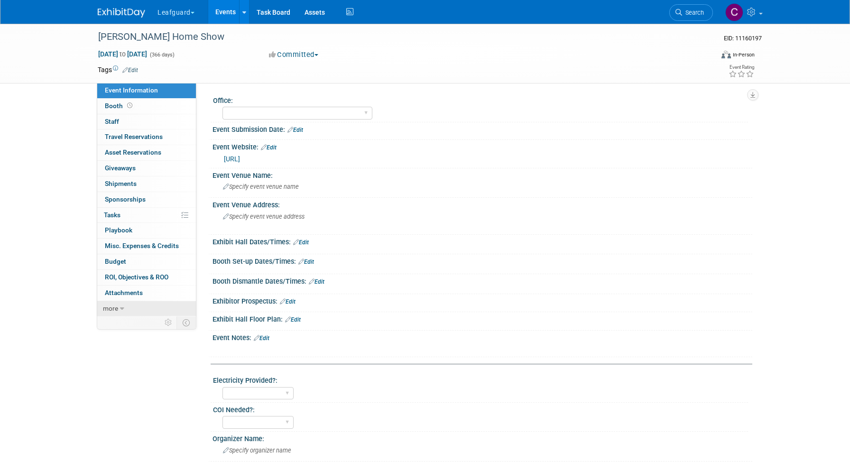
click at [120, 305] on icon at bounding box center [122, 308] width 4 height 7
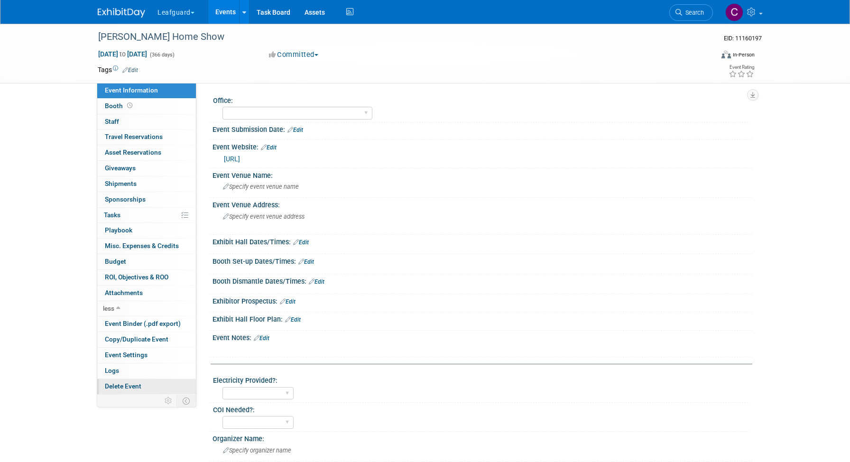
click at [123, 386] on span "Delete Event" at bounding box center [123, 386] width 37 height 8
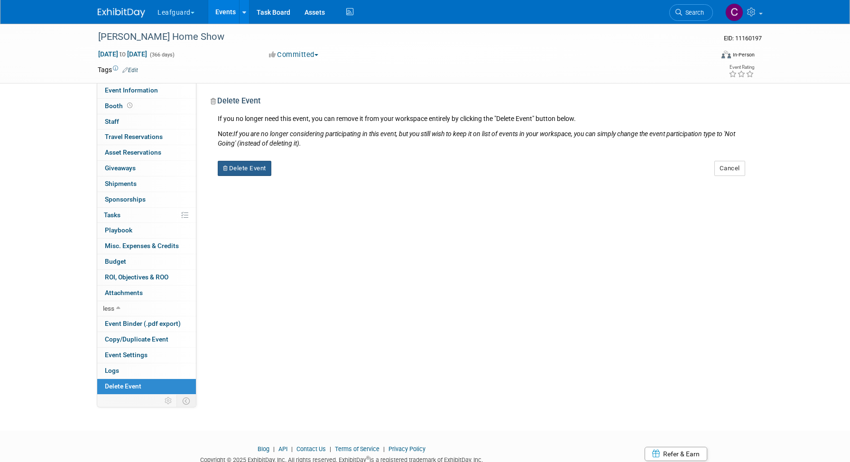
click at [238, 170] on button "Delete Event" at bounding box center [245, 168] width 54 height 15
click at [306, 176] on link "Yes" at bounding box center [304, 175] width 27 height 15
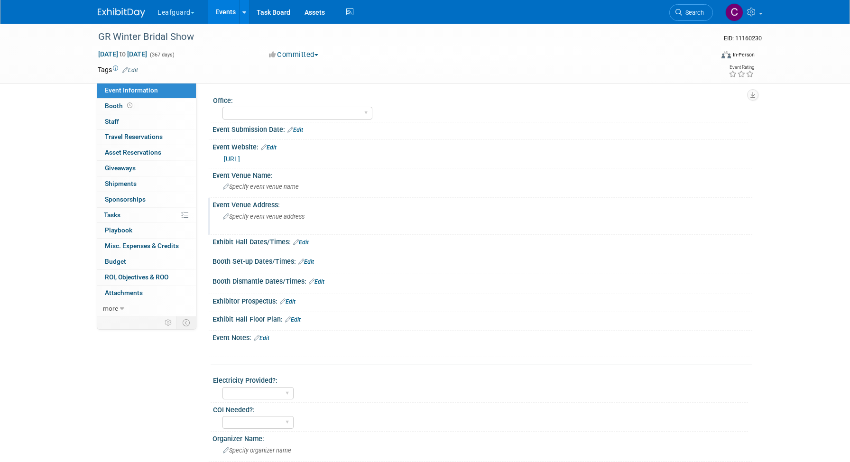
scroll to position [303, 0]
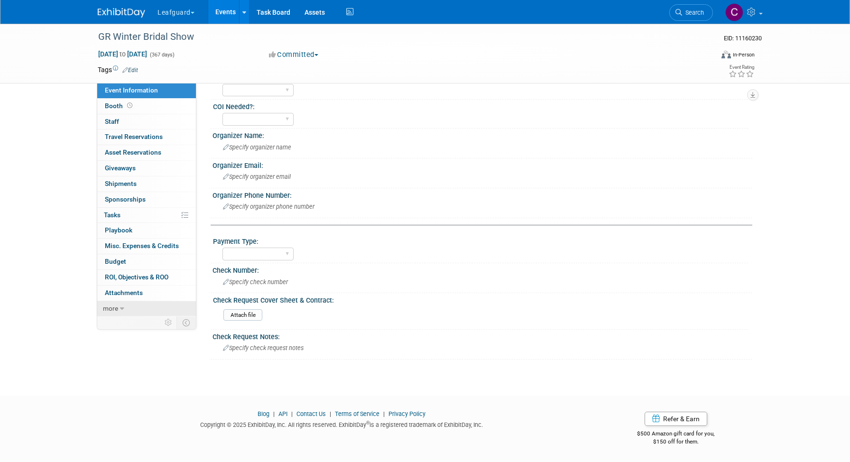
click at [118, 311] on span "more" at bounding box center [110, 308] width 15 height 8
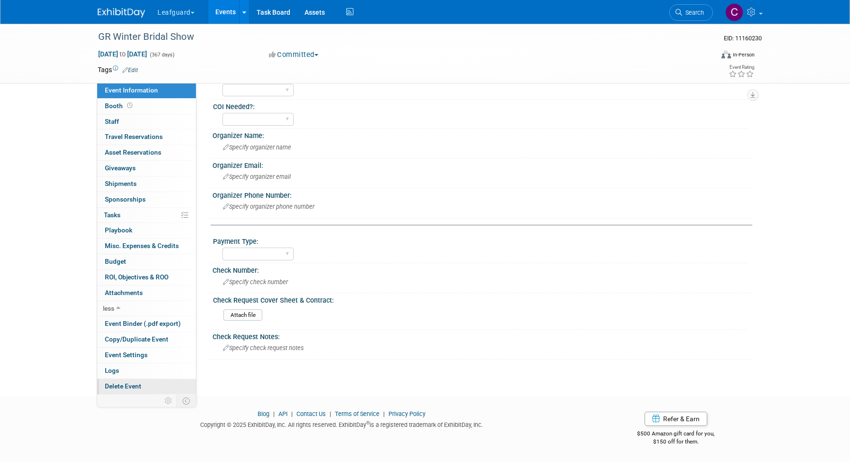
click at [119, 390] on link "Delete Event" at bounding box center [146, 386] width 99 height 15
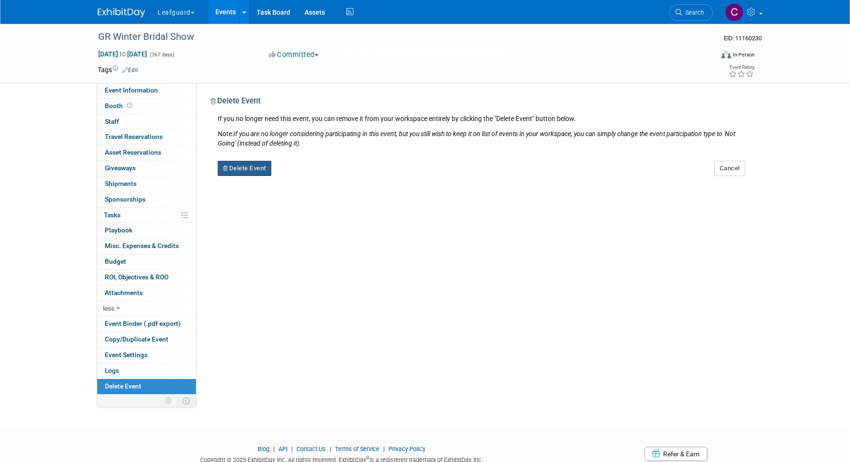
click at [238, 170] on button "Delete Event" at bounding box center [245, 168] width 54 height 15
click at [304, 174] on link "Yes" at bounding box center [304, 175] width 27 height 15
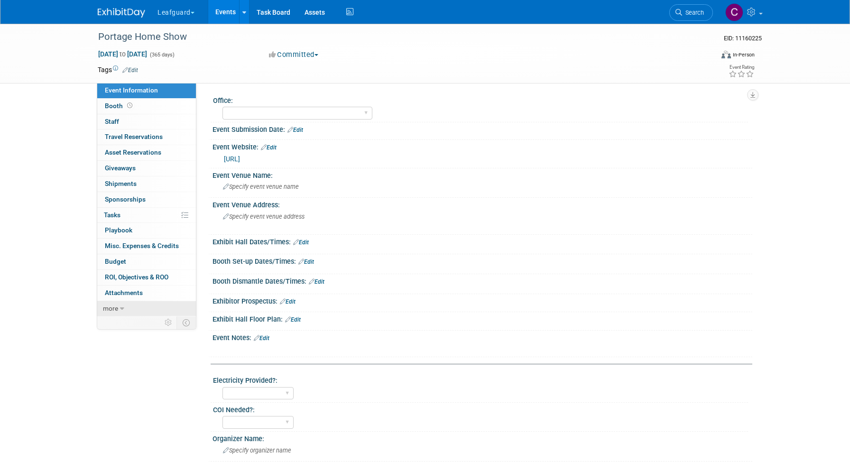
click at [123, 309] on icon at bounding box center [122, 308] width 4 height 7
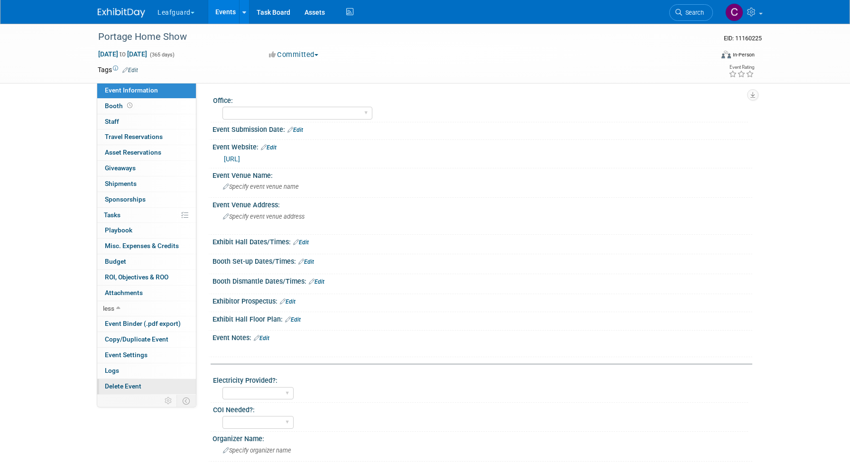
click at [129, 388] on span "Delete Event" at bounding box center [123, 386] width 37 height 8
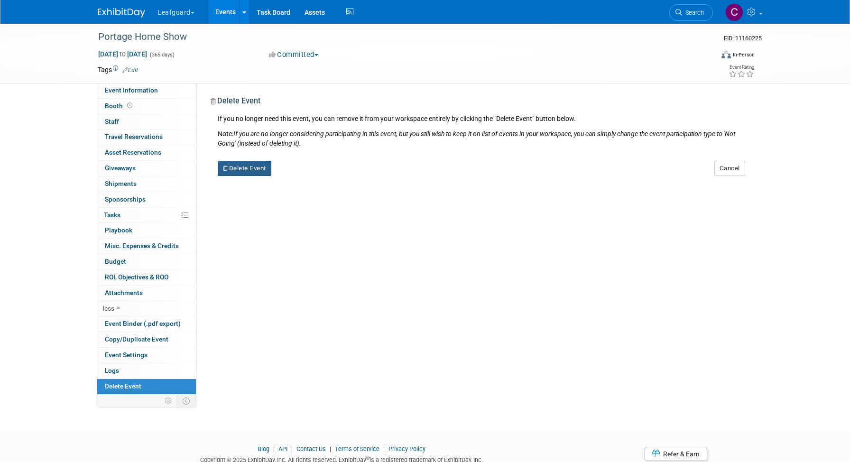
click at [246, 167] on button "Delete Event" at bounding box center [245, 168] width 54 height 15
click at [302, 175] on link "Yes" at bounding box center [304, 175] width 27 height 15
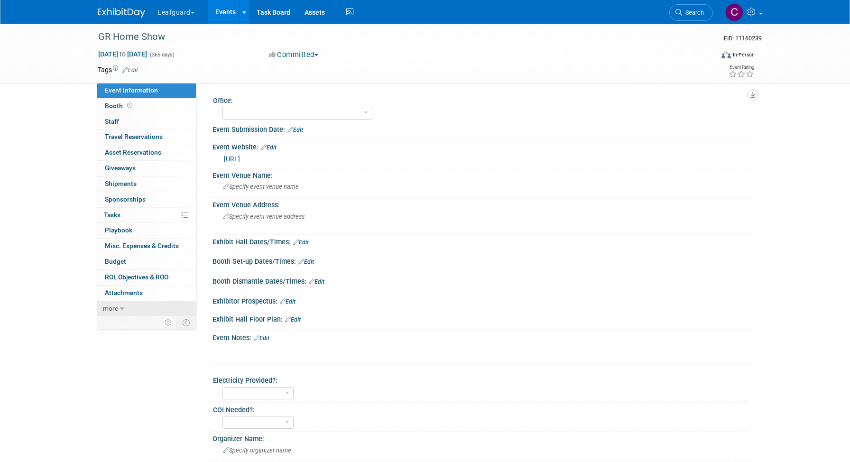
click at [125, 308] on link "more" at bounding box center [146, 308] width 99 height 15
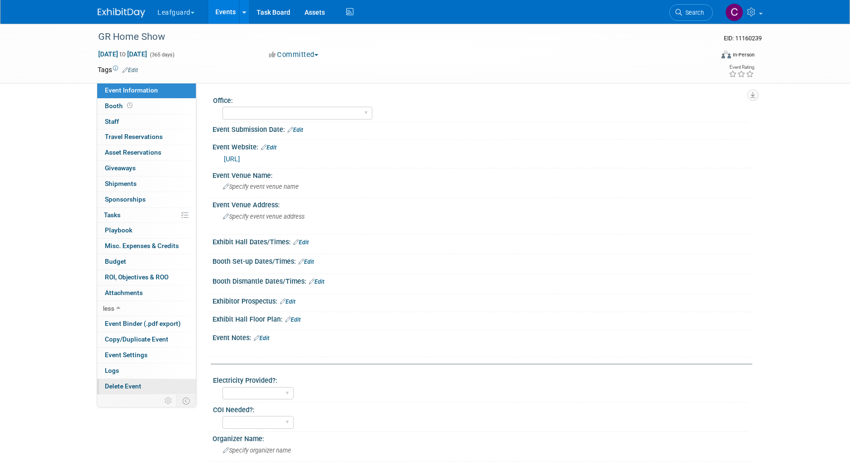
click at [120, 387] on span "Delete Event" at bounding box center [123, 386] width 37 height 8
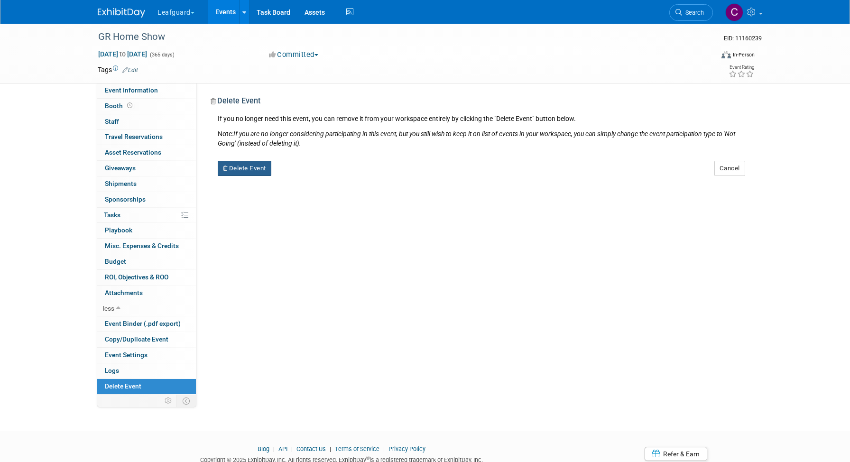
click at [257, 171] on button "Delete Event" at bounding box center [245, 168] width 54 height 15
click at [302, 177] on link "Yes" at bounding box center [304, 175] width 27 height 15
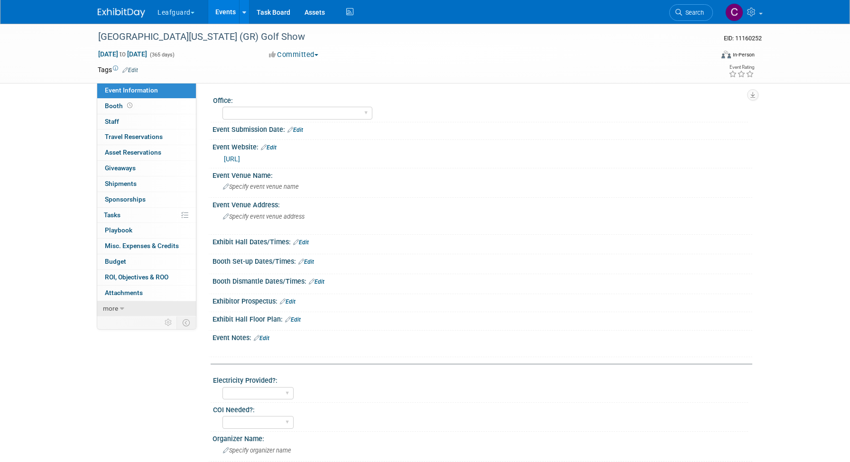
click at [120, 309] on icon at bounding box center [122, 308] width 4 height 7
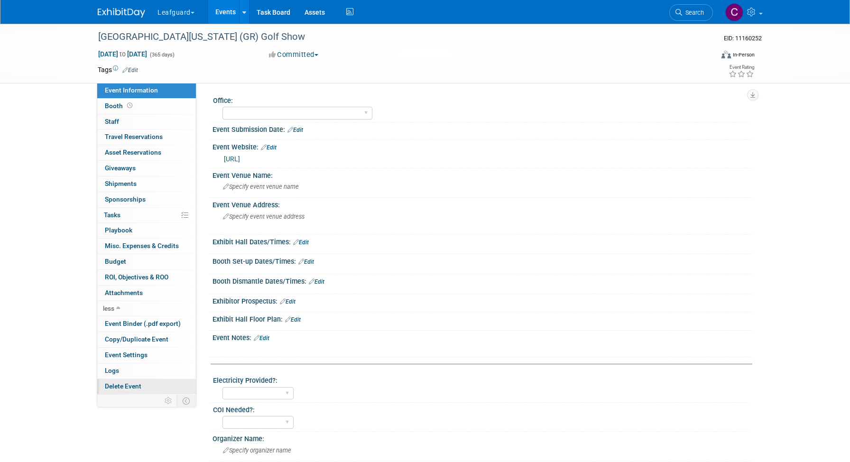
click at [129, 386] on span "Delete Event" at bounding box center [123, 386] width 37 height 8
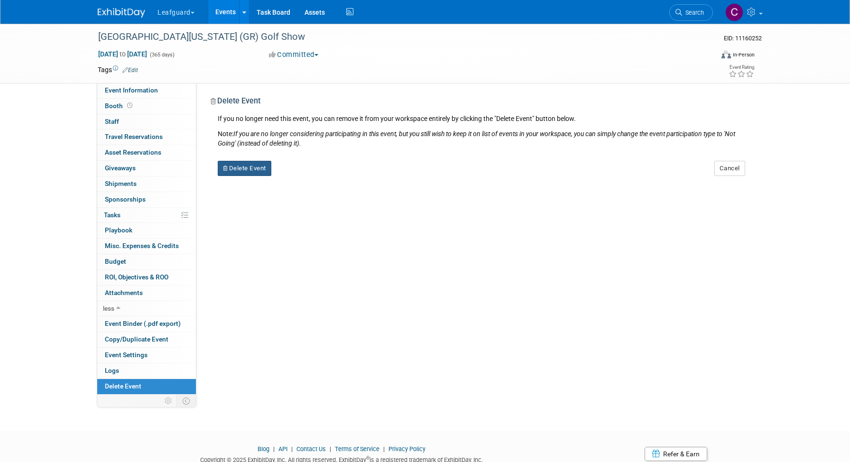
click at [263, 170] on button "Delete Event" at bounding box center [245, 168] width 54 height 15
click at [300, 176] on link "Yes" at bounding box center [304, 175] width 27 height 15
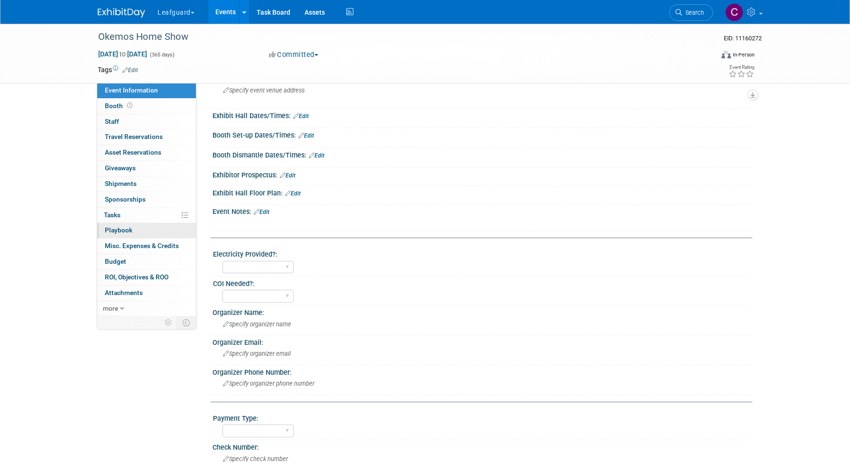
scroll to position [202, 0]
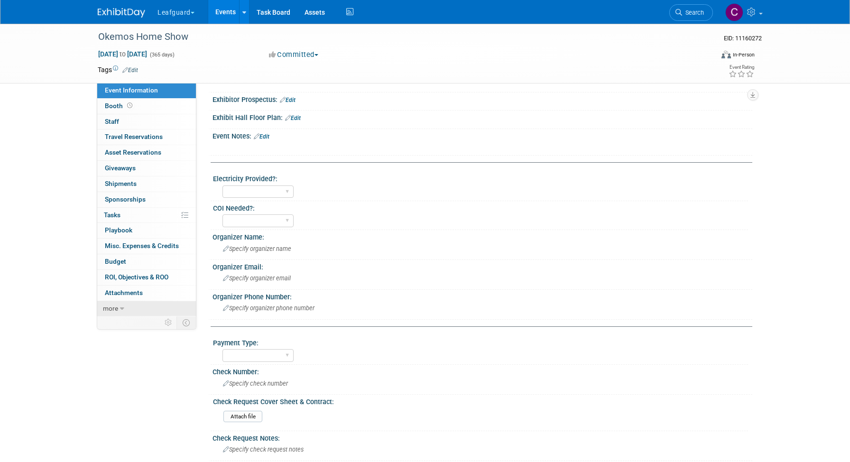
click at [118, 310] on link "more" at bounding box center [146, 308] width 99 height 15
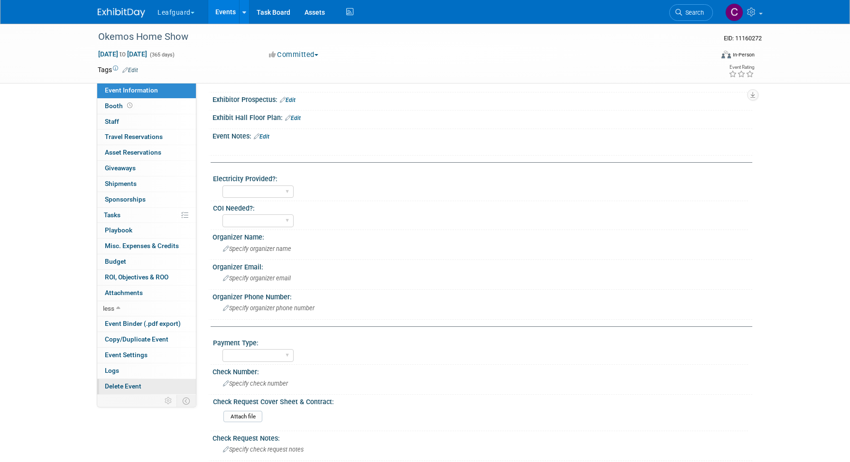
click at [121, 387] on span "Delete Event" at bounding box center [123, 386] width 37 height 8
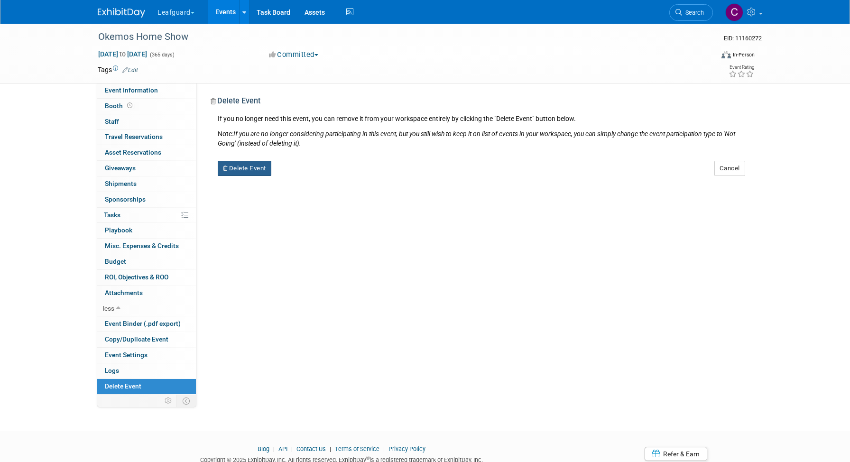
click at [241, 168] on button "Delete Event" at bounding box center [245, 168] width 54 height 15
click at [306, 174] on link "Yes" at bounding box center [304, 175] width 27 height 15
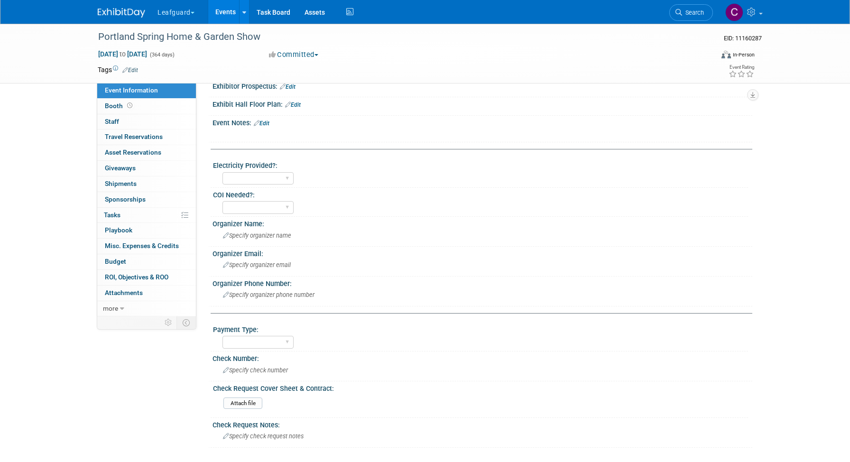
scroll to position [303, 0]
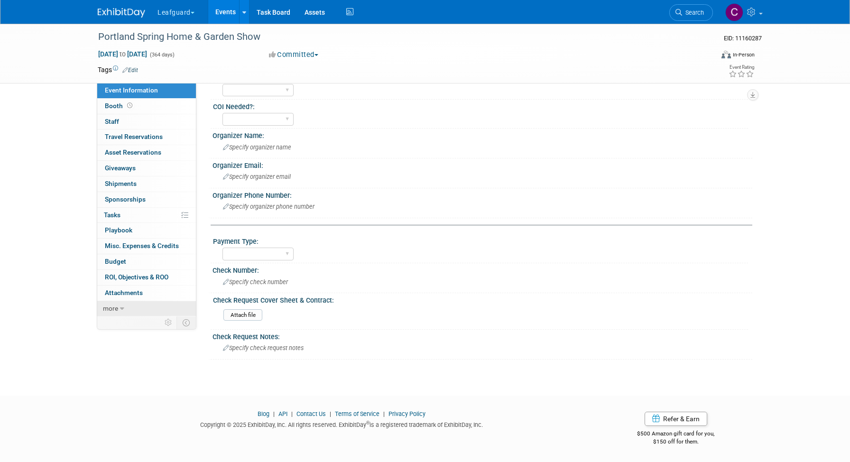
click at [117, 307] on span "more" at bounding box center [110, 308] width 15 height 8
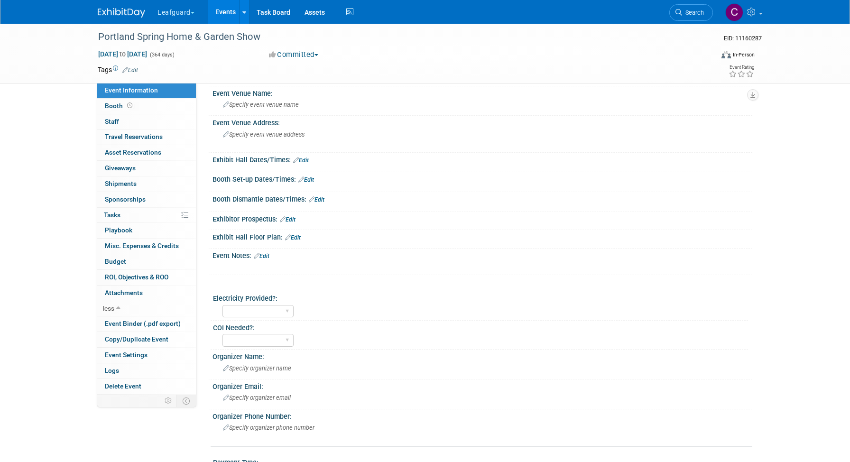
scroll to position [0, 0]
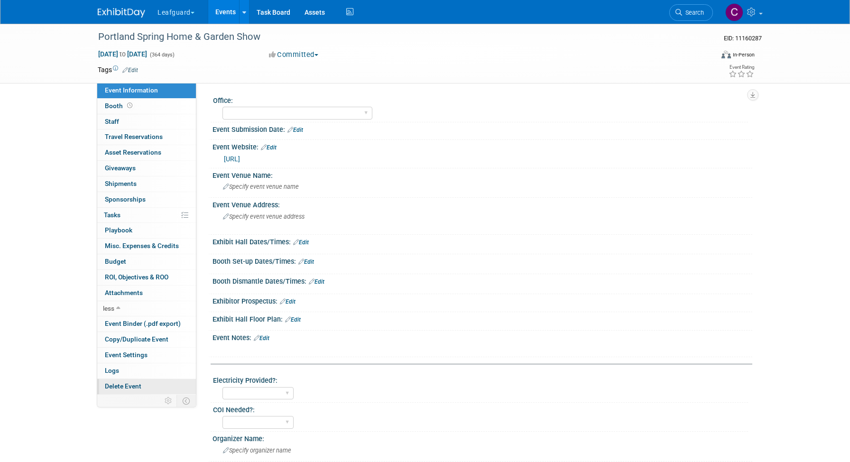
click at [129, 386] on span "Delete Event" at bounding box center [123, 386] width 37 height 8
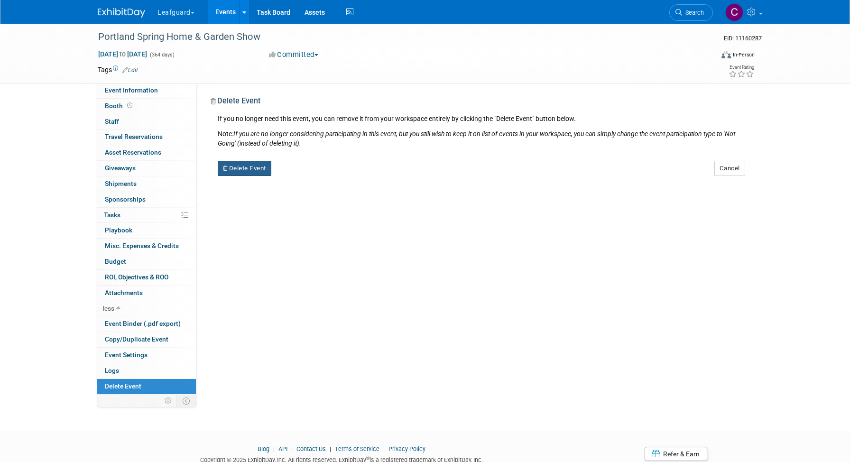
click at [244, 170] on button "Delete Event" at bounding box center [245, 168] width 54 height 15
click at [308, 175] on link "Yes" at bounding box center [304, 175] width 27 height 15
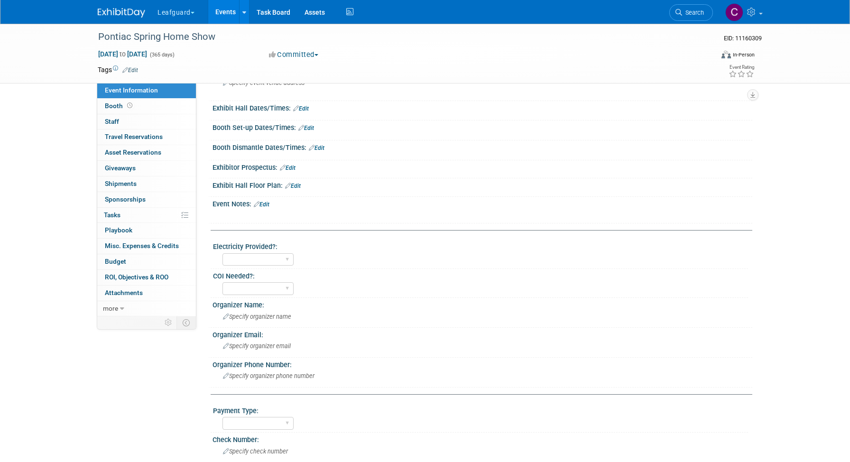
scroll to position [303, 0]
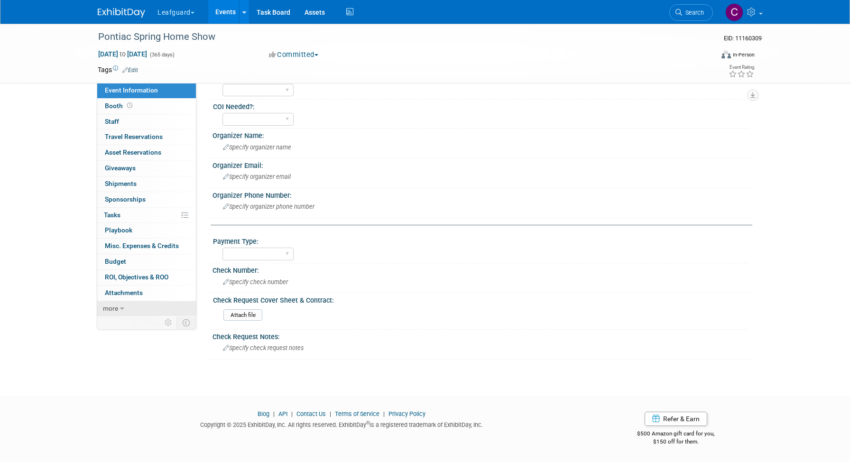
click at [118, 310] on link "more" at bounding box center [146, 308] width 99 height 15
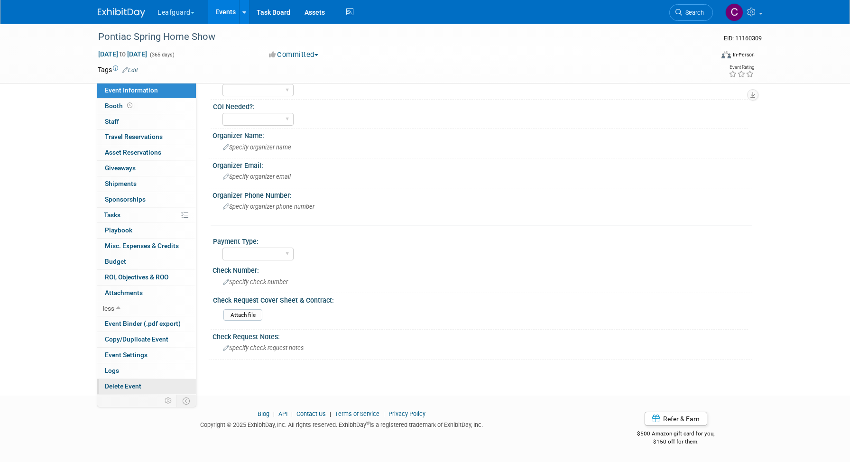
click at [123, 387] on span "Delete Event" at bounding box center [123, 386] width 37 height 8
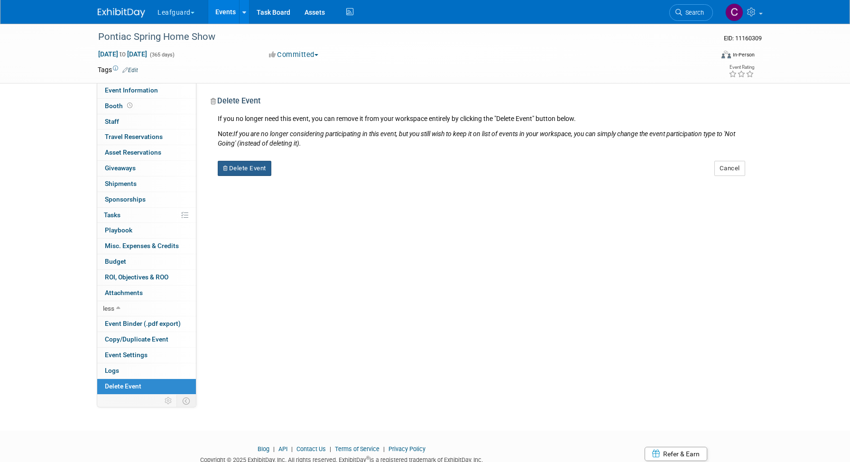
click at [254, 167] on button "Delete Event" at bounding box center [245, 168] width 54 height 15
click at [301, 175] on link "Yes" at bounding box center [304, 175] width 27 height 15
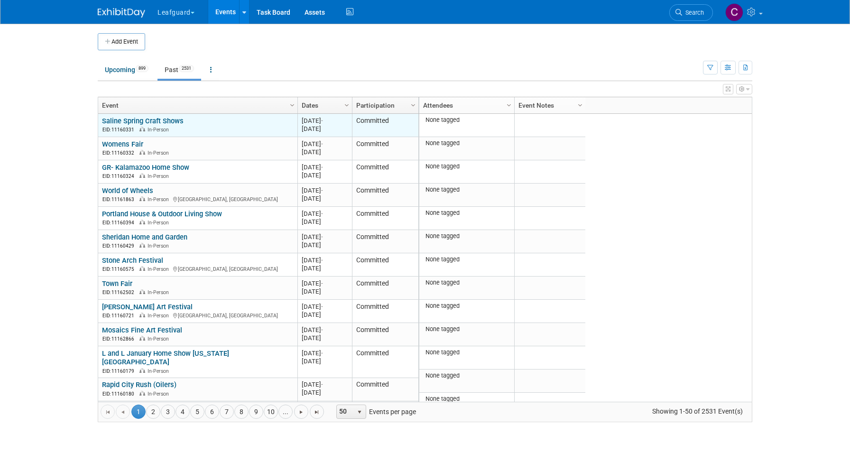
click at [149, 124] on link "Saline Spring Craft Shows" at bounding box center [143, 121] width 82 height 9
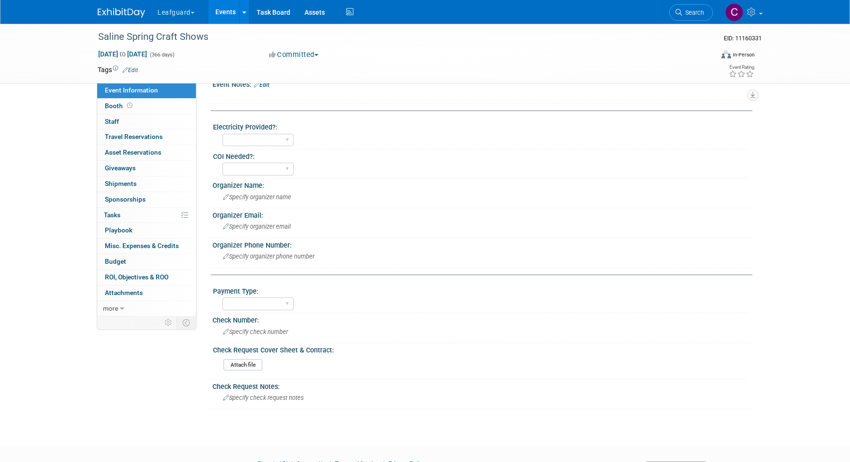
scroll to position [303, 0]
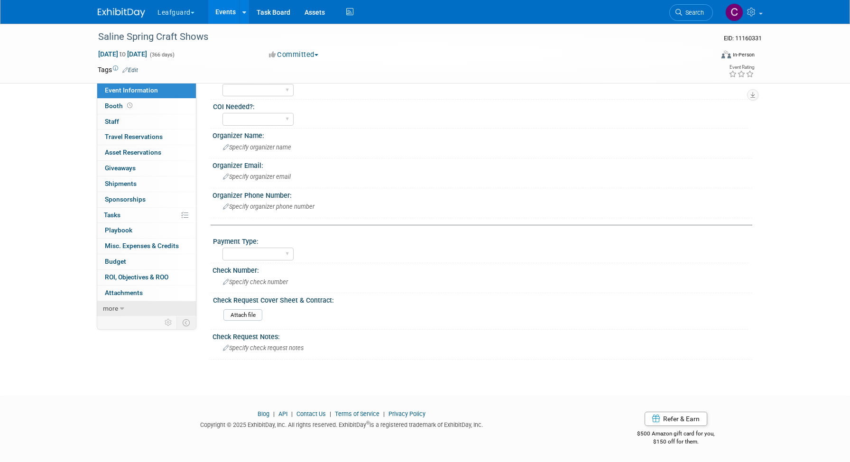
click at [123, 309] on icon at bounding box center [122, 308] width 4 height 7
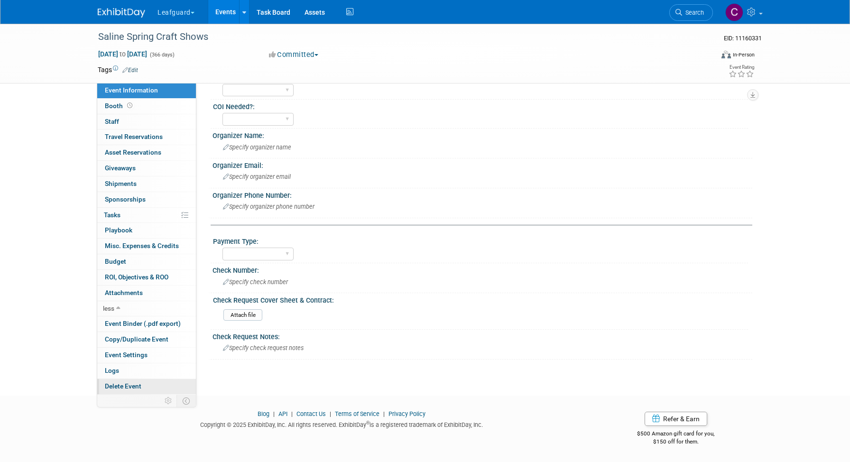
click at [130, 387] on span "Delete Event" at bounding box center [123, 386] width 37 height 8
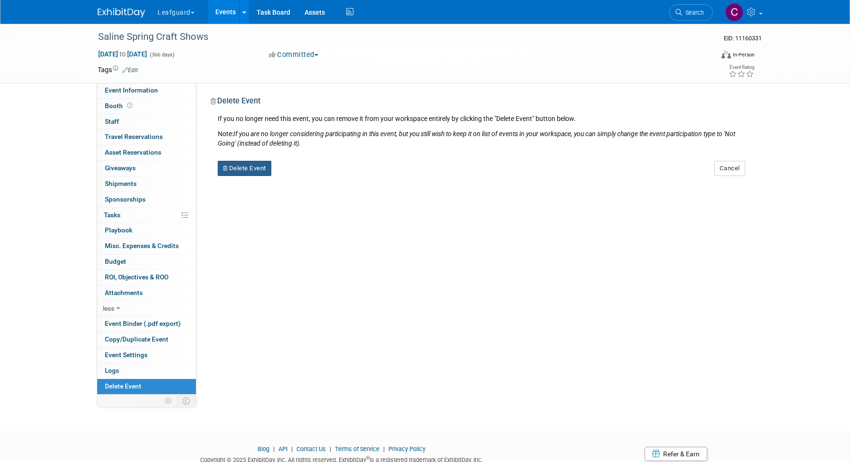
click at [239, 169] on button "Delete Event" at bounding box center [245, 168] width 54 height 15
click at [299, 174] on icon at bounding box center [298, 176] width 6 height 5
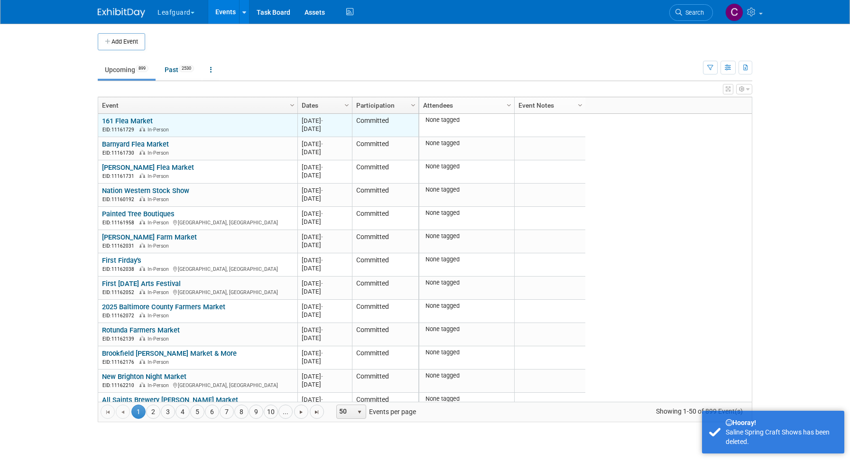
click at [144, 121] on link "161 Flea Market" at bounding box center [127, 121] width 51 height 9
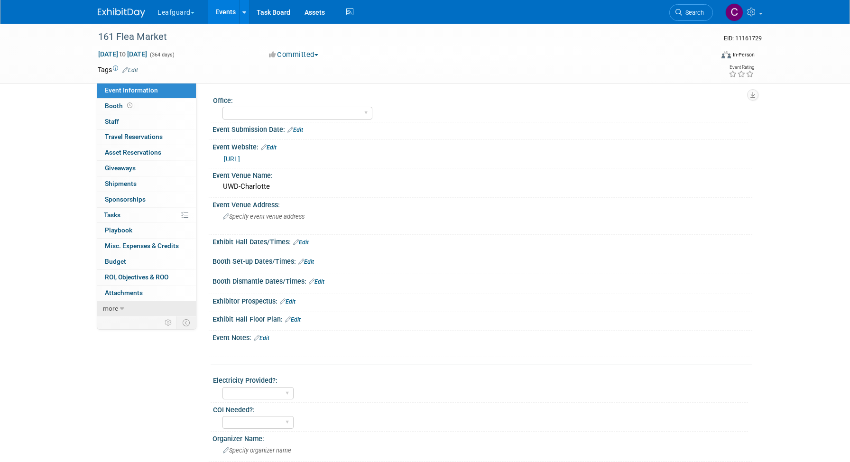
click at [123, 310] on icon at bounding box center [122, 308] width 4 height 7
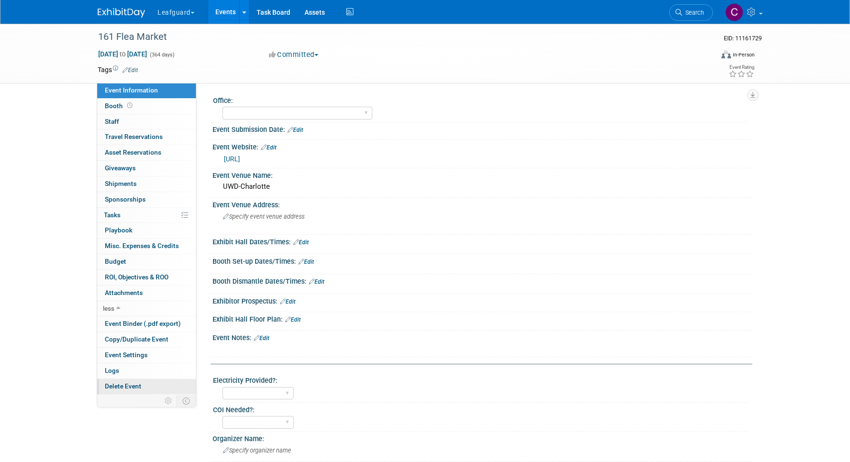
click at [134, 386] on span "Delete Event" at bounding box center [123, 386] width 37 height 8
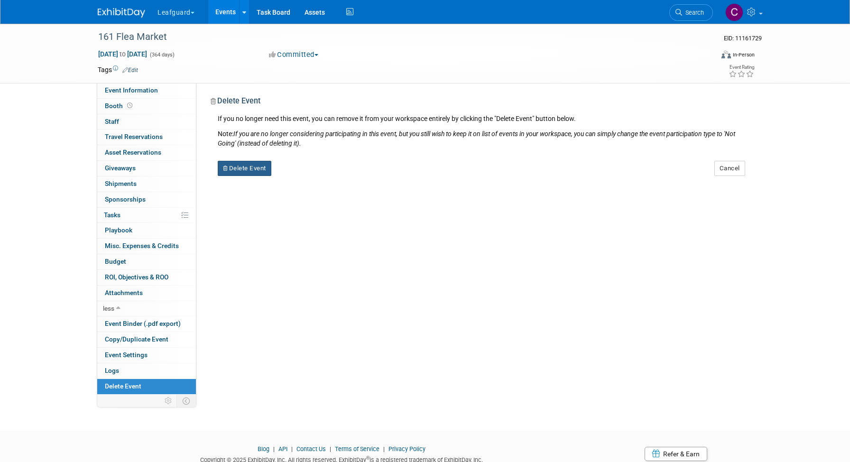
click at [236, 171] on button "Delete Event" at bounding box center [245, 168] width 54 height 15
click at [304, 176] on link "Yes" at bounding box center [304, 175] width 27 height 15
